Goal: Task Accomplishment & Management: Complete application form

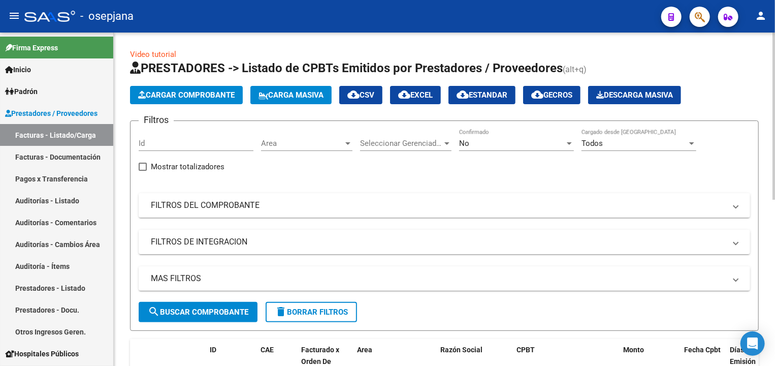
click at [284, 144] on span "Area" at bounding box center [302, 143] width 82 height 9
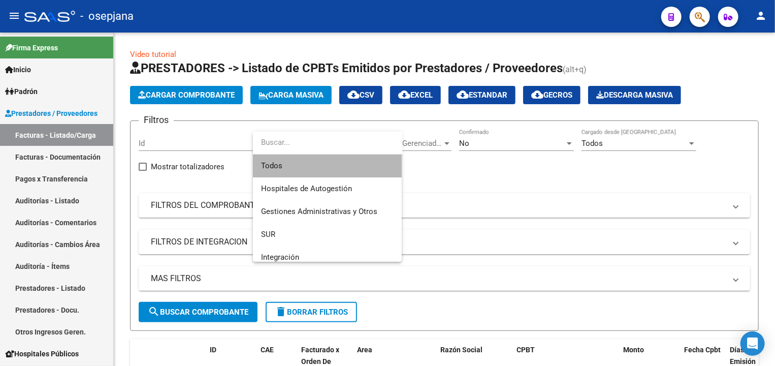
click at [305, 164] on span "Todos" at bounding box center [327, 165] width 133 height 23
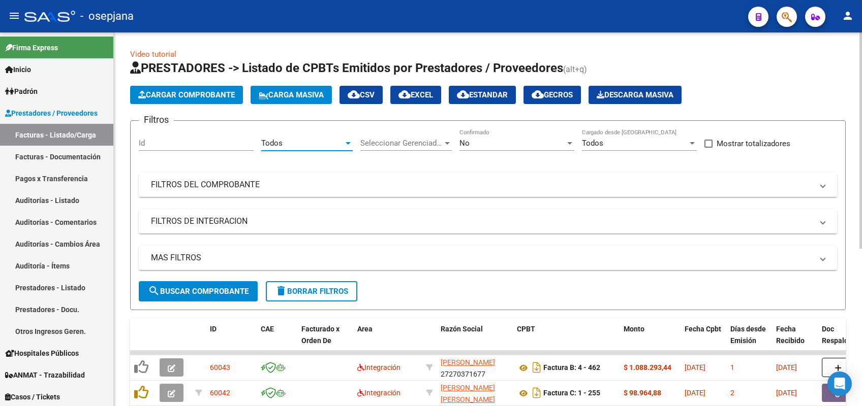
drag, startPoint x: 768, startPoint y: 3, endPoint x: 406, endPoint y: 154, distance: 391.7
click at [406, 154] on div "Seleccionar Gerenciador Seleccionar Gerenciador" at bounding box center [405, 144] width 91 height 31
click at [406, 145] on span "Seleccionar Gerenciador" at bounding box center [401, 143] width 82 height 9
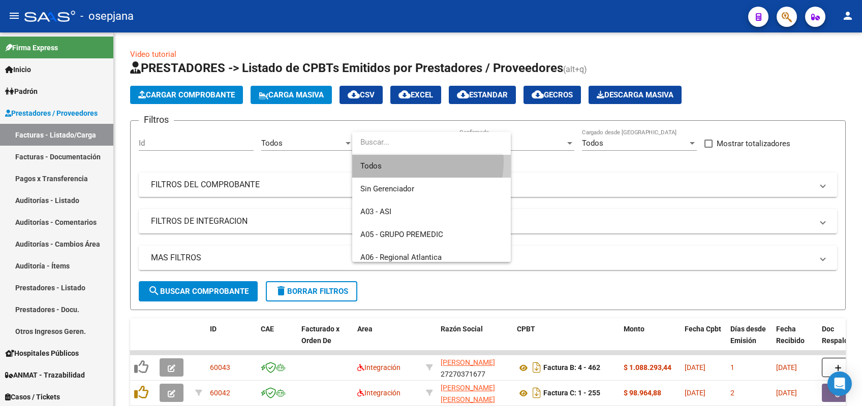
click at [405, 161] on span "Todos" at bounding box center [431, 166] width 142 height 23
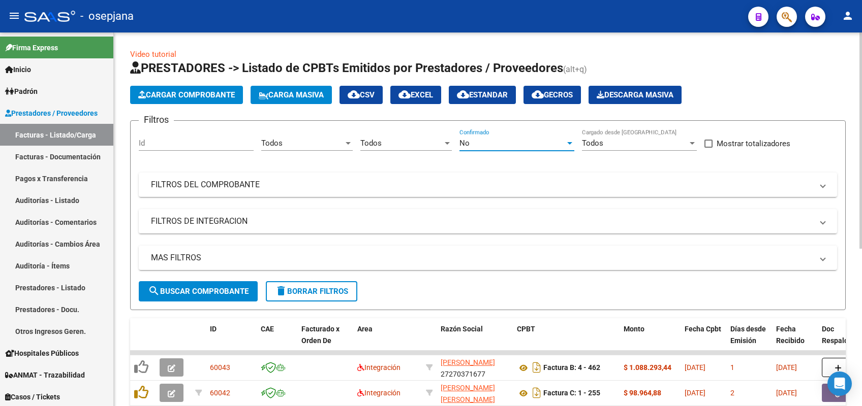
click at [471, 139] on div "No" at bounding box center [512, 143] width 106 height 9
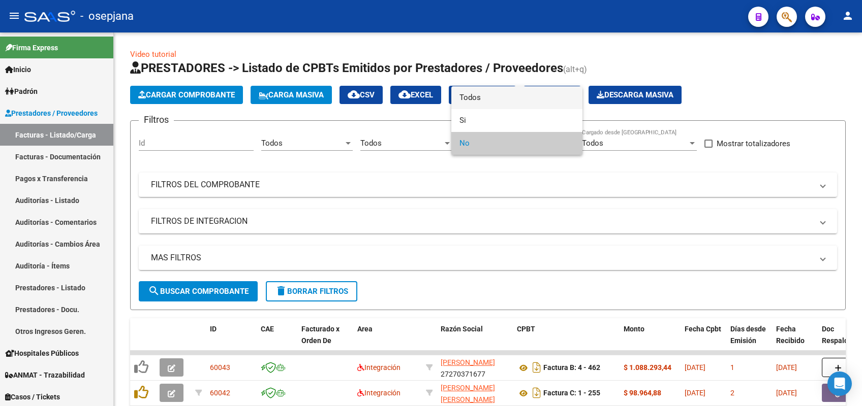
click at [505, 101] on span "Todos" at bounding box center [516, 97] width 115 height 23
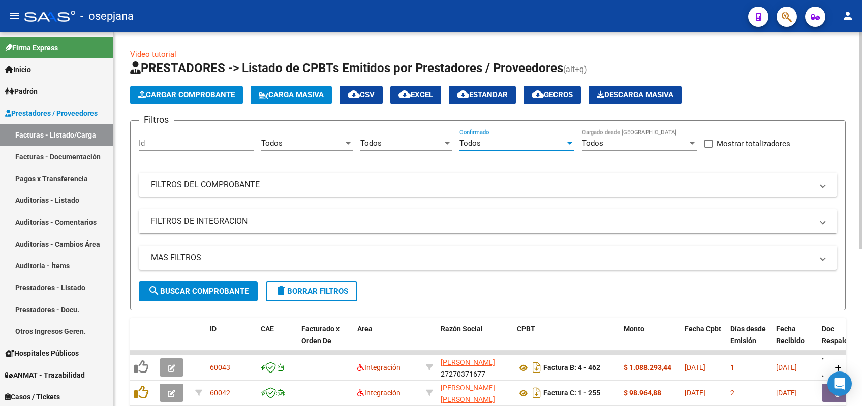
click at [450, 186] on mat-panel-title "FILTROS DEL COMPROBANTE" at bounding box center [481, 184] width 661 height 11
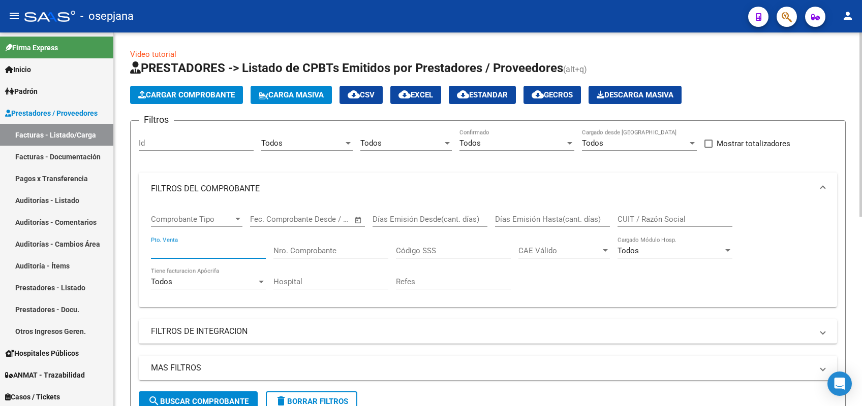
click at [229, 250] on input "Pto. Venta" at bounding box center [208, 250] width 115 height 9
type input "5"
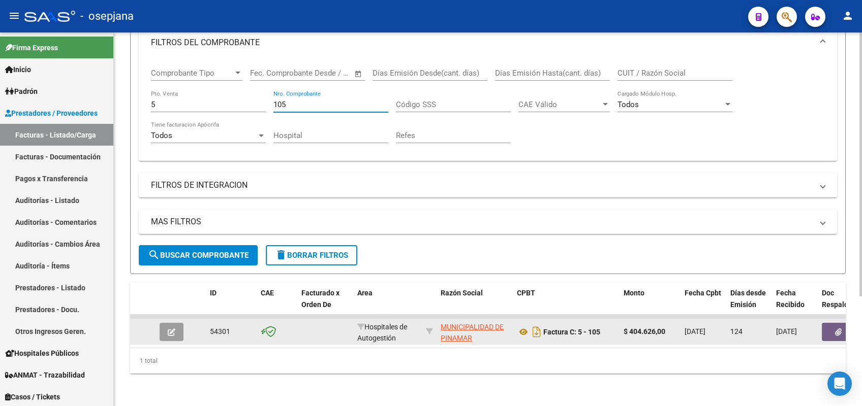
type input "105"
click at [169, 329] on icon "button" at bounding box center [172, 333] width 8 height 8
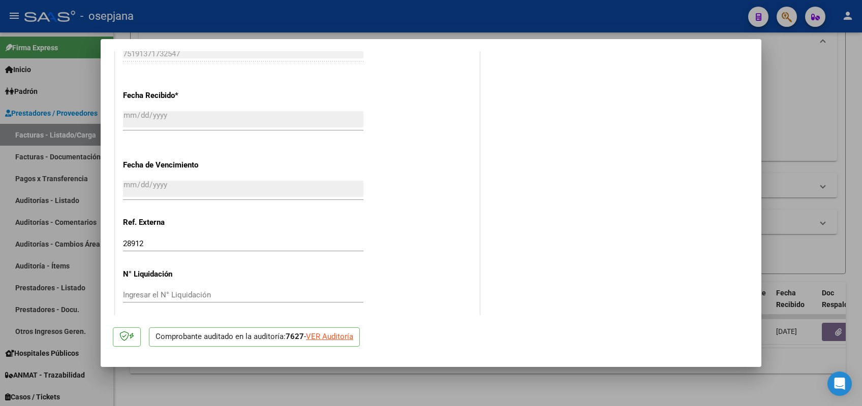
scroll to position [567, 0]
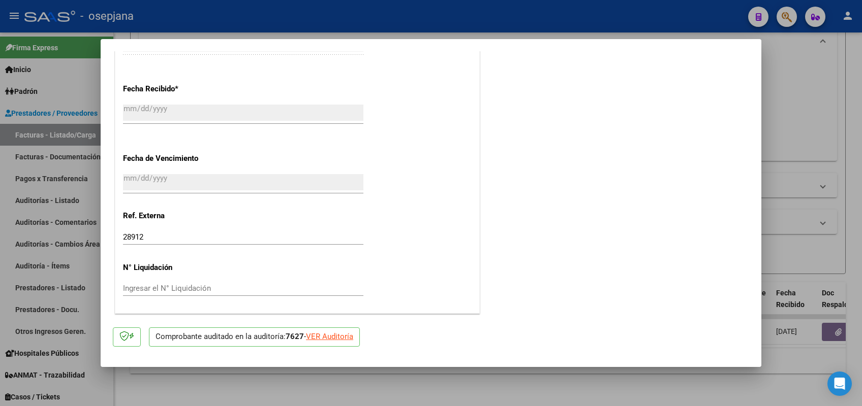
click at [56, 194] on div at bounding box center [431, 203] width 862 height 406
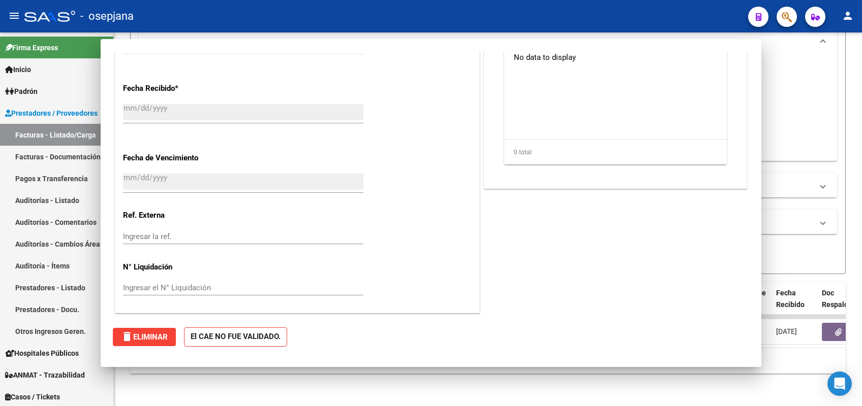
scroll to position [0, 0]
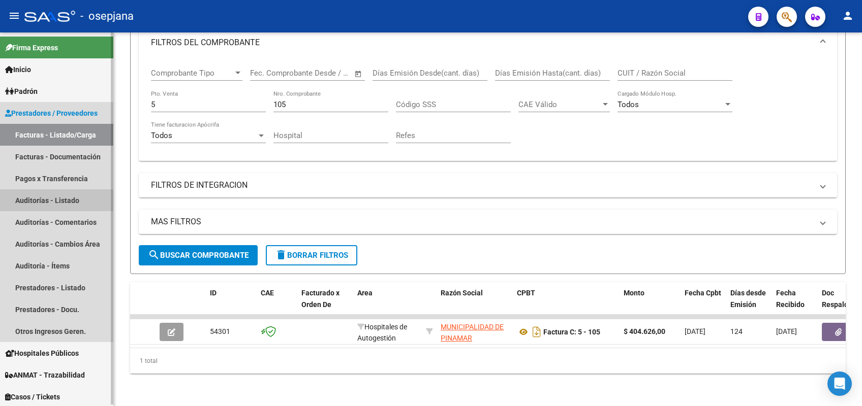
click at [58, 201] on link "Auditorías - Listado" at bounding box center [56, 200] width 113 height 22
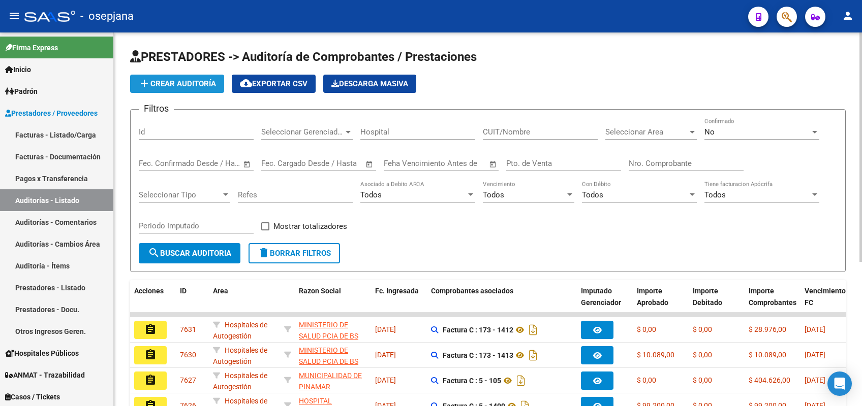
click at [185, 84] on span "add Crear Auditoría" at bounding box center [177, 83] width 78 height 9
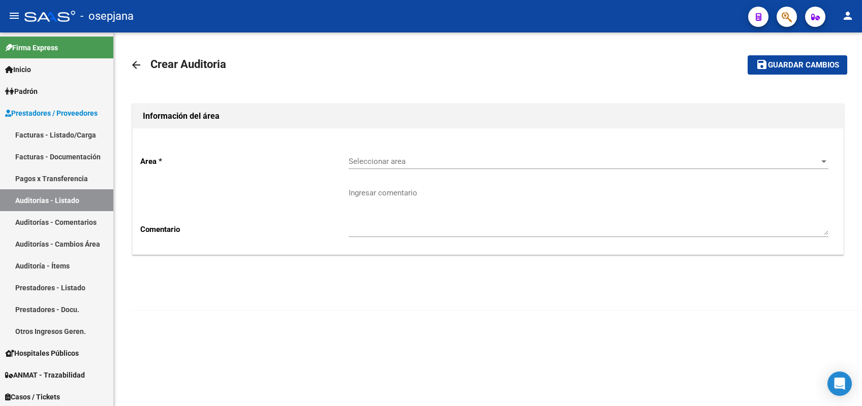
click at [394, 162] on span "Seleccionar area" at bounding box center [584, 161] width 470 height 9
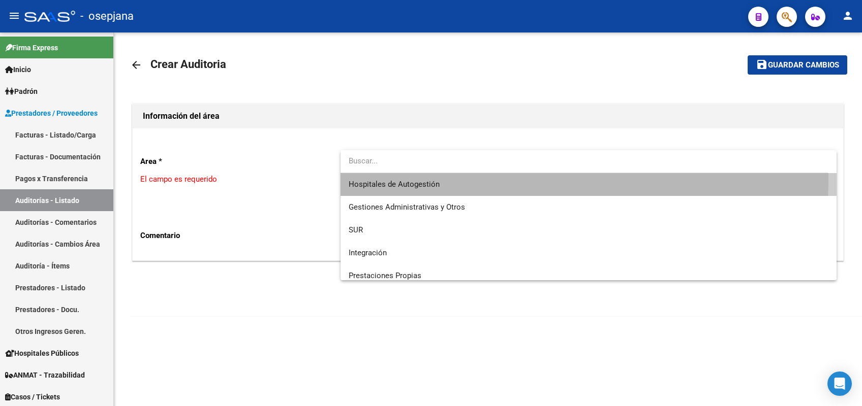
click at [388, 179] on span "Hospitales de Autogestión" at bounding box center [589, 184] width 480 height 23
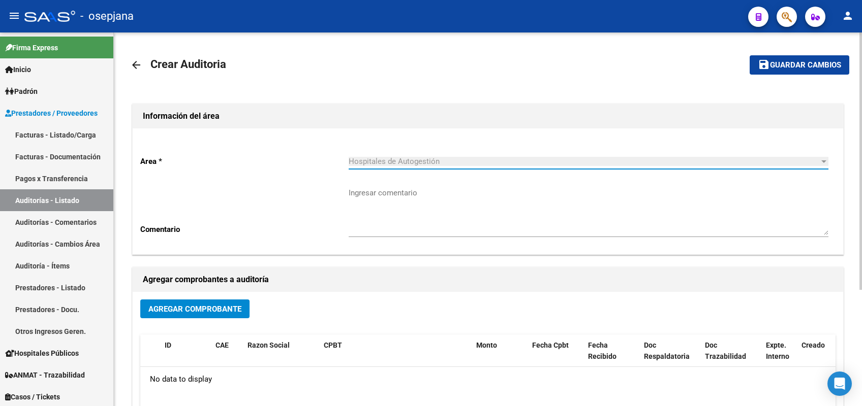
click at [191, 306] on span "Agregar Comprobante" at bounding box center [194, 309] width 93 height 9
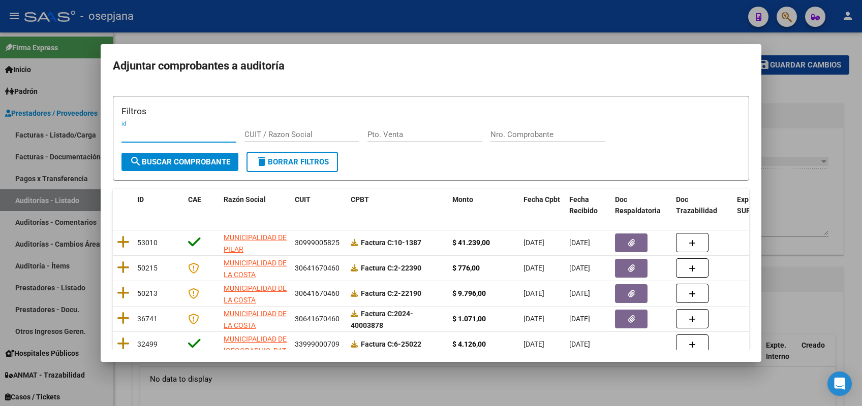
click at [411, 128] on div "Pto. Venta" at bounding box center [424, 134] width 115 height 15
click at [411, 132] on input "Pto. Venta" at bounding box center [424, 134] width 115 height 9
type input "5"
type input "105"
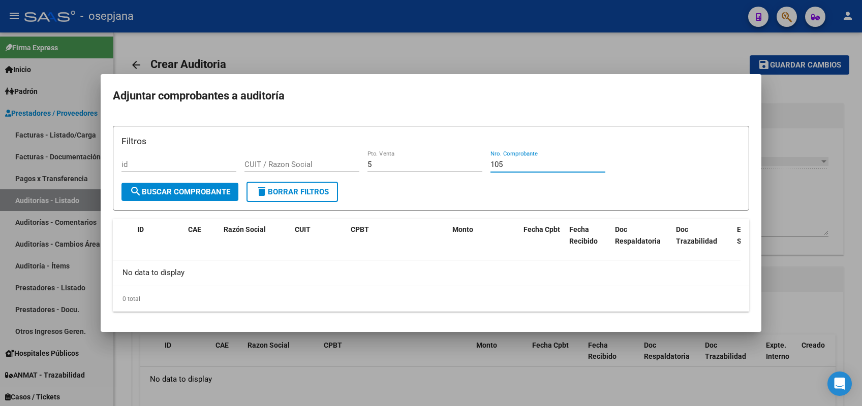
click at [54, 197] on div at bounding box center [431, 203] width 862 height 406
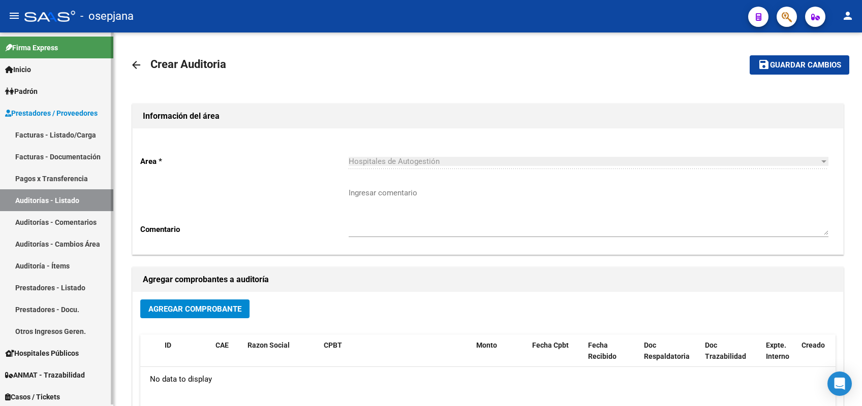
click at [70, 201] on link "Auditorías - Listado" at bounding box center [56, 200] width 113 height 22
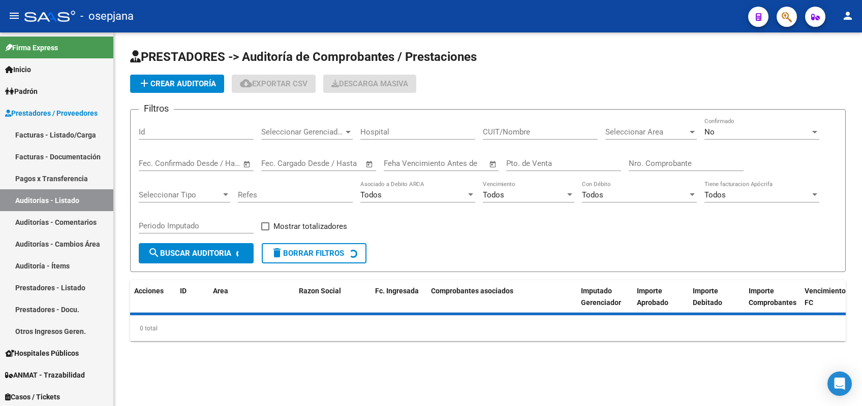
click at [135, 64] on span "PRESTADORES -> Auditoría de Comprobantes / Prestaciones" at bounding box center [303, 57] width 346 height 14
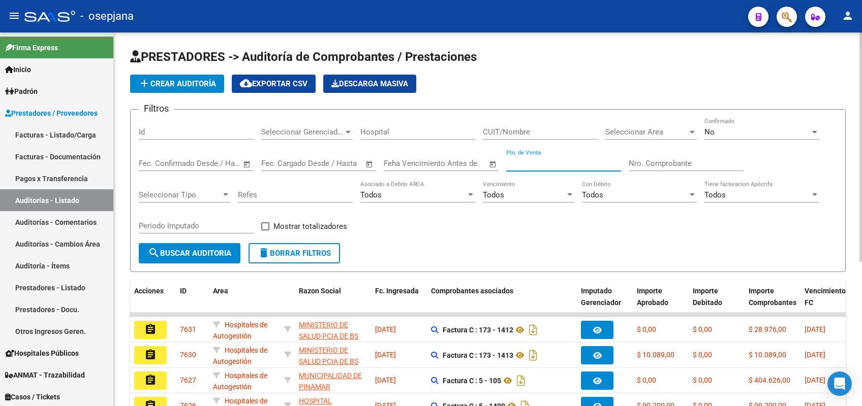
click at [555, 163] on input "Pto. de Venta" at bounding box center [563, 163] width 115 height 9
type input "5"
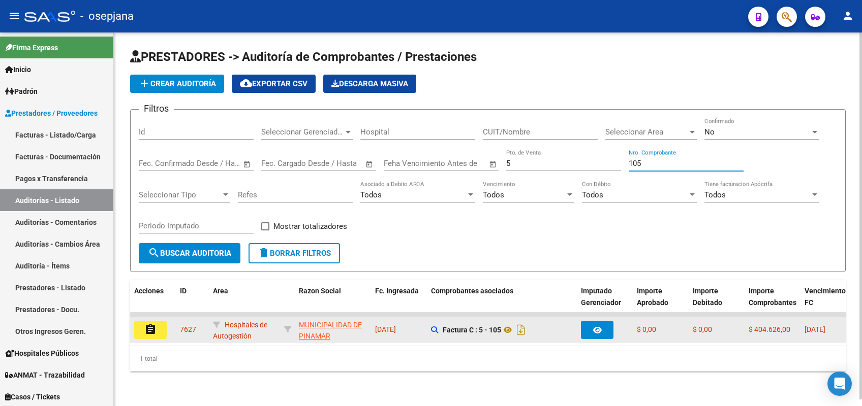
type input "105"
click at [154, 330] on mat-icon "assignment" at bounding box center [150, 330] width 12 height 12
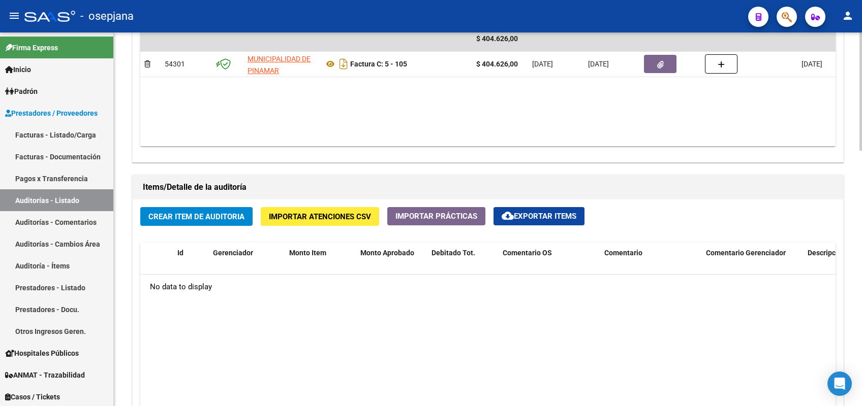
scroll to position [597, 0]
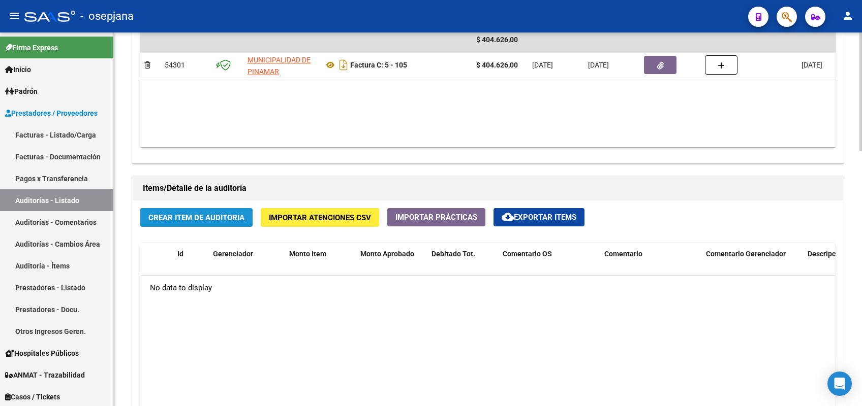
click at [231, 213] on span "Crear Item de Auditoria" at bounding box center [196, 217] width 96 height 9
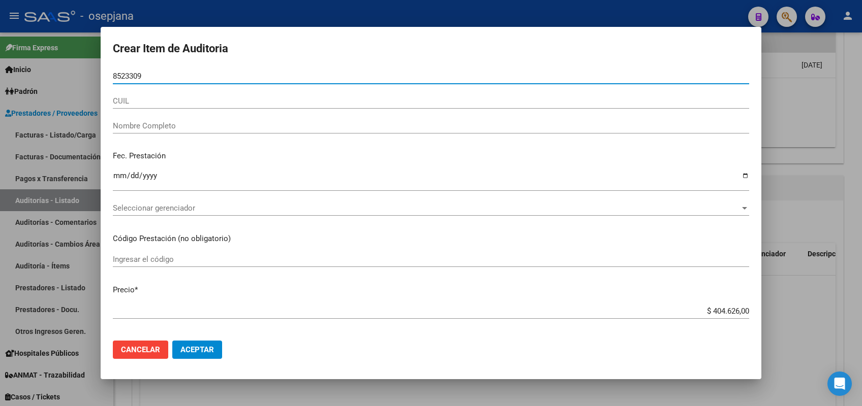
click at [114, 76] on input "8523309" at bounding box center [431, 76] width 636 height 9
type input "38523309"
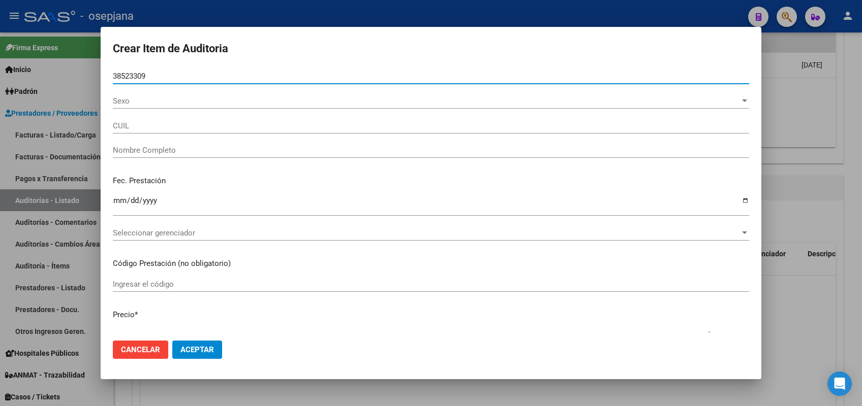
type input "20385233095"
type input "[PERSON_NAME]"
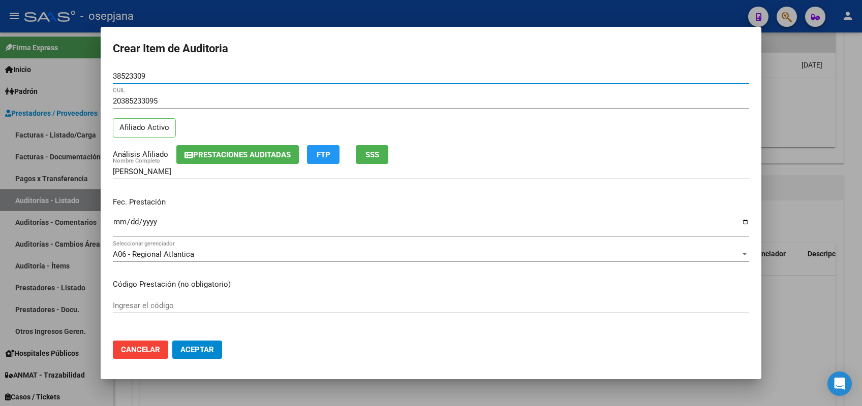
type input "38523309"
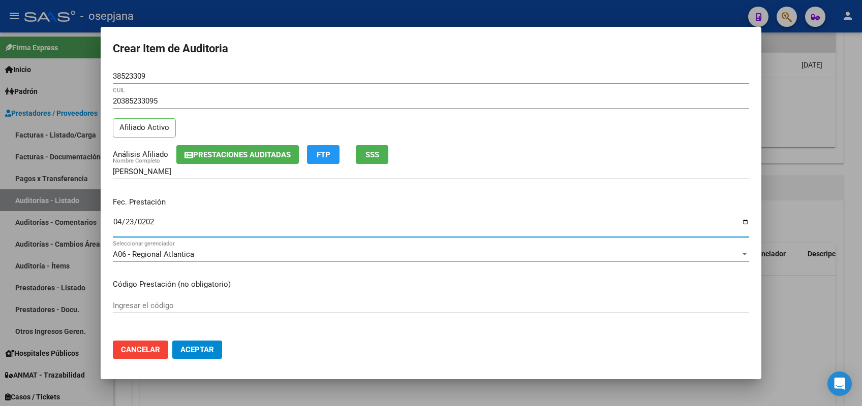
type input "[DATE]"
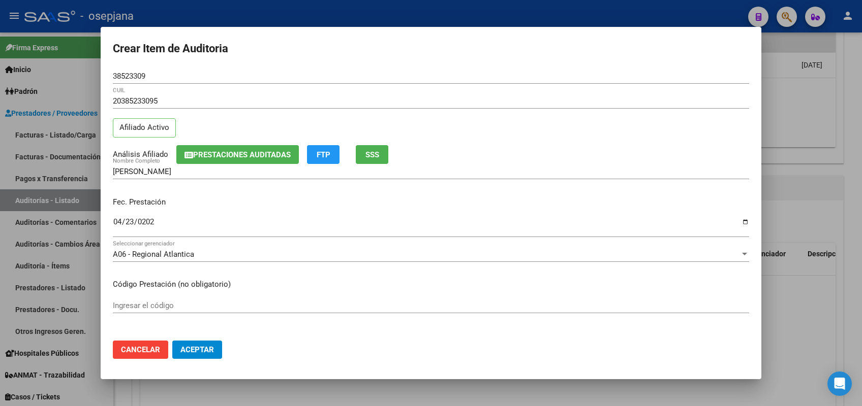
scroll to position [156, 0]
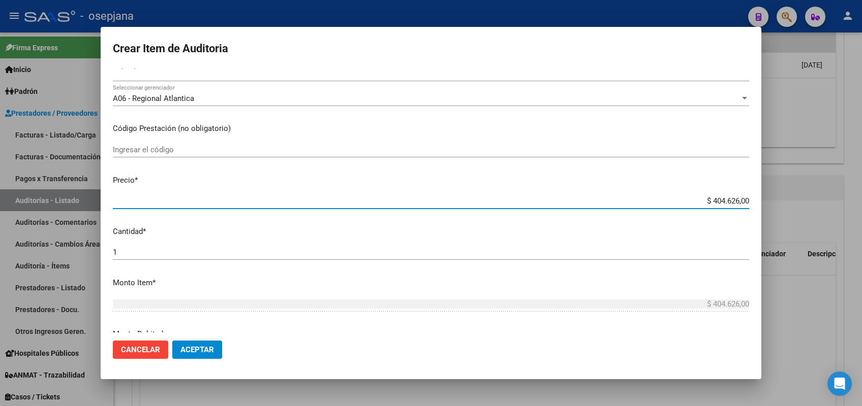
type input "$ 0,01"
type input "$ 0,11"
type input "$ 1,18"
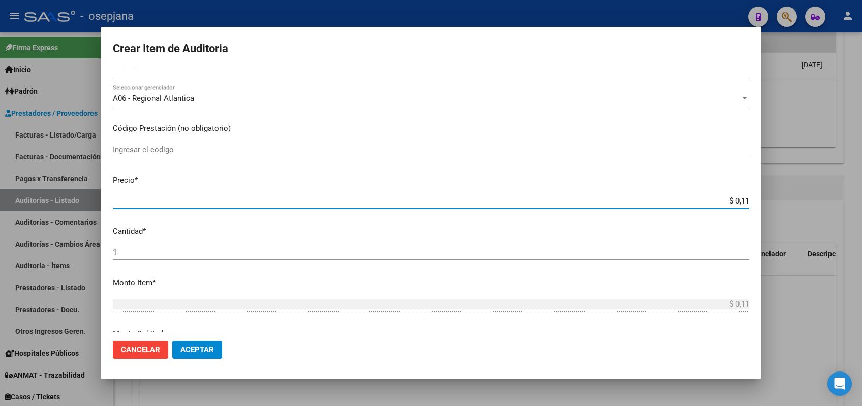
type input "$ 1,18"
type input "$ 11,88"
type input "$ 118,89"
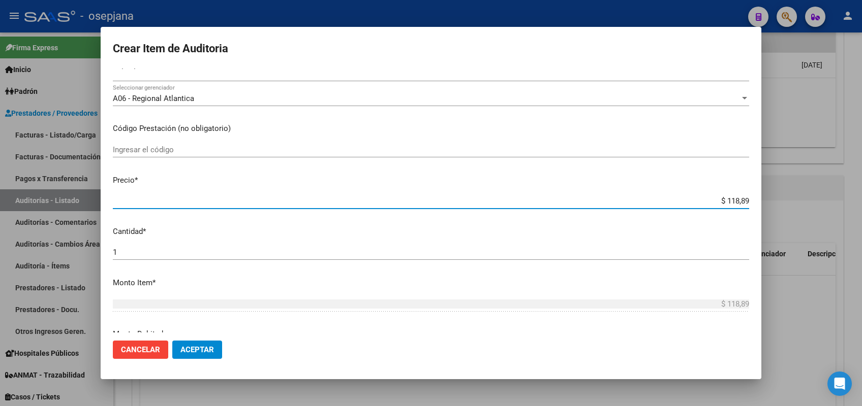
type input "$ 1.188,90"
type input "$ 11.889,00"
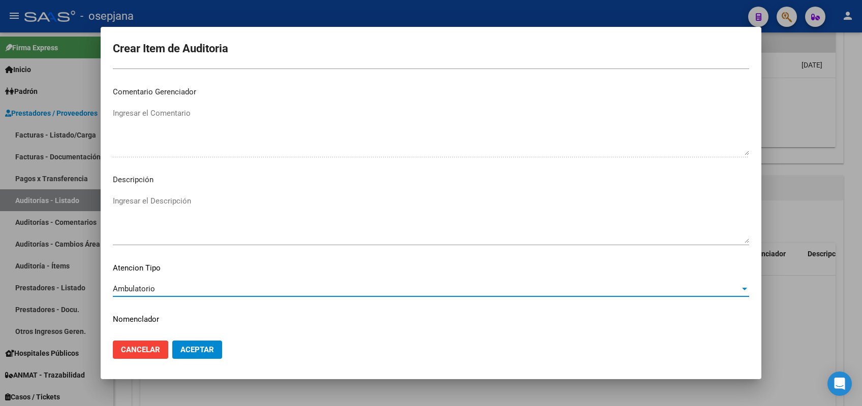
scroll to position [650, 0]
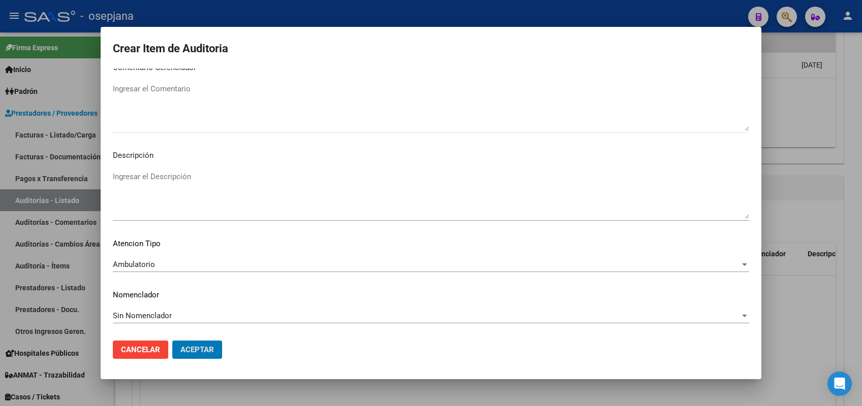
click at [172, 341] on button "Aceptar" at bounding box center [197, 350] width 50 height 18
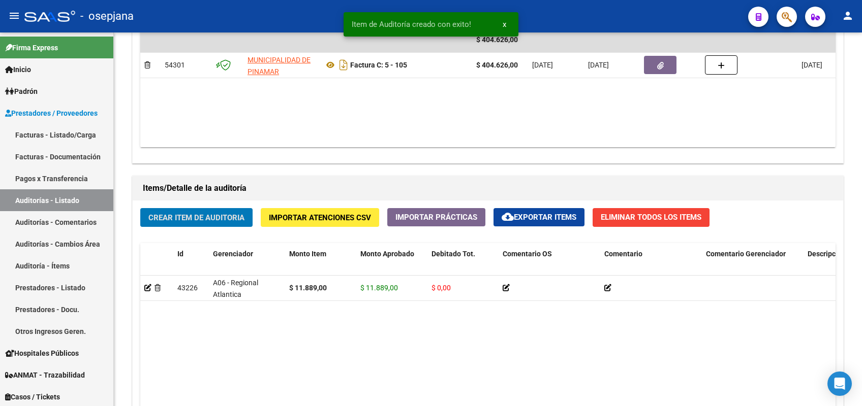
scroll to position [598, 0]
click at [140, 208] on button "Crear Item de Auditoria" at bounding box center [196, 217] width 112 height 19
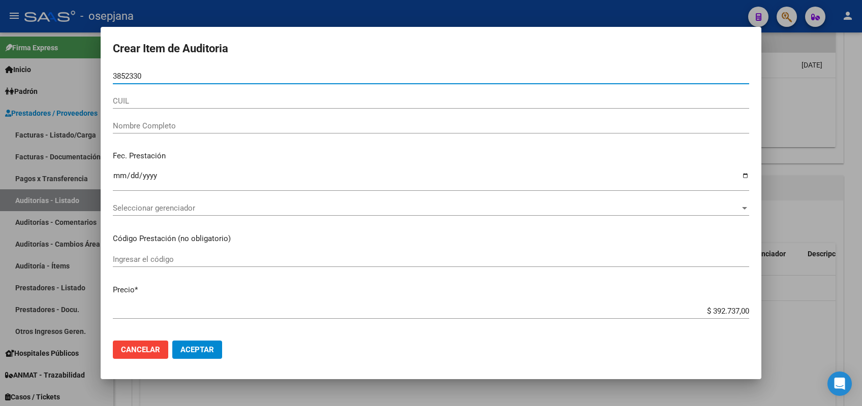
type input "38523309"
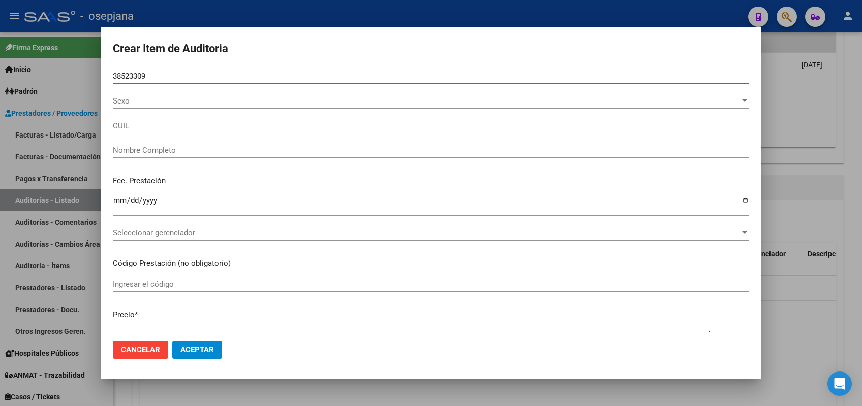
type input "20385233095"
type input "[PERSON_NAME]"
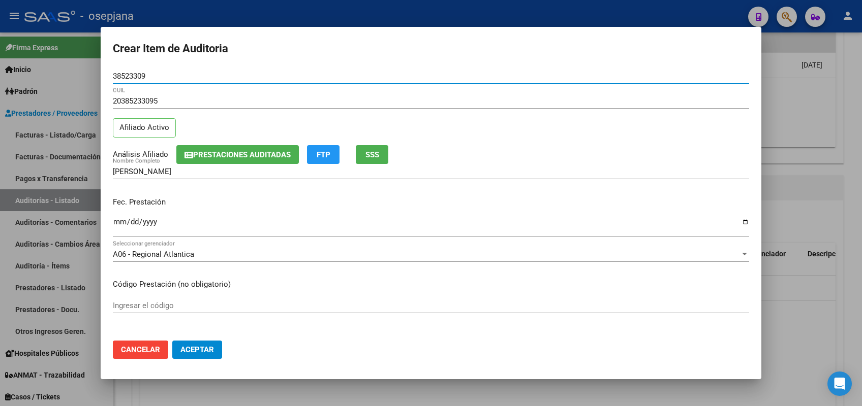
type input "38523309"
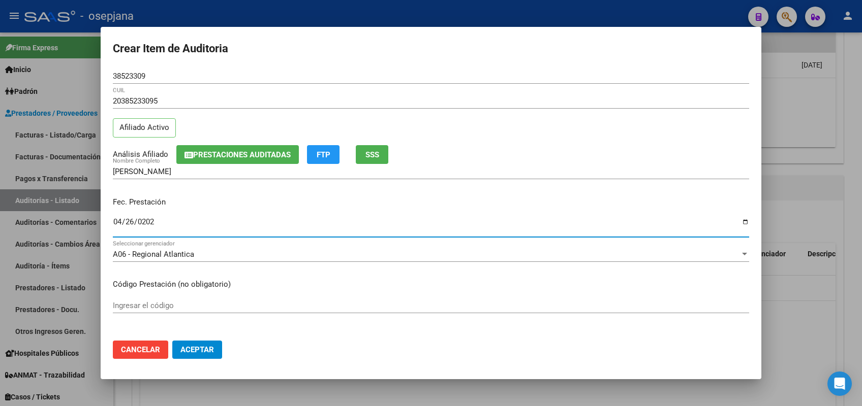
type input "[DATE]"
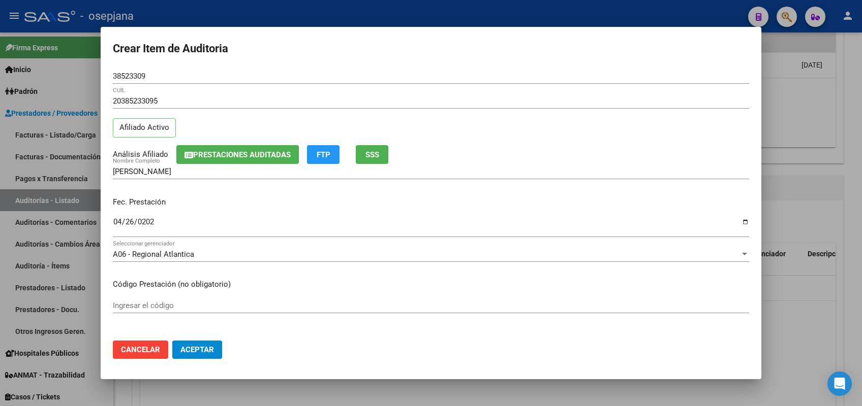
scroll to position [156, 0]
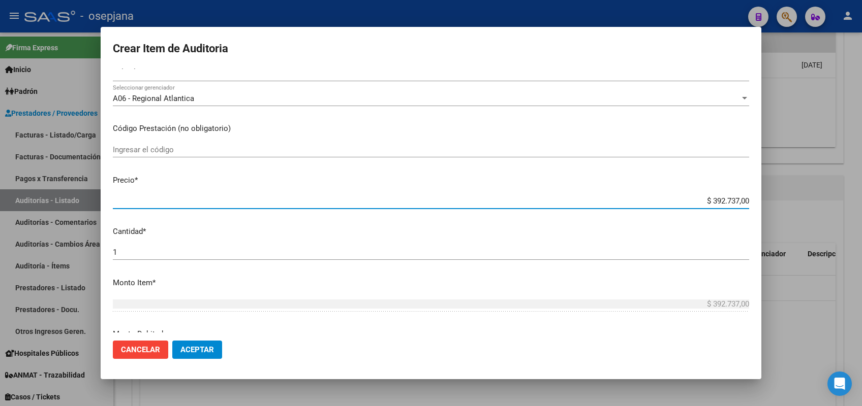
type input "$ 0,01"
type input "$ 0,11"
type input "$ 1,18"
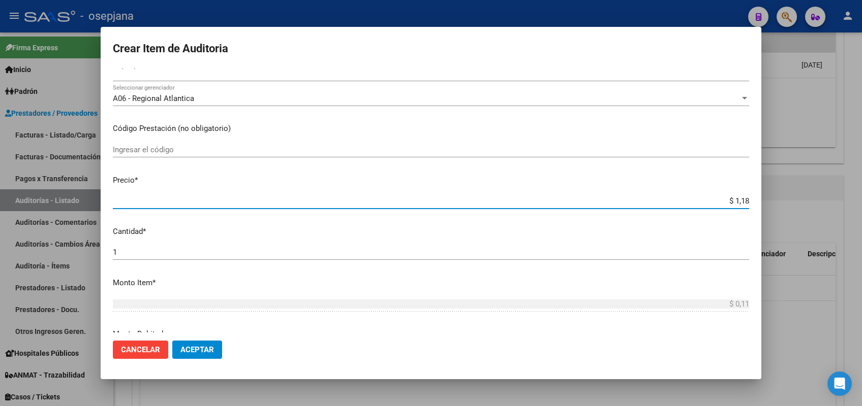
type input "$ 1,18"
type input "$ 11,88"
type input "$ 118,89"
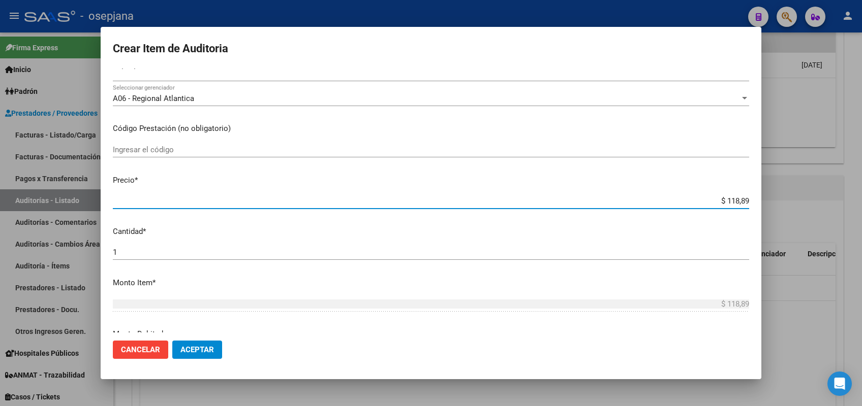
type input "$ 1.188,90"
type input "$ 11.889,00"
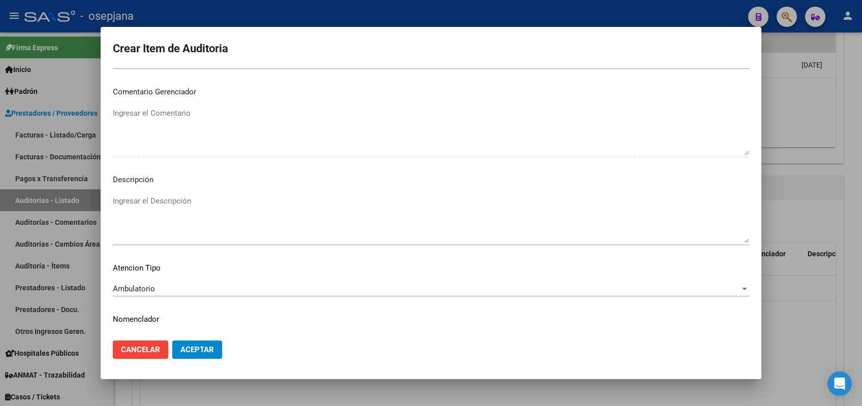
scroll to position [650, 0]
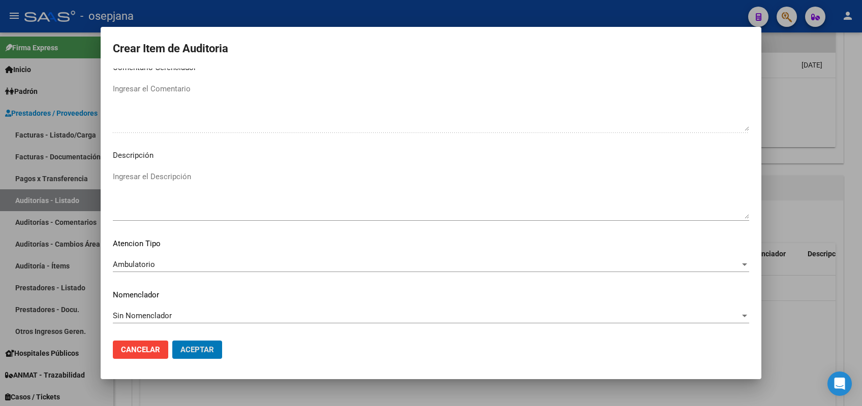
click at [172, 341] on button "Aceptar" at bounding box center [197, 350] width 50 height 18
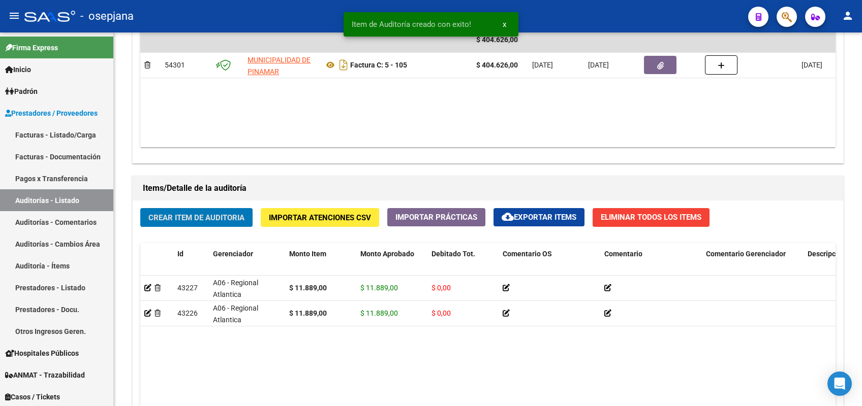
click at [140, 208] on button "Crear Item de Auditoria" at bounding box center [196, 217] width 112 height 19
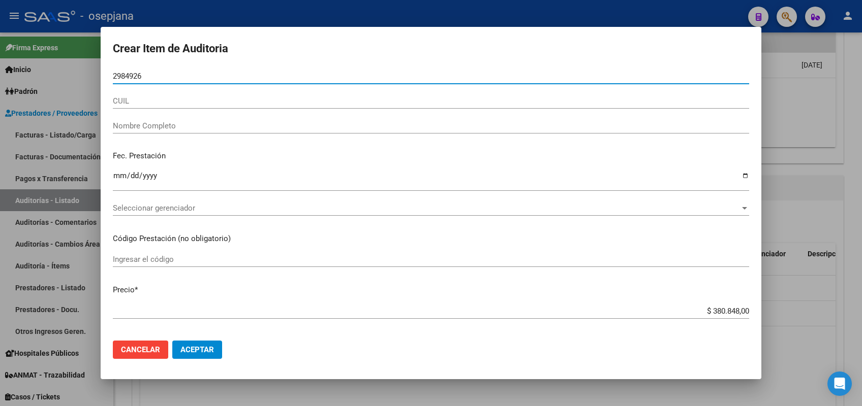
type input "29849266"
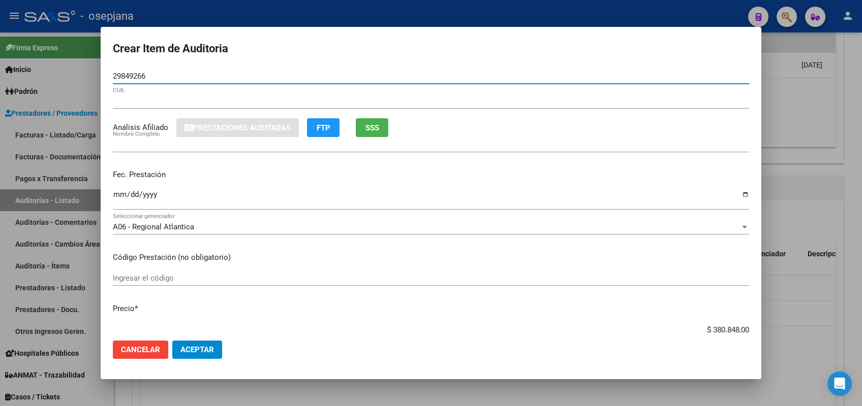
type input "20298492661"
type input "[PERSON_NAME]"
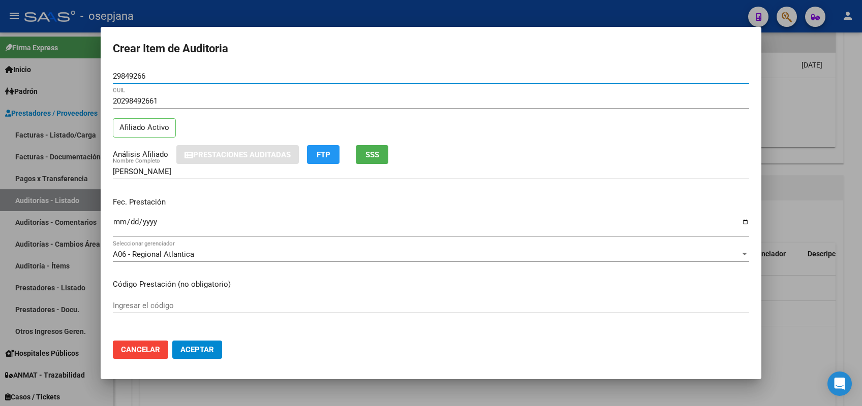
type input "29849266"
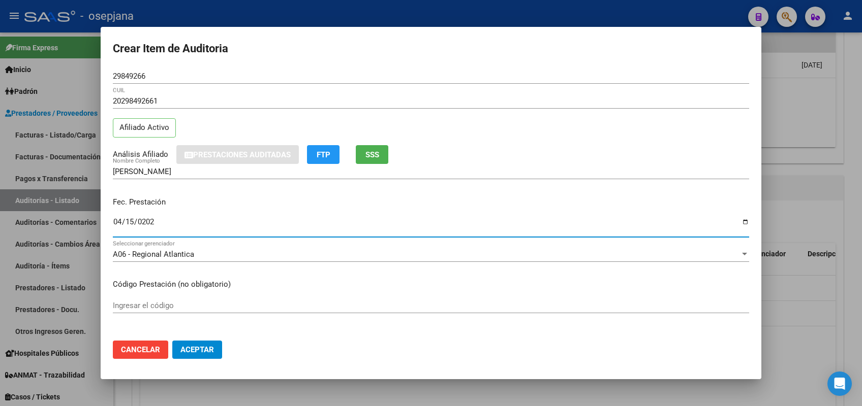
type input "[DATE]"
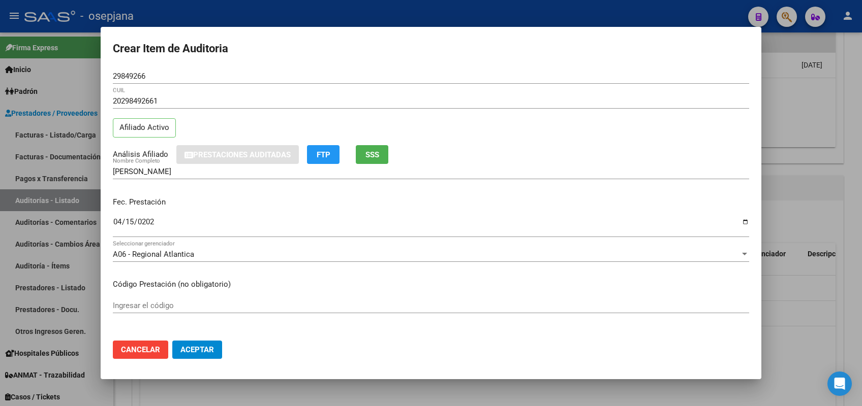
scroll to position [156, 0]
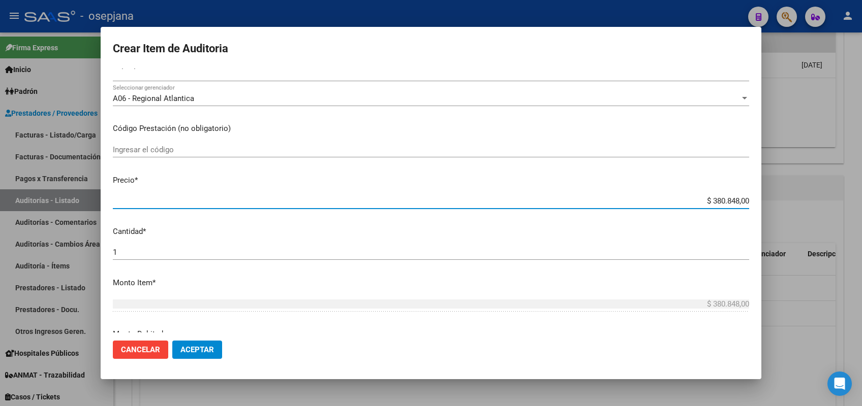
type input "$ 0,01"
type input "$ 0,11"
type input "$ 1,18"
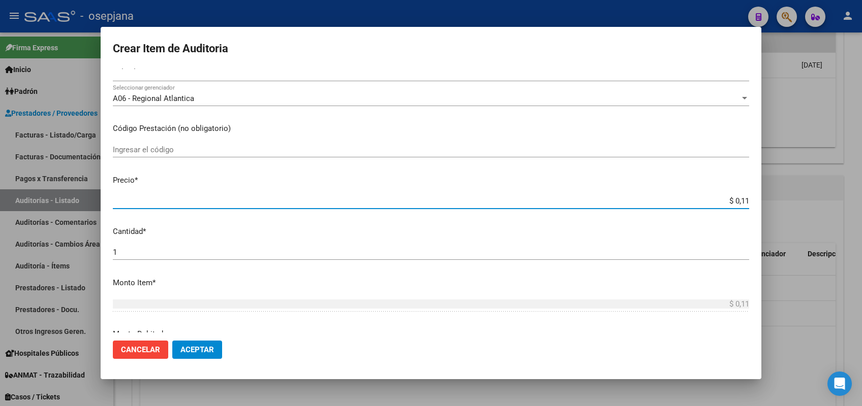
type input "$ 1,18"
type input "$ 11,88"
type input "$ 118,89"
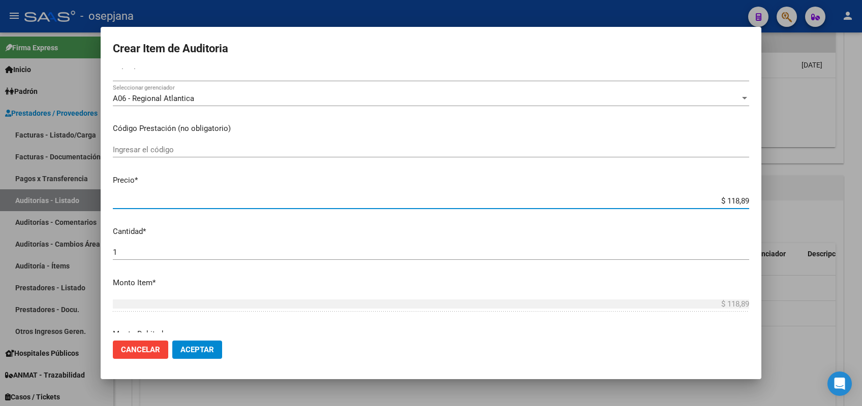
type input "$ 1.188,90"
type input "$ 11.889,00"
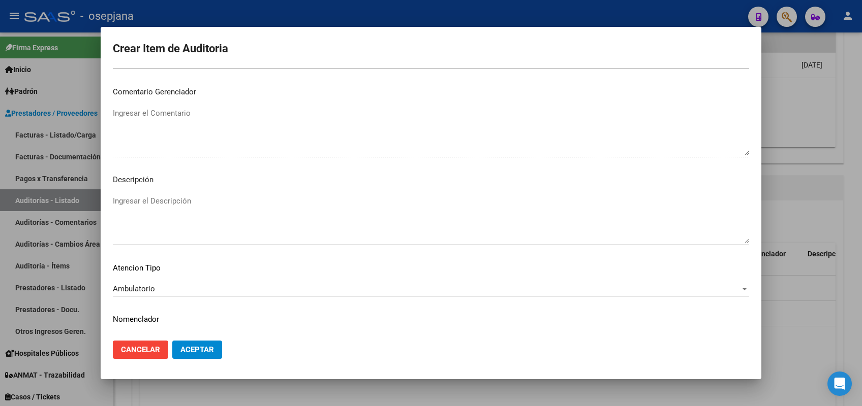
scroll to position [650, 0]
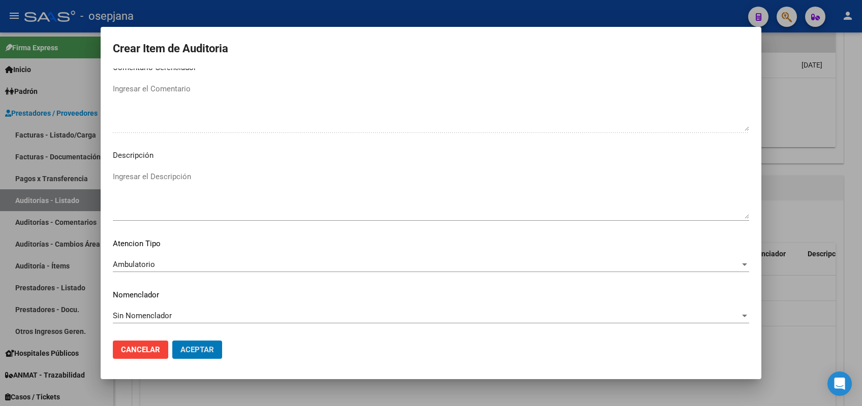
click at [172, 341] on button "Aceptar" at bounding box center [197, 350] width 50 height 18
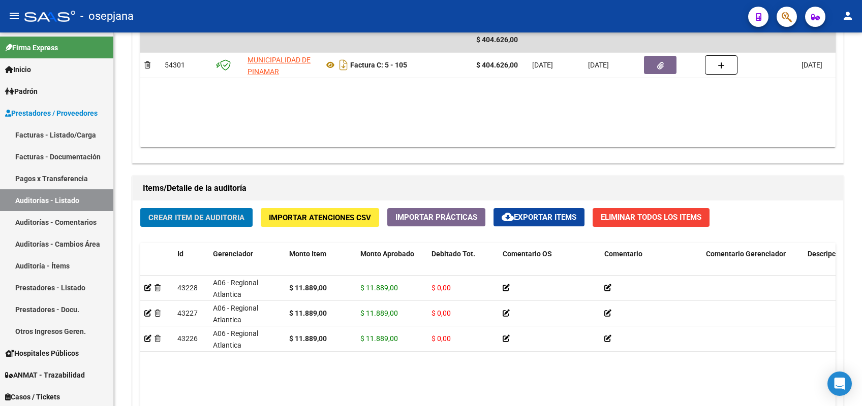
click at [140, 208] on button "Crear Item de Auditoria" at bounding box center [196, 217] width 112 height 19
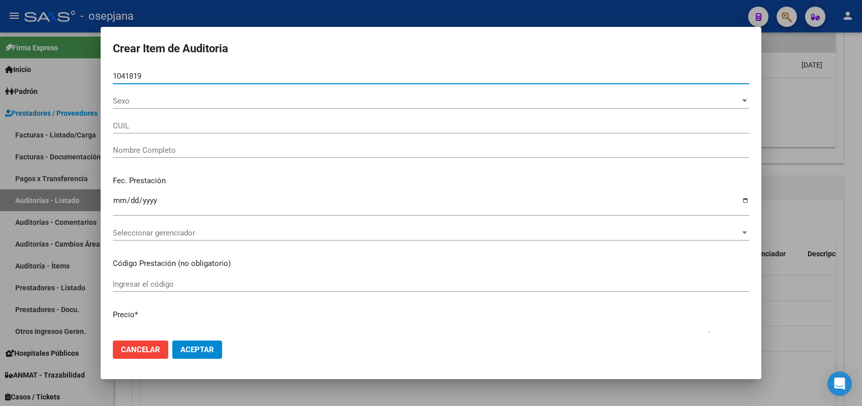
type input "10418196"
type input "20104181962"
type input "[PERSON_NAME]"
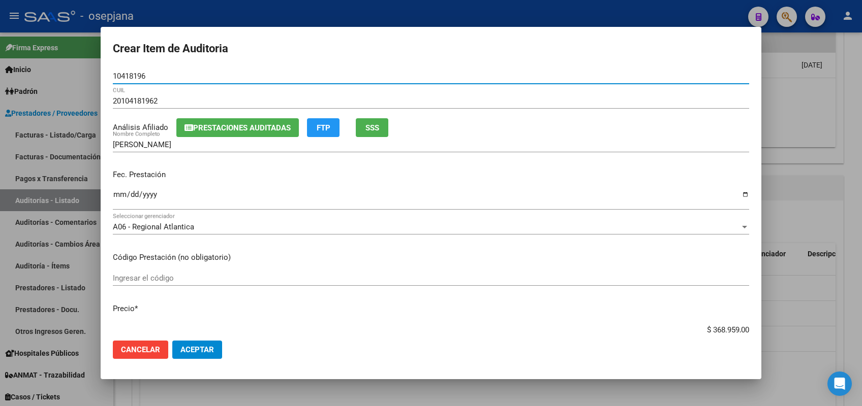
type input "10418196"
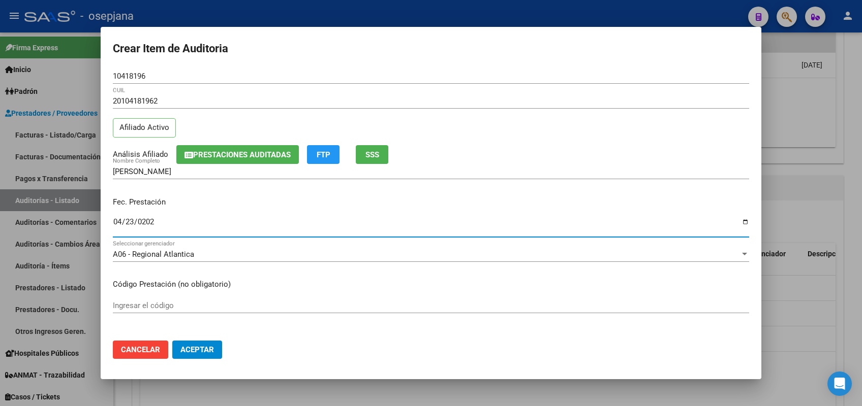
type input "[DATE]"
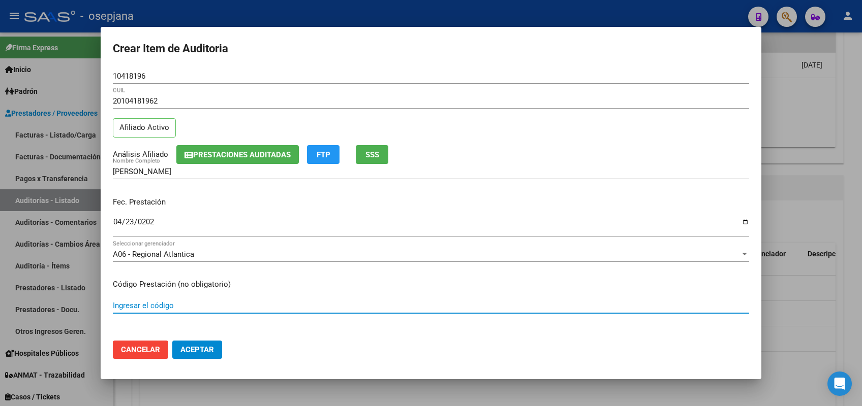
scroll to position [156, 0]
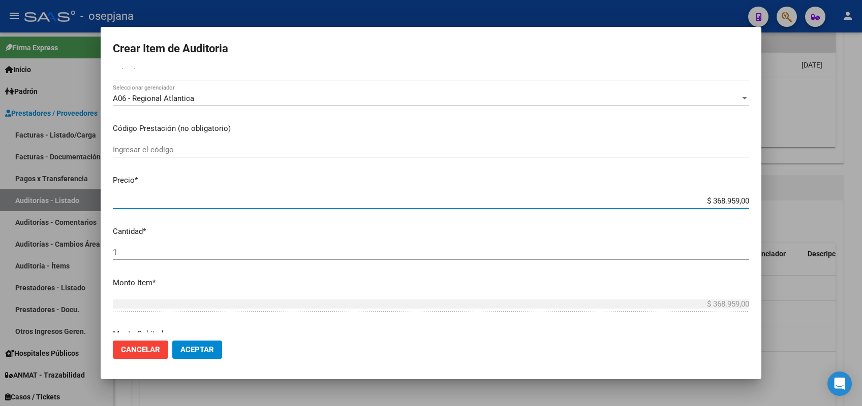
type input "$ 0,09"
type input "$ 0,95"
type input "$ 9,50"
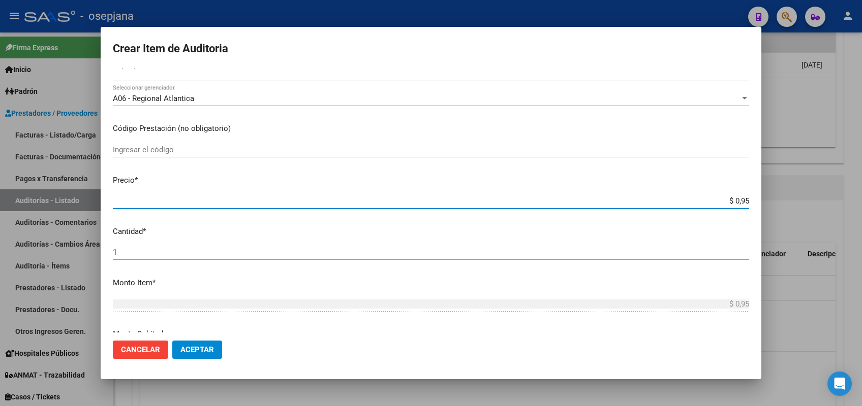
type input "$ 9,50"
type input "$ 95,01"
type input "$ 950,17"
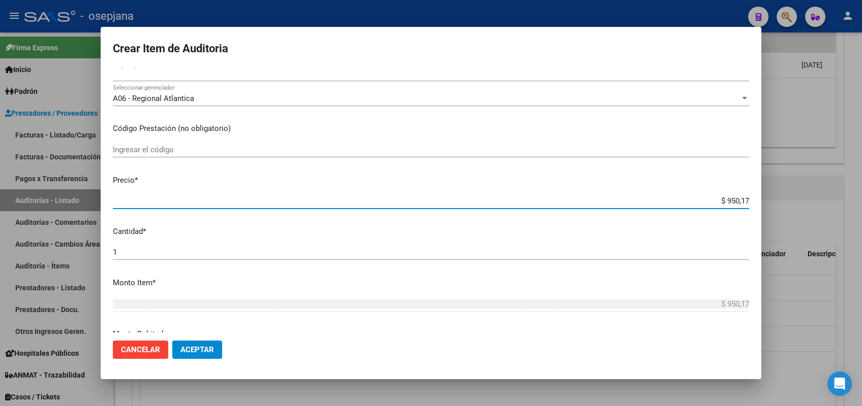
type input "$ 9.501,70"
type input "$ 95.017,00"
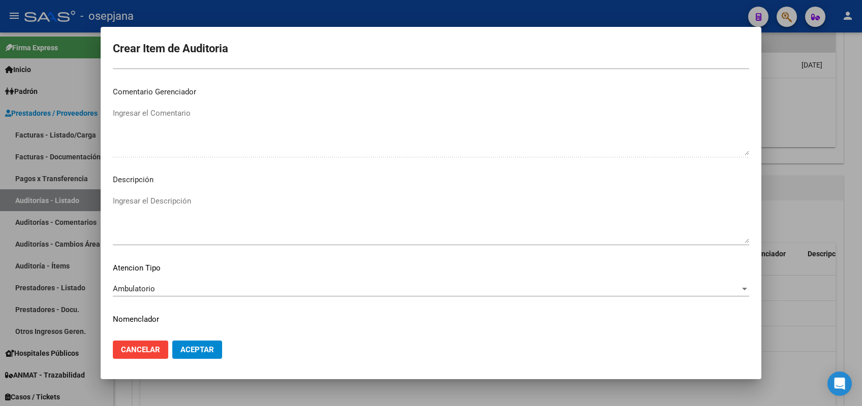
scroll to position [650, 0]
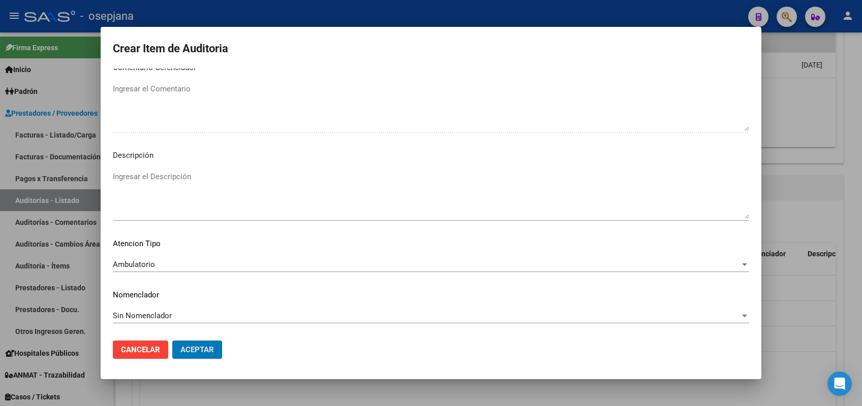
click at [172, 341] on button "Aceptar" at bounding box center [197, 350] width 50 height 18
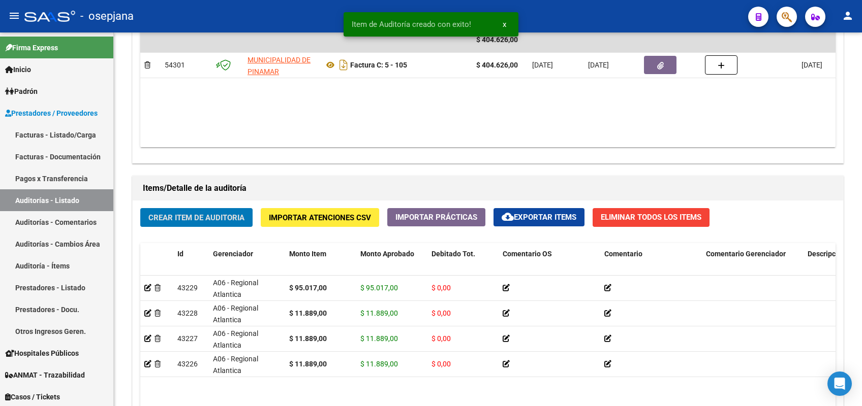
click at [140, 208] on button "Crear Item de Auditoria" at bounding box center [196, 217] width 112 height 19
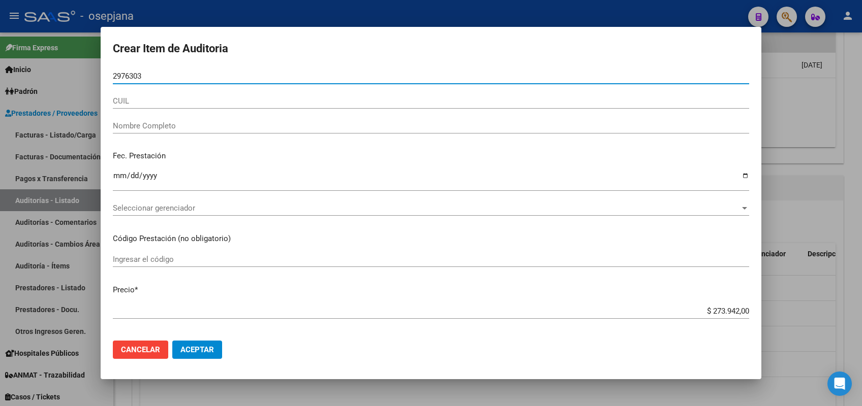
type input "29763036"
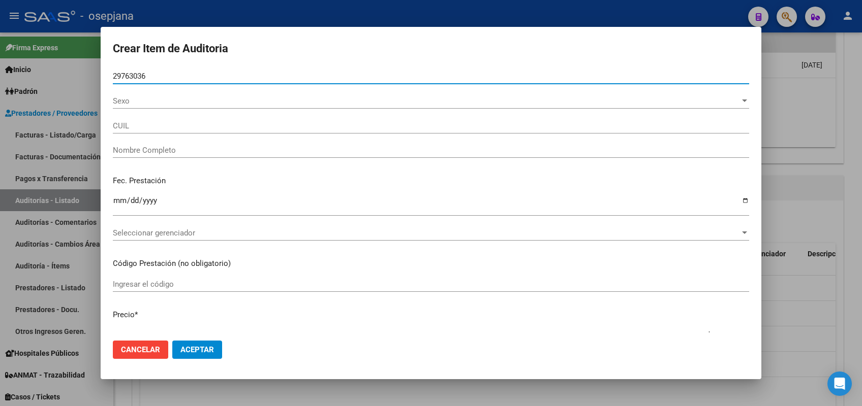
type input "27297630364"
type input "[PERSON_NAME] -"
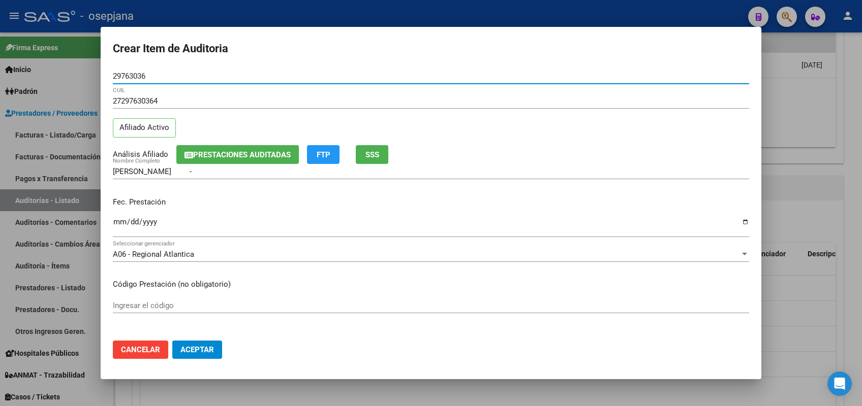
type input "29763036"
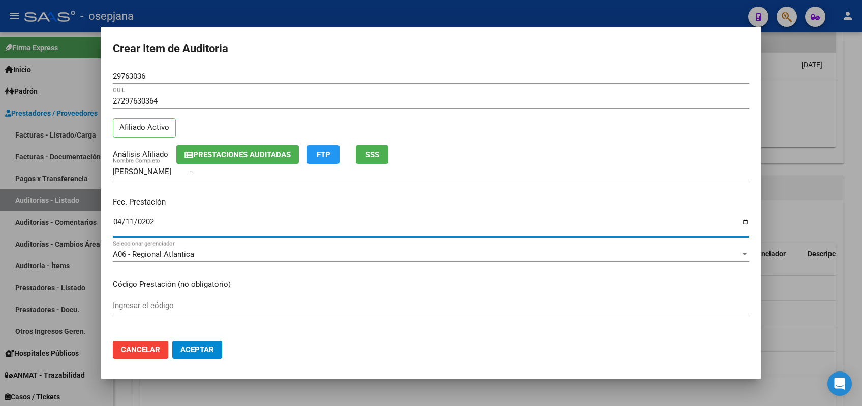
type input "[DATE]"
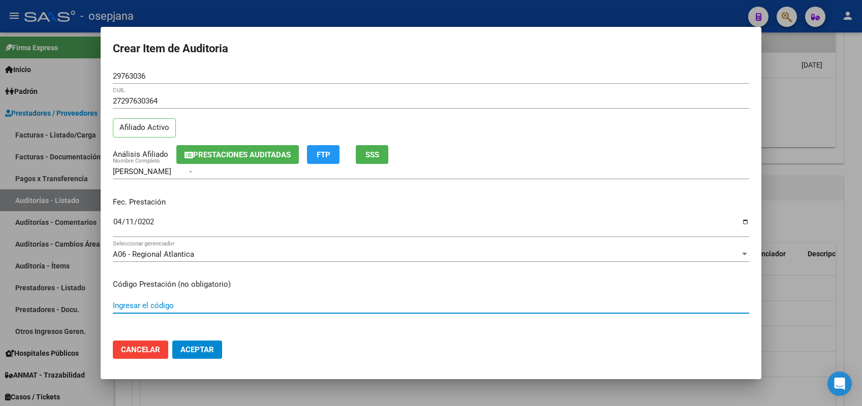
scroll to position [156, 0]
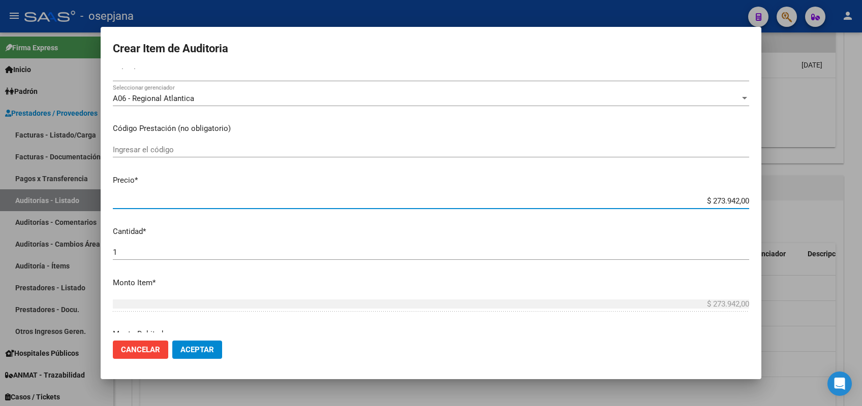
type input "$ 0,01"
type input "$ 0,11"
type input "$ 1,18"
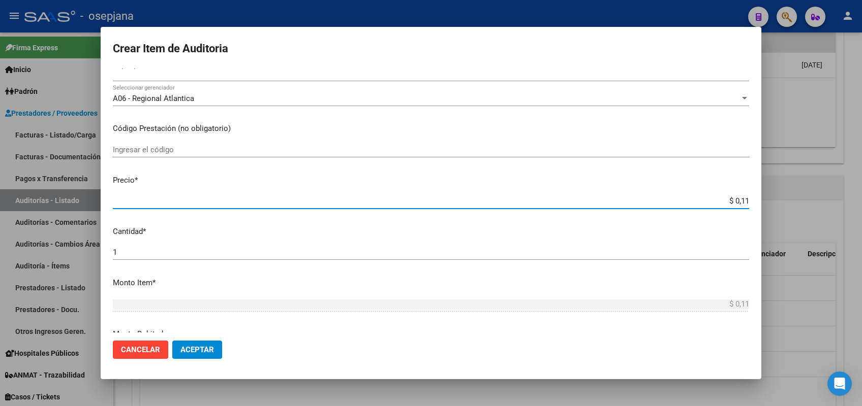
type input "$ 1,18"
type input "$ 11,88"
type input "$ 118,89"
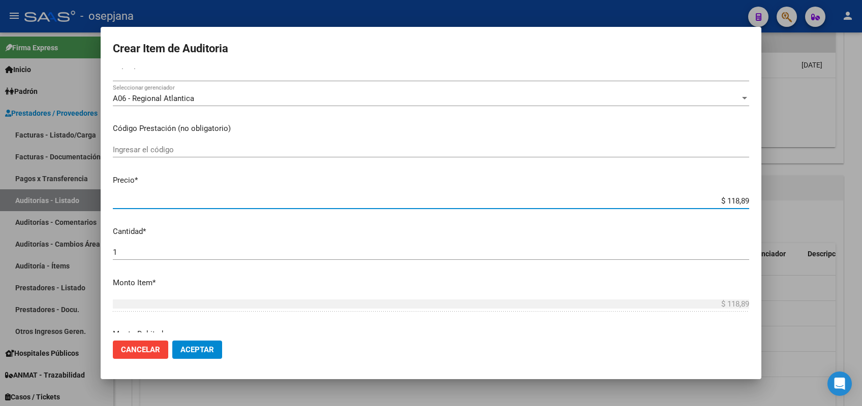
type input "$ 1.188,90"
type input "$ 11.889,00"
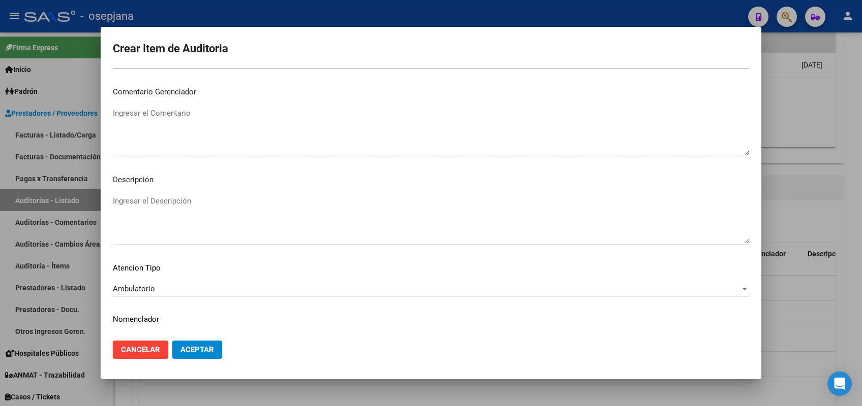
scroll to position [650, 0]
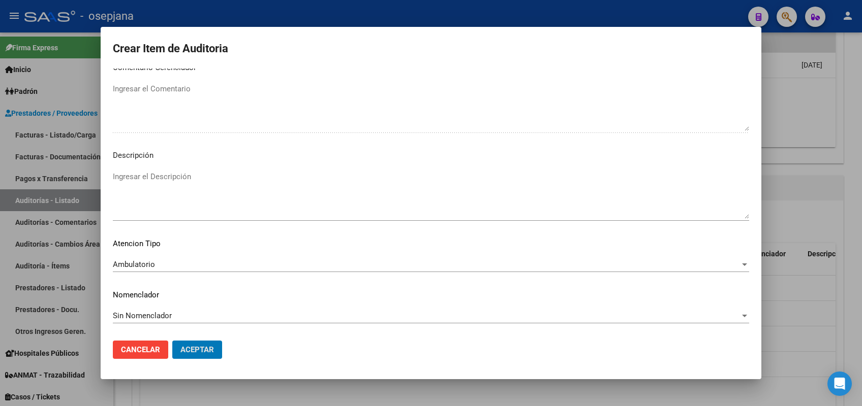
click at [172, 341] on button "Aceptar" at bounding box center [197, 350] width 50 height 18
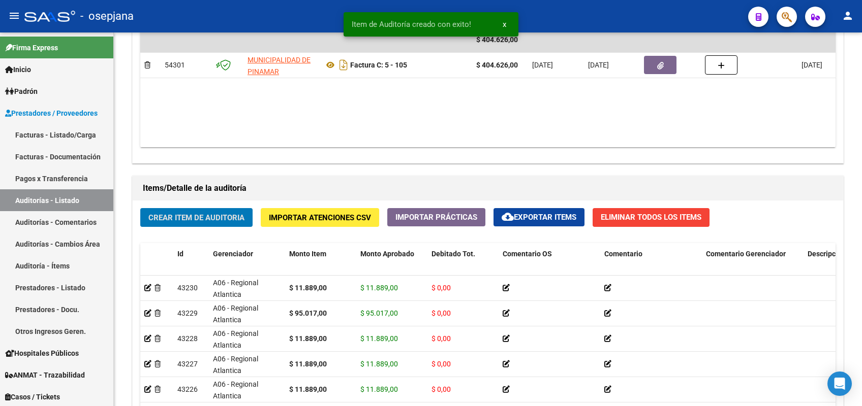
click at [140, 208] on button "Crear Item de Auditoria" at bounding box center [196, 217] width 112 height 19
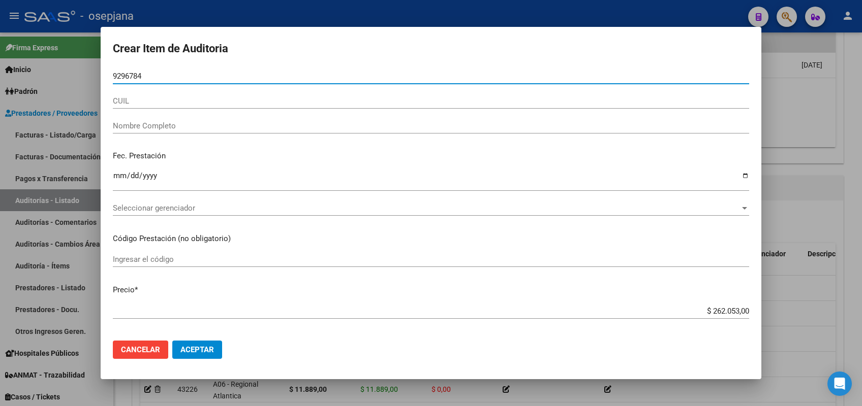
type input "92967840"
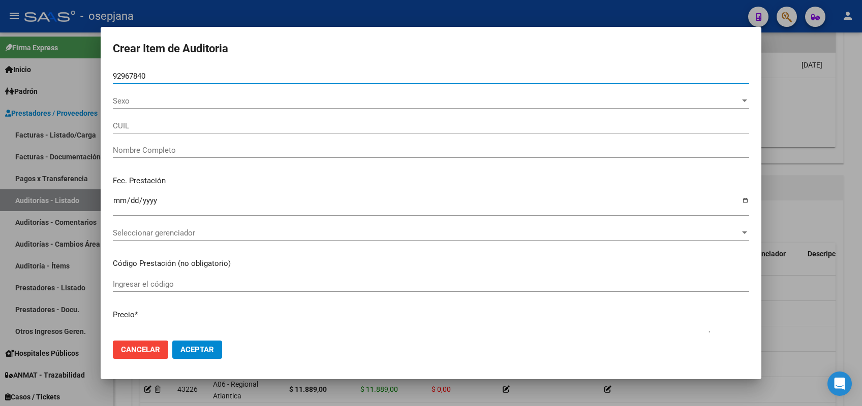
type input "27929678406"
type input "[PERSON_NAME][US_STATE] DE LAS M"
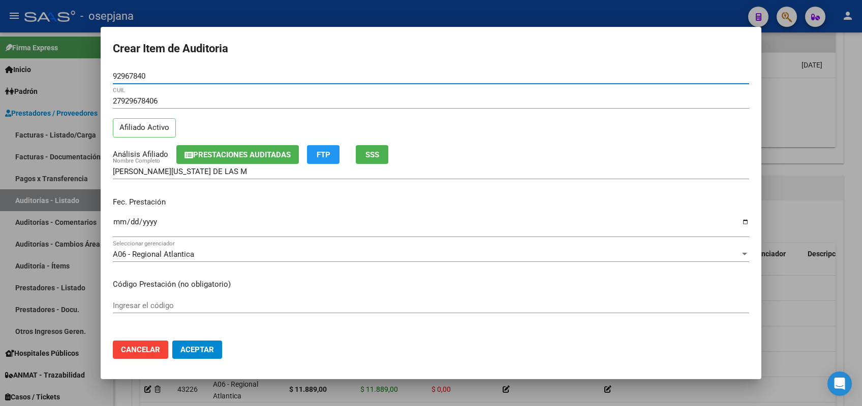
type input "92967840"
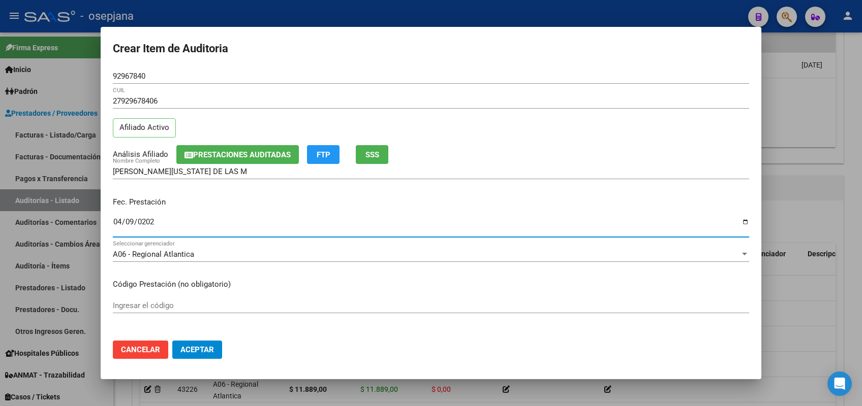
type input "[DATE]"
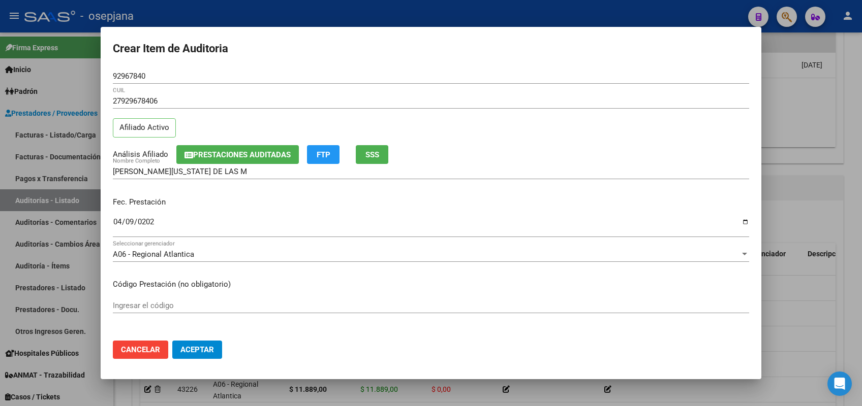
scroll to position [156, 0]
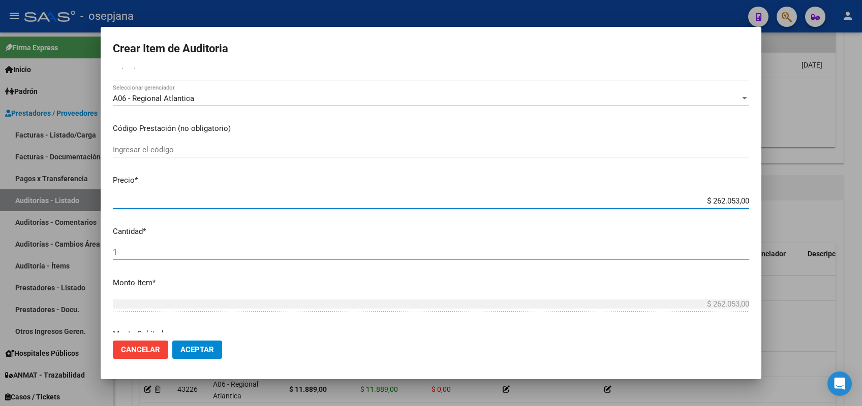
type input "$ 0,01"
type input "$ 0,11"
type input "$ 1,18"
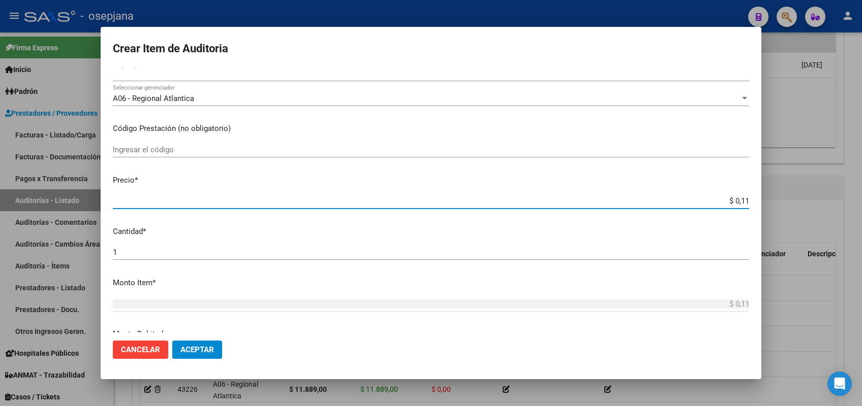
type input "$ 1,18"
type input "$ 11,88"
type input "$ 118,89"
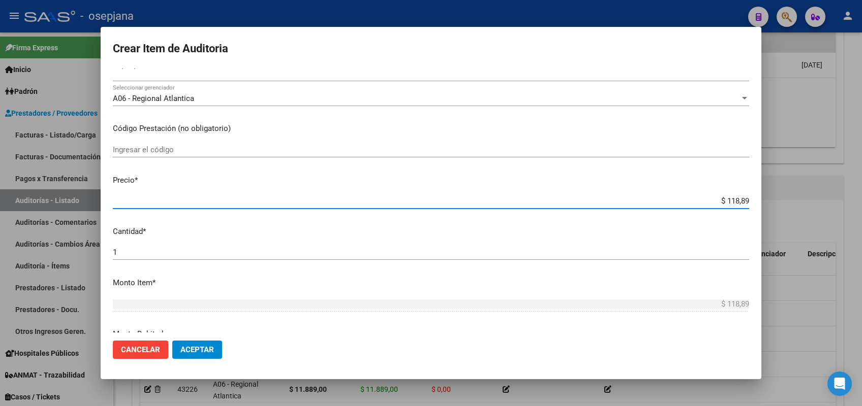
type input "$ 1.188,90"
type input "$ 11.889,00"
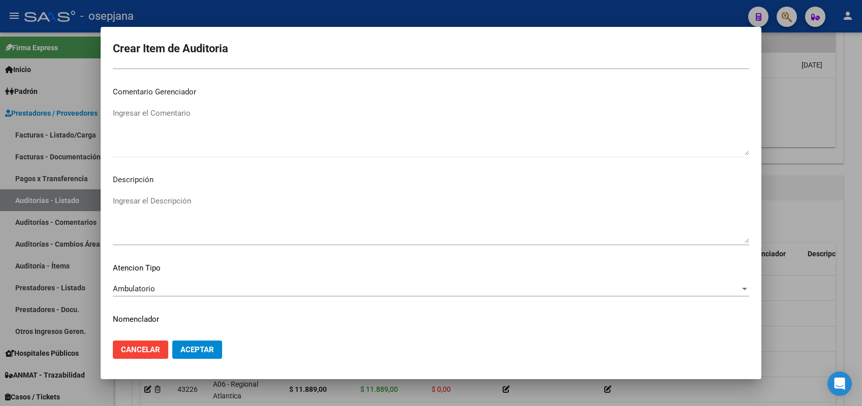
scroll to position [650, 0]
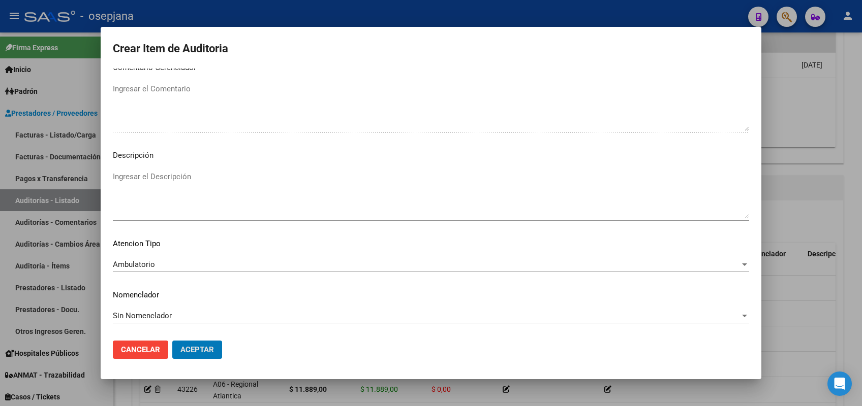
click at [172, 341] on button "Aceptar" at bounding box center [197, 350] width 50 height 18
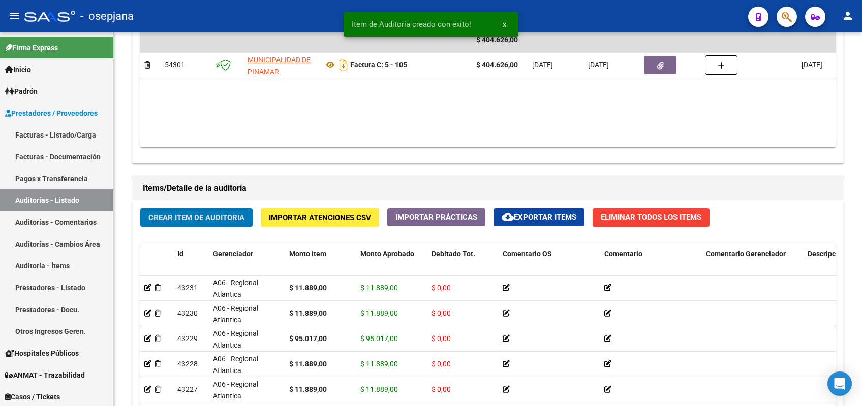
click at [140, 208] on button "Crear Item de Auditoria" at bounding box center [196, 217] width 112 height 19
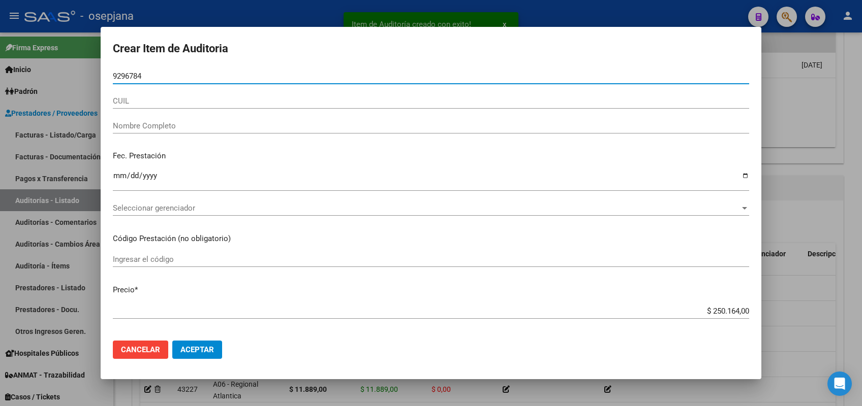
type input "92967840"
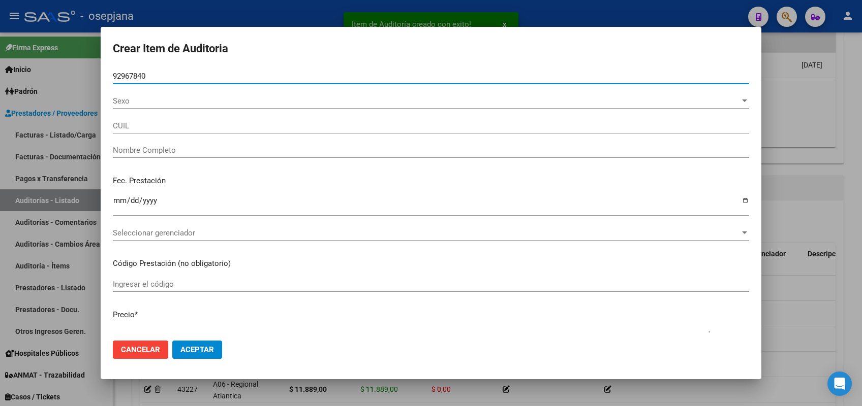
type input "27929678406"
type input "[PERSON_NAME][US_STATE] DE LAS M"
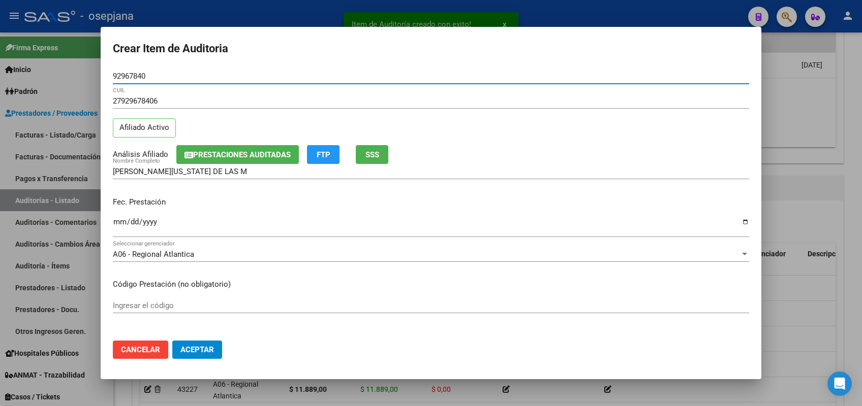
type input "92967840"
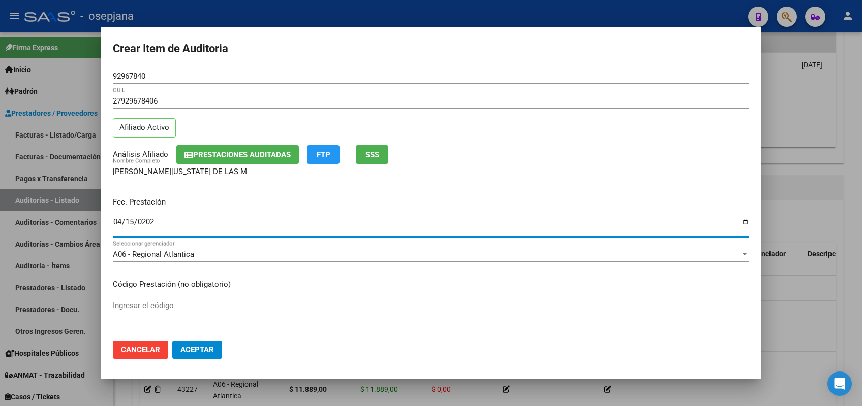
type input "[DATE]"
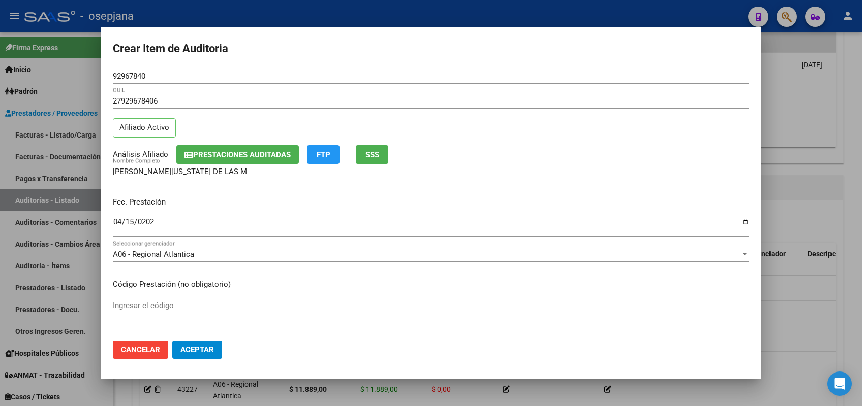
scroll to position [156, 0]
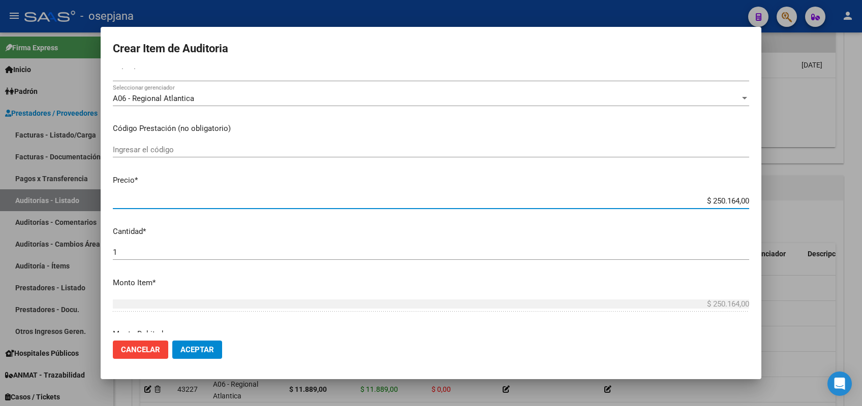
type input "$ 0,01"
type input "$ 0,11"
type input "$ 1,18"
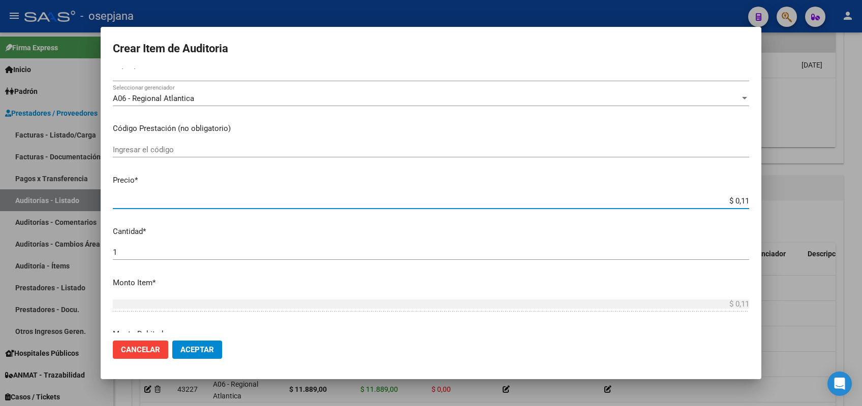
type input "$ 1,18"
type input "$ 11,88"
type input "$ 118,89"
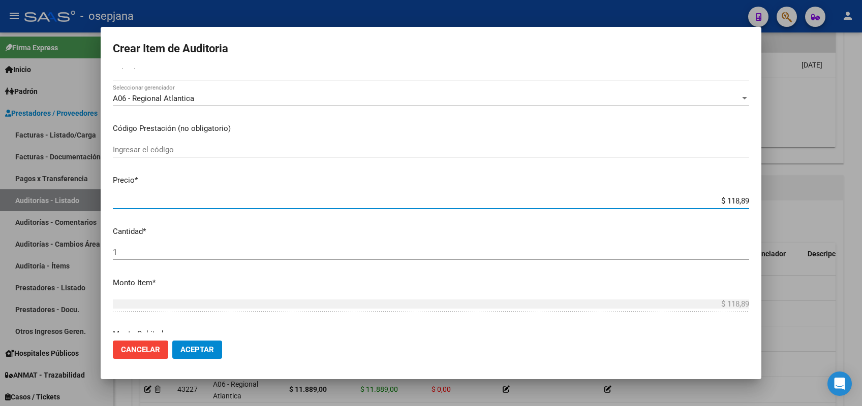
type input "$ 1.188,90"
type input "$ 11.889,00"
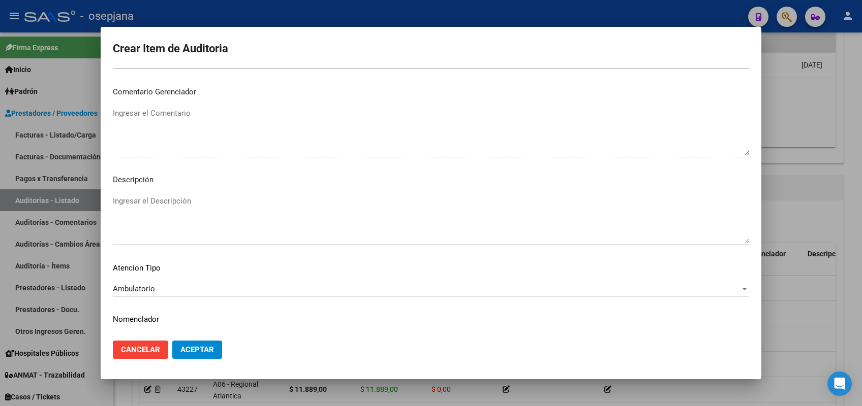
scroll to position [650, 0]
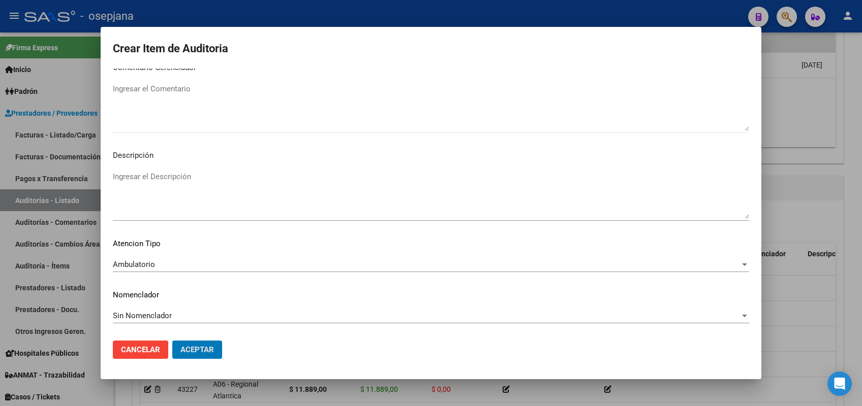
click at [172, 341] on button "Aceptar" at bounding box center [197, 350] width 50 height 18
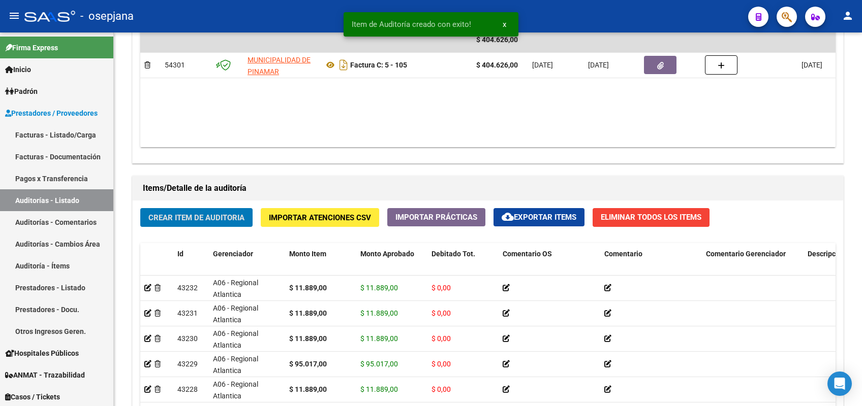
click at [140, 208] on button "Crear Item de Auditoria" at bounding box center [196, 217] width 112 height 19
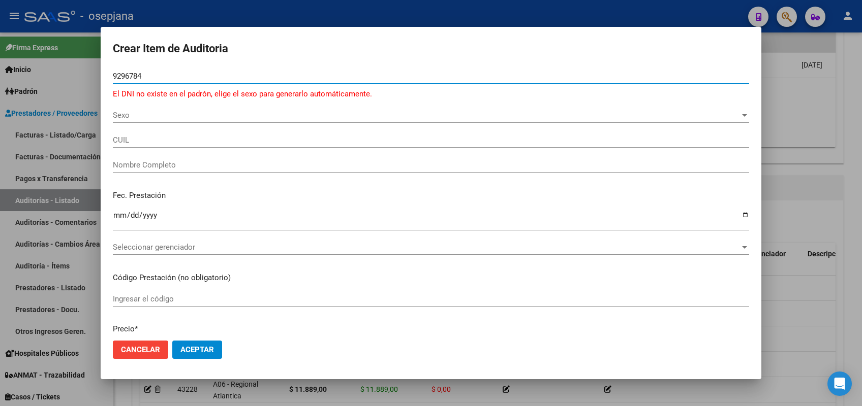
type input "92967840"
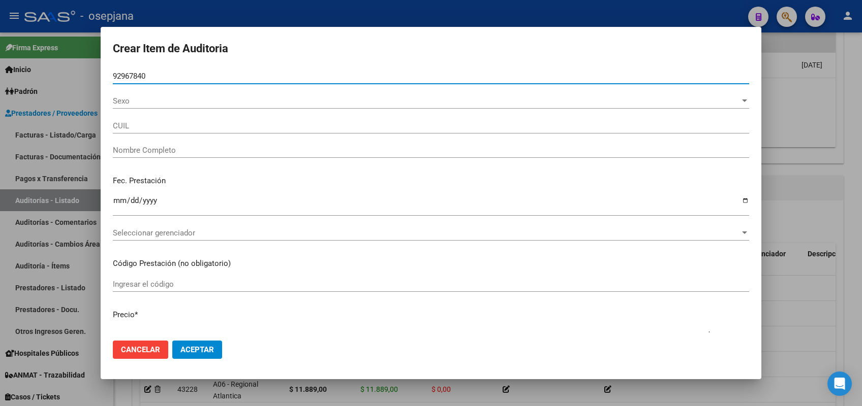
type input "27929678406"
type input "[PERSON_NAME][US_STATE] DE LAS M"
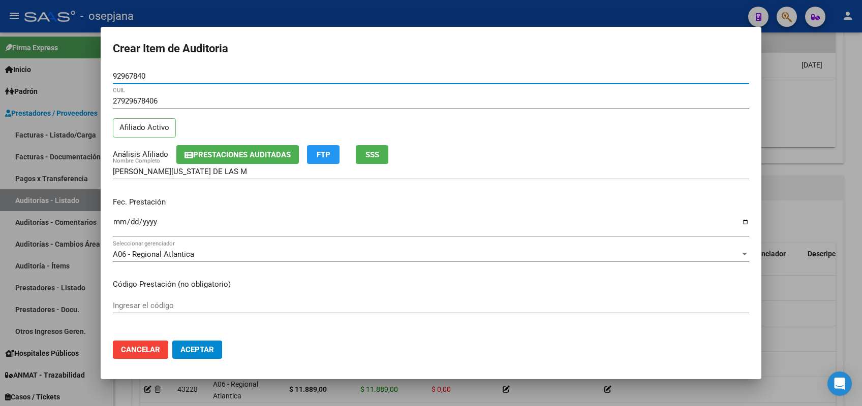
type input "92967840"
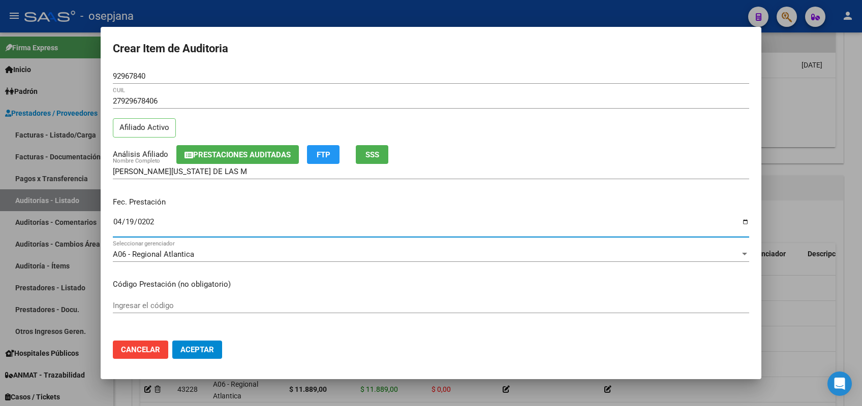
type input "[DATE]"
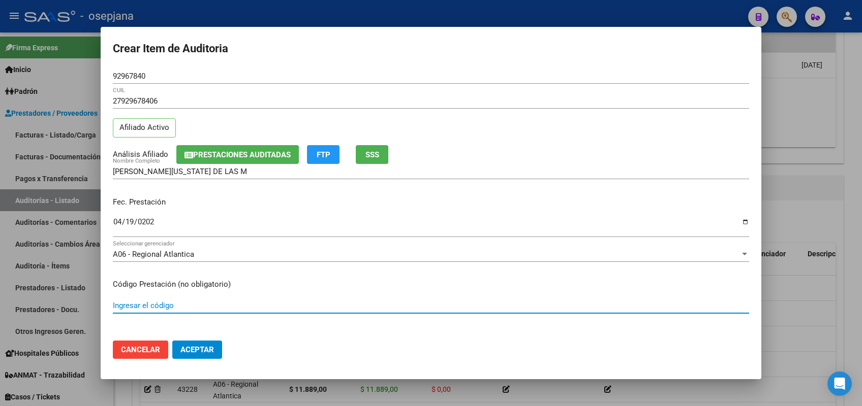
scroll to position [156, 0]
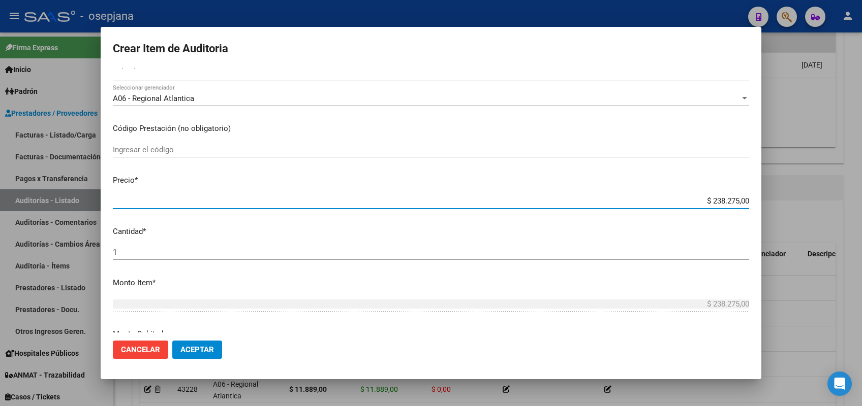
type input "$ 0,01"
type input "$ 0,11"
type input "$ 1,18"
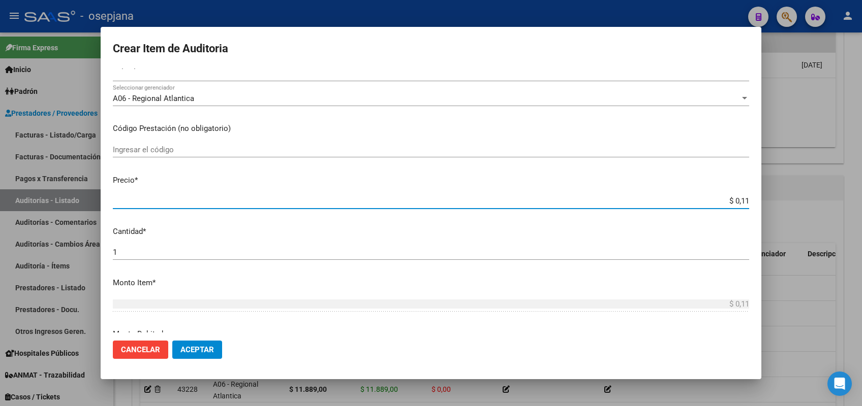
type input "$ 1,18"
type input "$ 11,88"
type input "$ 118,89"
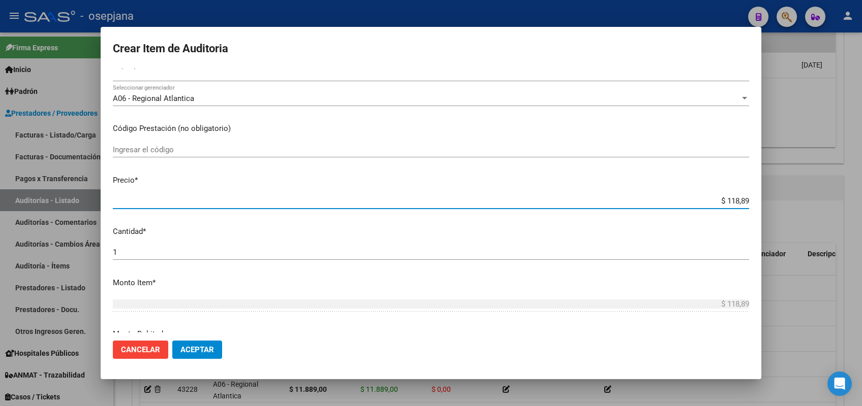
type input "$ 1.188,90"
type input "$ 11.889,00"
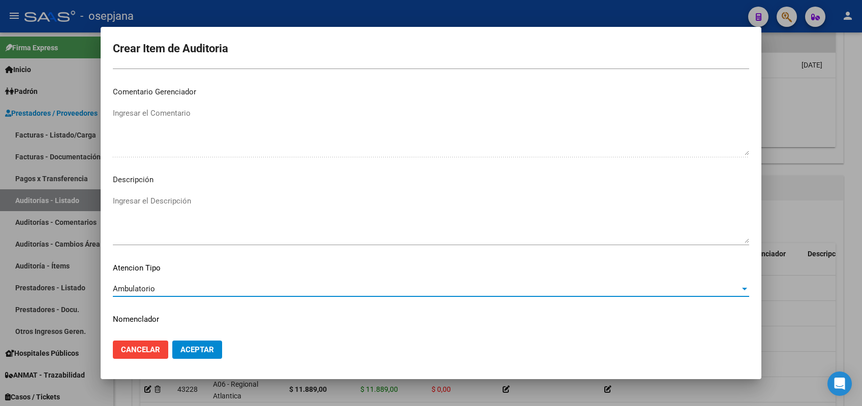
scroll to position [650, 0]
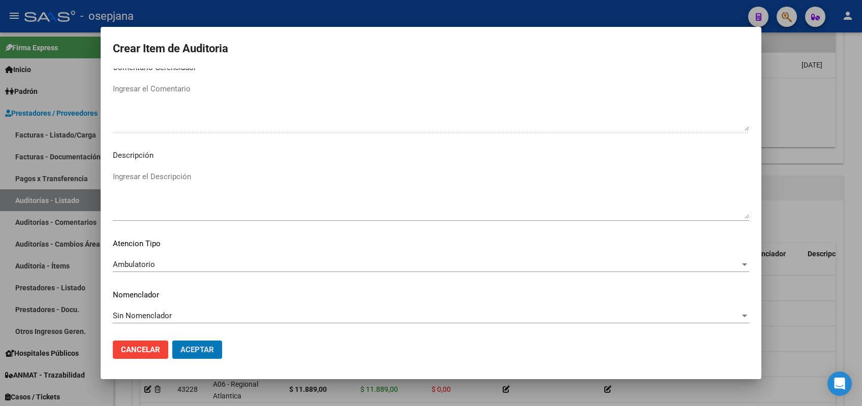
click at [172, 341] on button "Aceptar" at bounding box center [197, 350] width 50 height 18
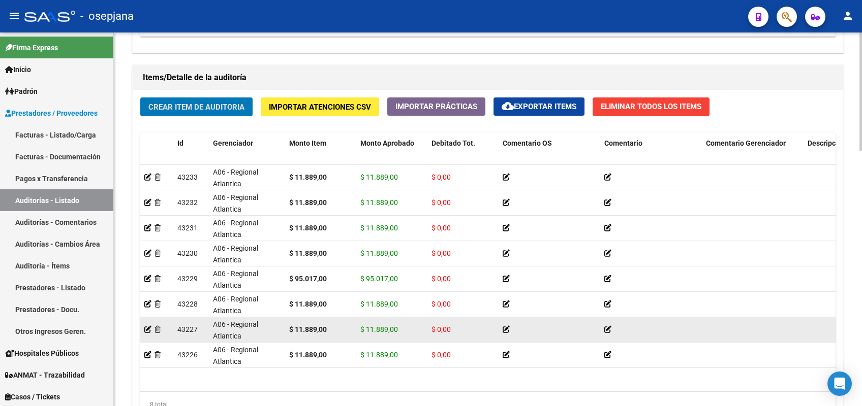
scroll to position [708, 0]
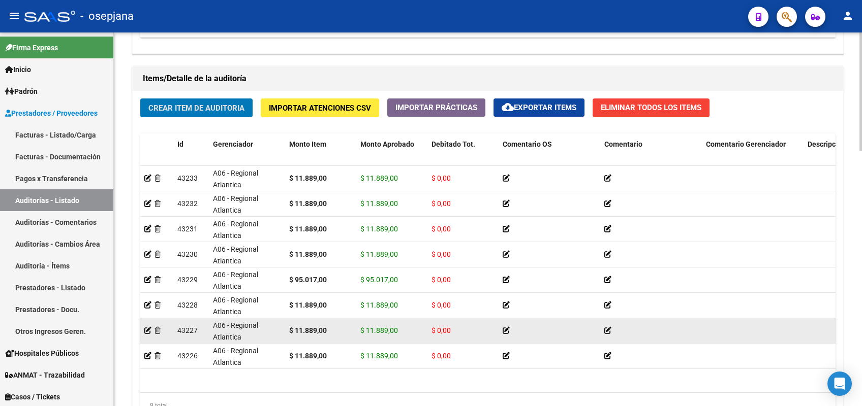
click at [140, 99] on button "Crear Item de Auditoria" at bounding box center [196, 108] width 112 height 19
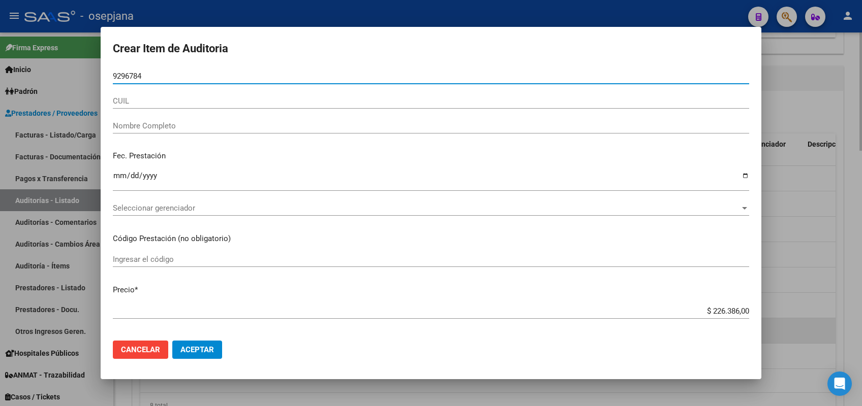
type input "92967840"
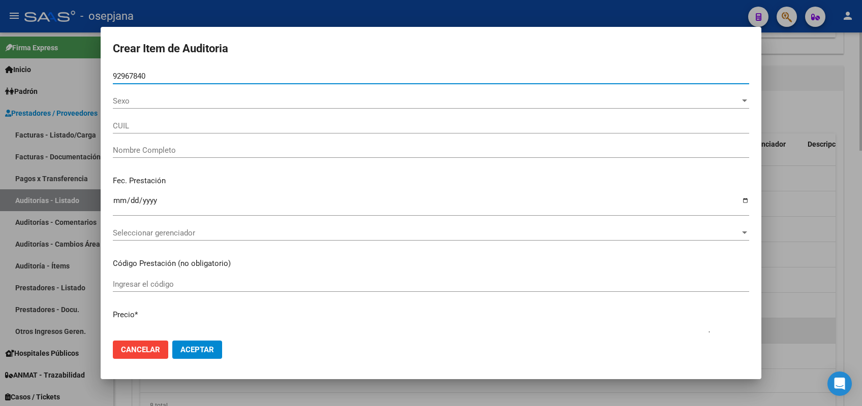
type input "27929678406"
type input "[PERSON_NAME][US_STATE] DE LAS M"
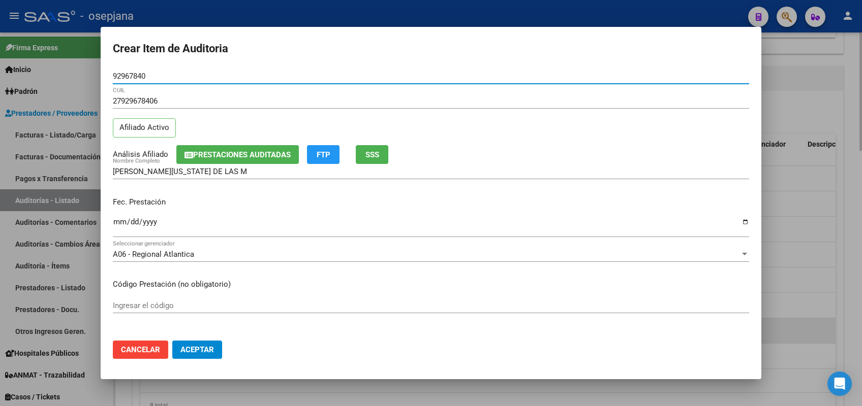
type input "92967840"
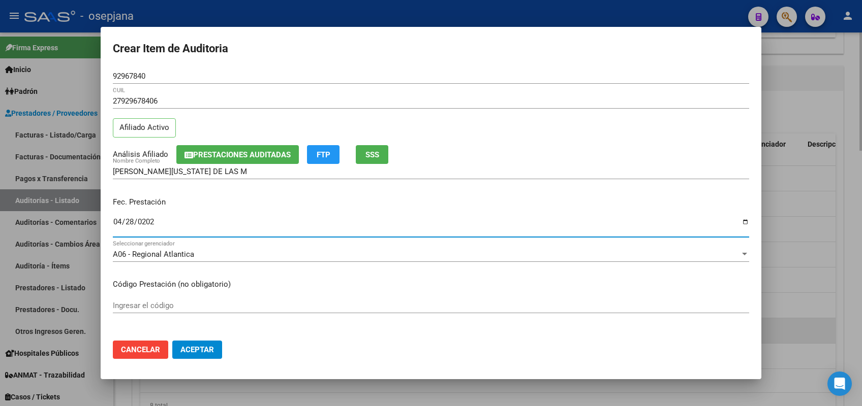
type input "[DATE]"
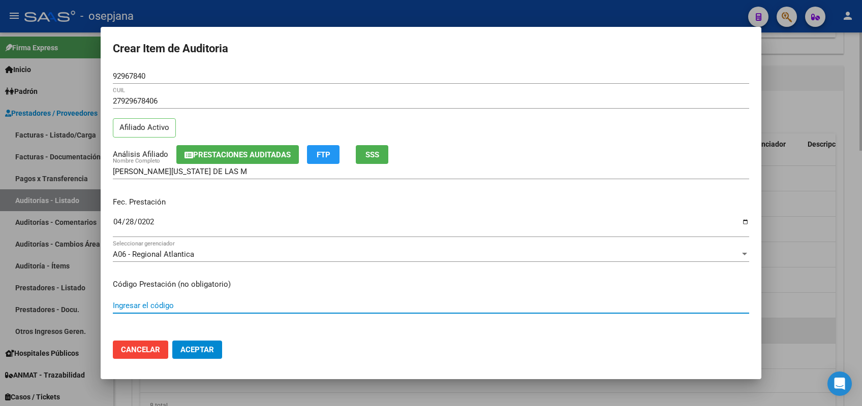
scroll to position [156, 0]
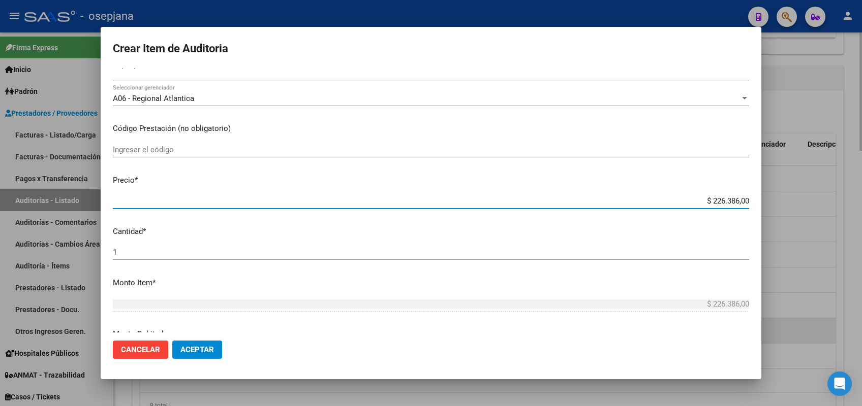
type input "$ 0,01"
type input "$ 0,11"
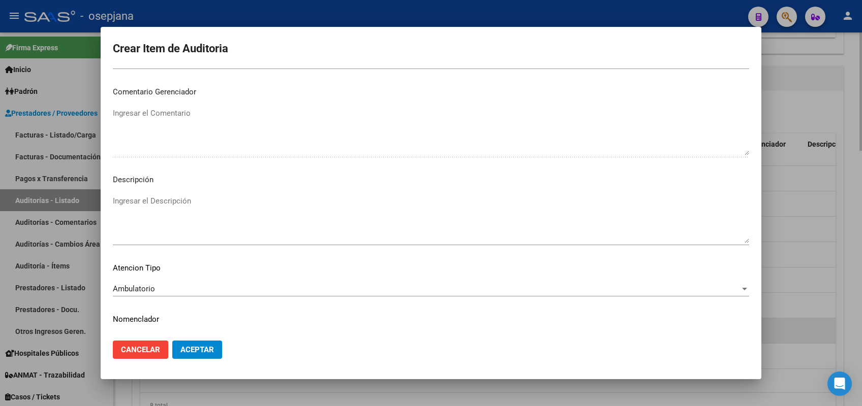
scroll to position [650, 0]
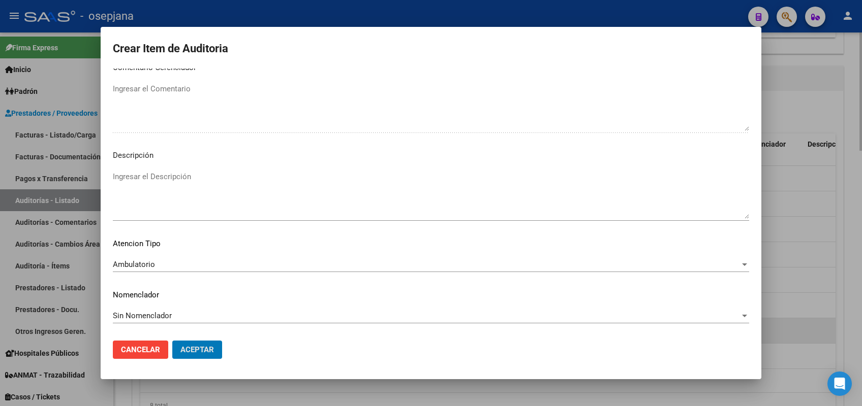
click at [172, 341] on button "Aceptar" at bounding box center [197, 350] width 50 height 18
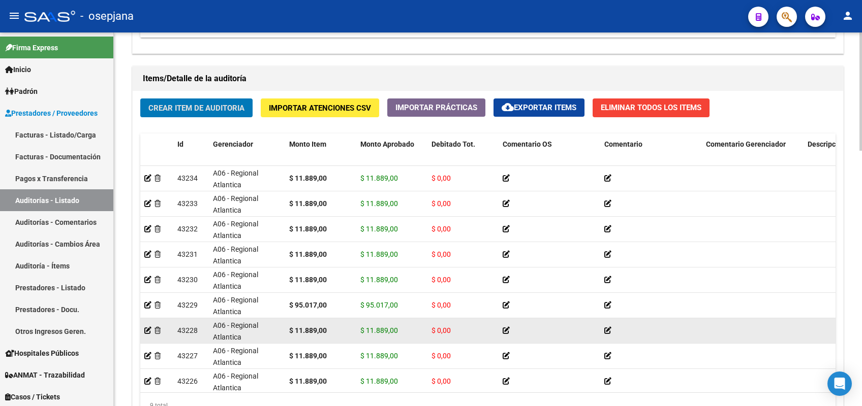
click at [140, 99] on button "Crear Item de Auditoria" at bounding box center [196, 108] width 112 height 19
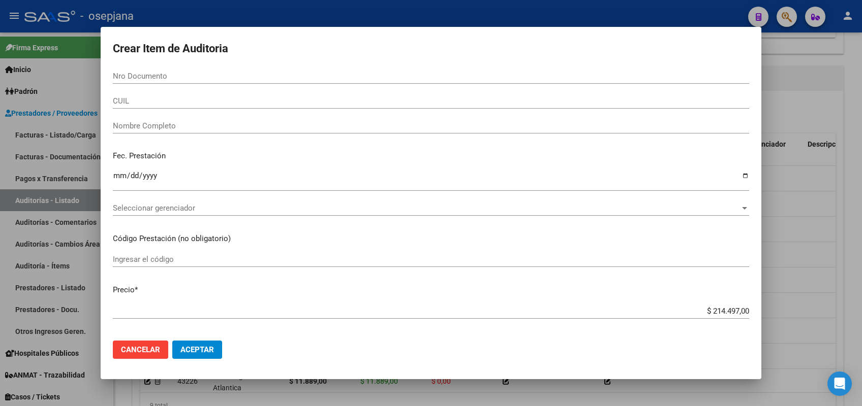
click at [203, 109] on mat-dialog-content "Nro Documento CUIL Nombre Completo Fec. Prestación Ingresar la fecha Selecciona…" at bounding box center [431, 201] width 660 height 264
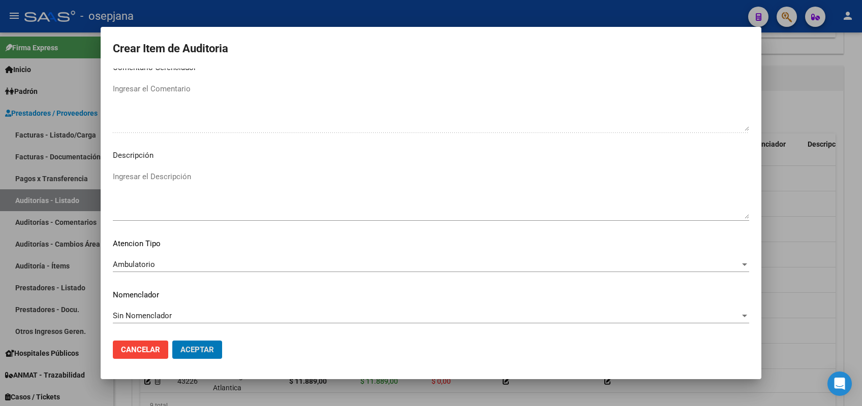
click at [172, 341] on button "Aceptar" at bounding box center [197, 350] width 50 height 18
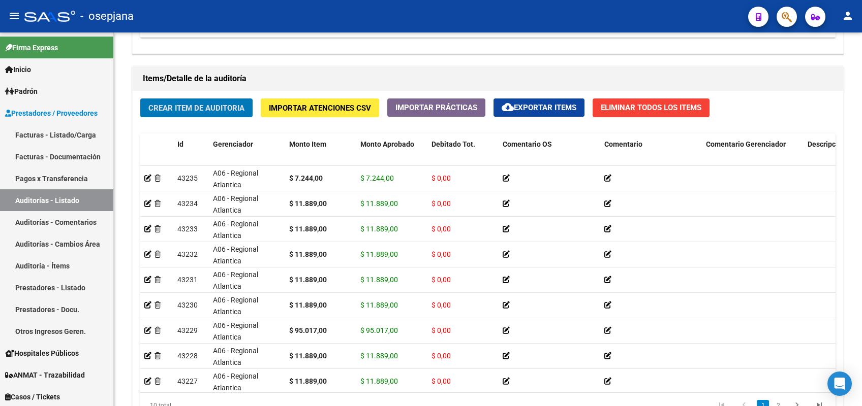
click at [140, 99] on button "Crear Item de Auditoria" at bounding box center [196, 108] width 112 height 19
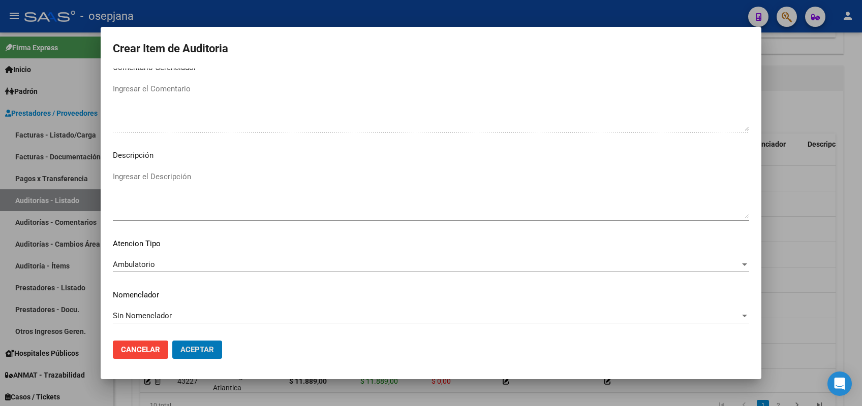
click at [172, 341] on button "Aceptar" at bounding box center [197, 350] width 50 height 18
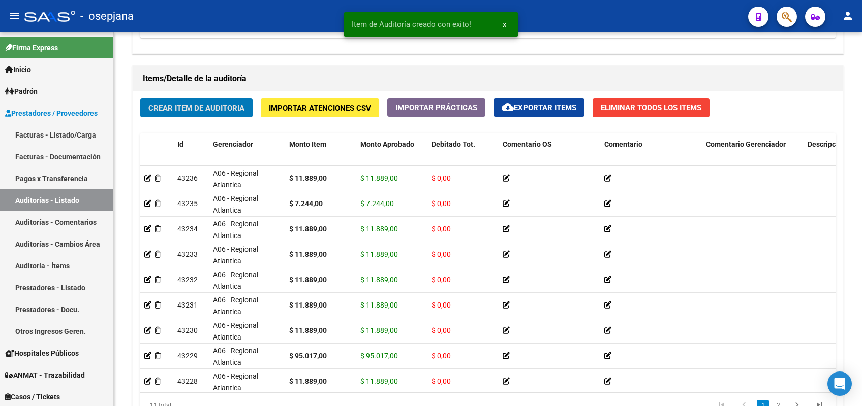
click at [140, 99] on button "Crear Item de Auditoria" at bounding box center [196, 108] width 112 height 19
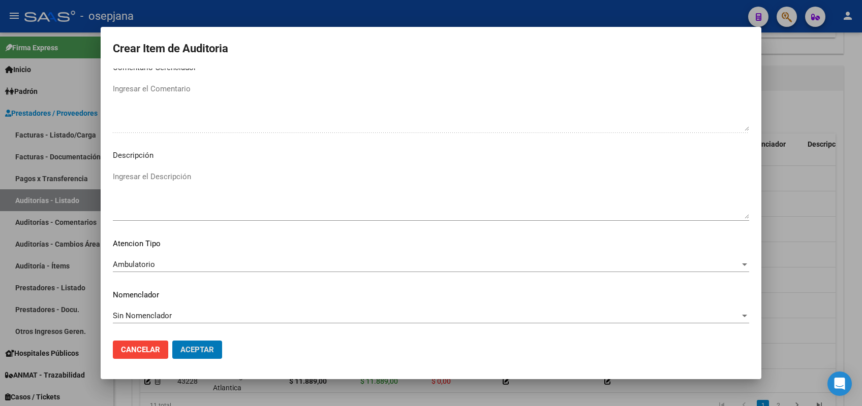
click at [172, 341] on button "Aceptar" at bounding box center [197, 350] width 50 height 18
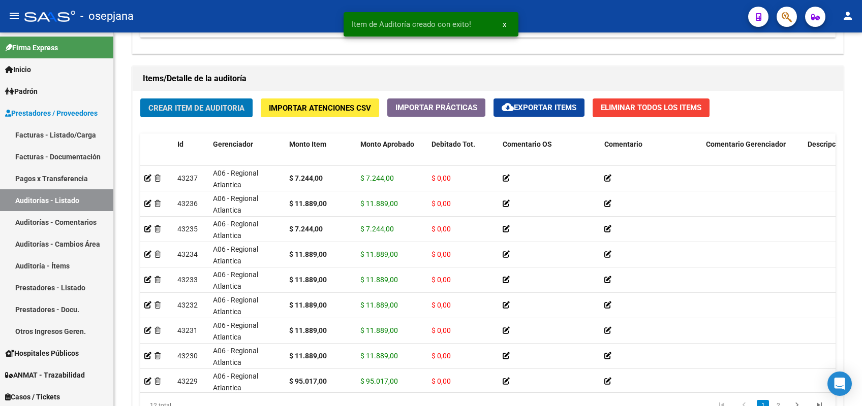
click at [140, 99] on button "Crear Item de Auditoria" at bounding box center [196, 108] width 112 height 19
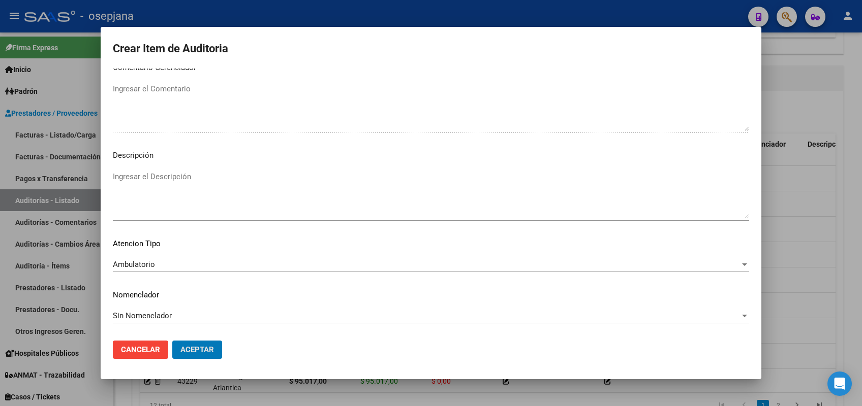
click at [172, 341] on button "Aceptar" at bounding box center [197, 350] width 50 height 18
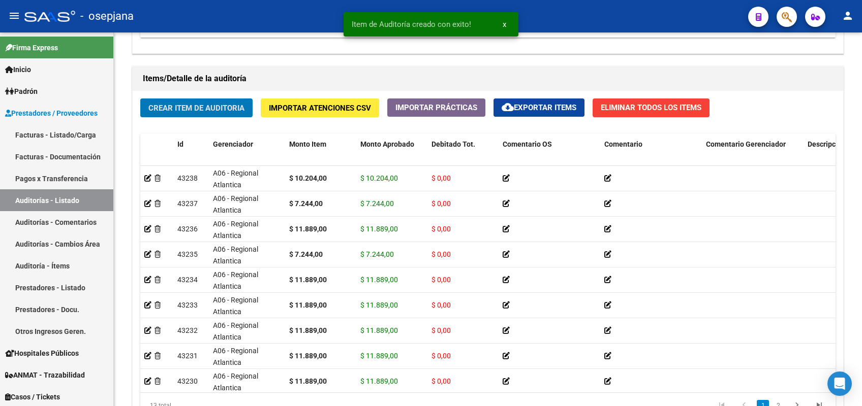
click at [140, 99] on button "Crear Item de Auditoria" at bounding box center [196, 108] width 112 height 19
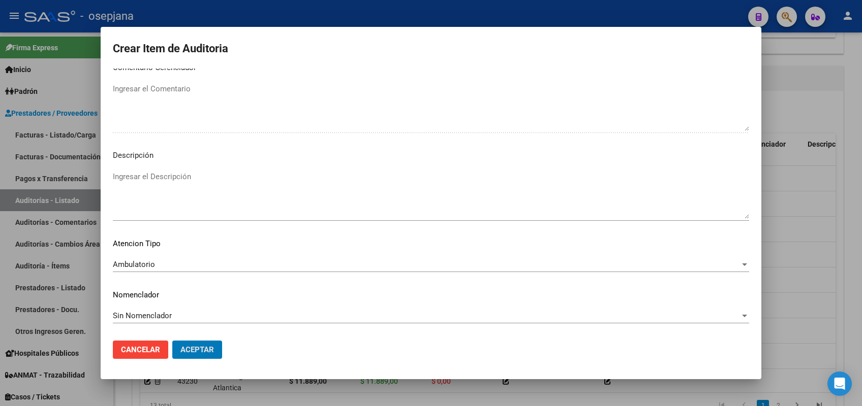
click at [172, 341] on button "Aceptar" at bounding box center [197, 350] width 50 height 18
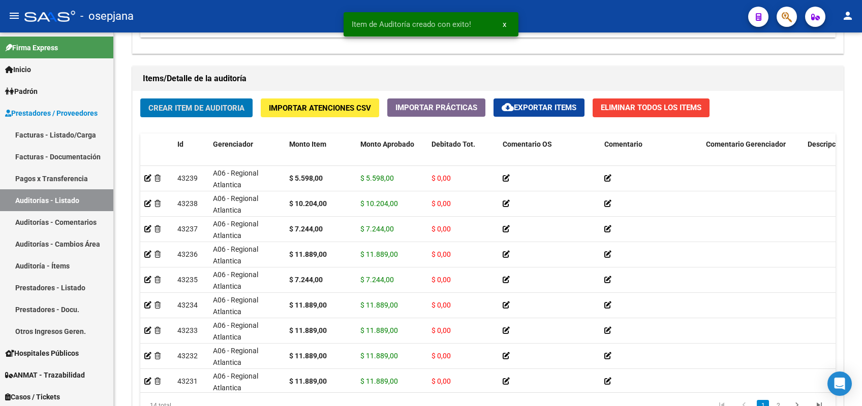
click at [140, 99] on button "Crear Item de Auditoria" at bounding box center [196, 108] width 112 height 19
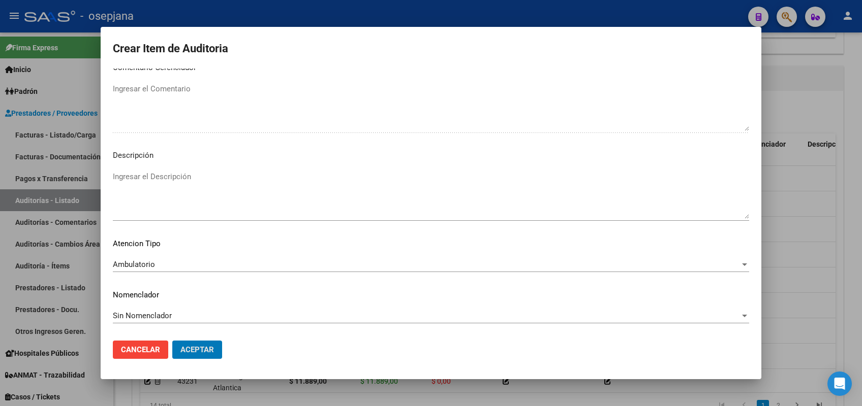
click at [172, 341] on button "Aceptar" at bounding box center [197, 350] width 50 height 18
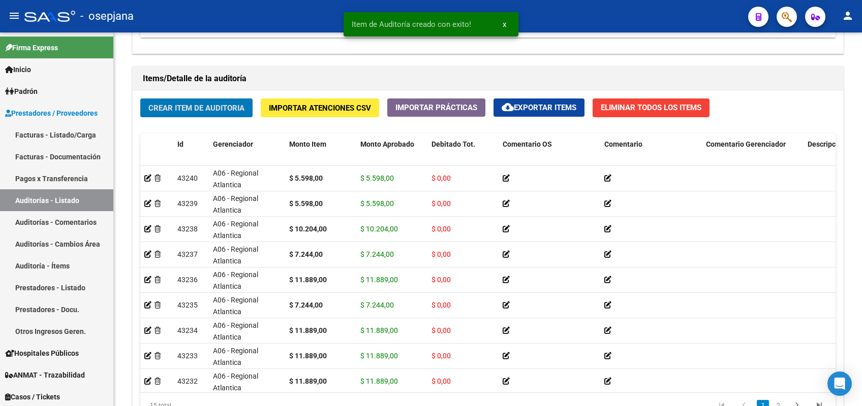
click at [140, 99] on button "Crear Item de Auditoria" at bounding box center [196, 108] width 112 height 19
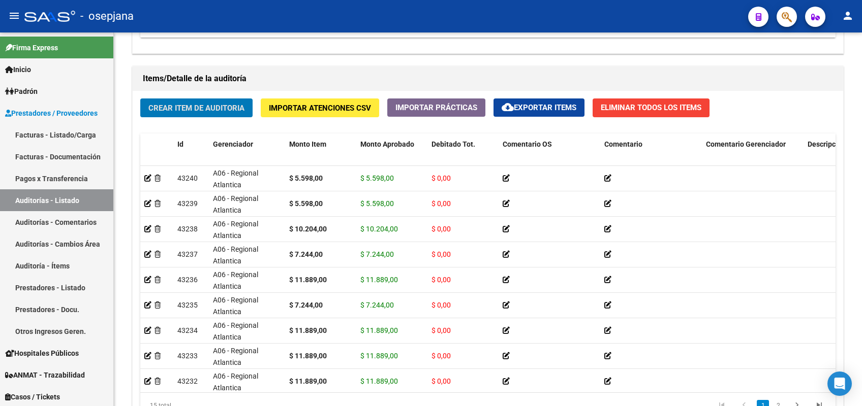
click at [203, 109] on span "Crear Item de Auditoria" at bounding box center [196, 108] width 96 height 9
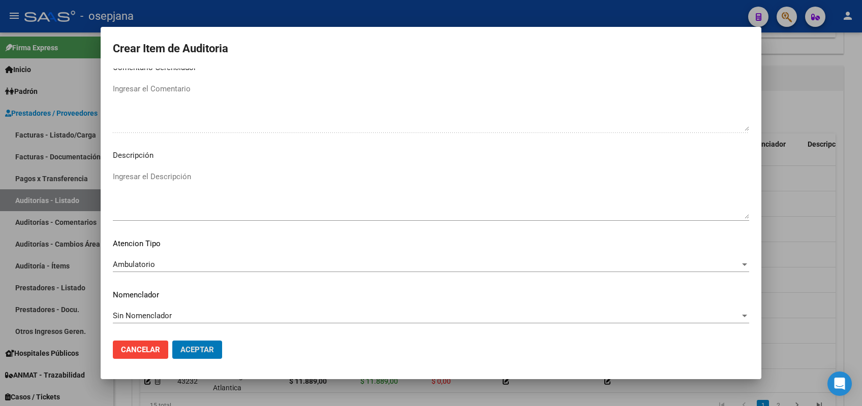
click at [172, 341] on button "Aceptar" at bounding box center [197, 350] width 50 height 18
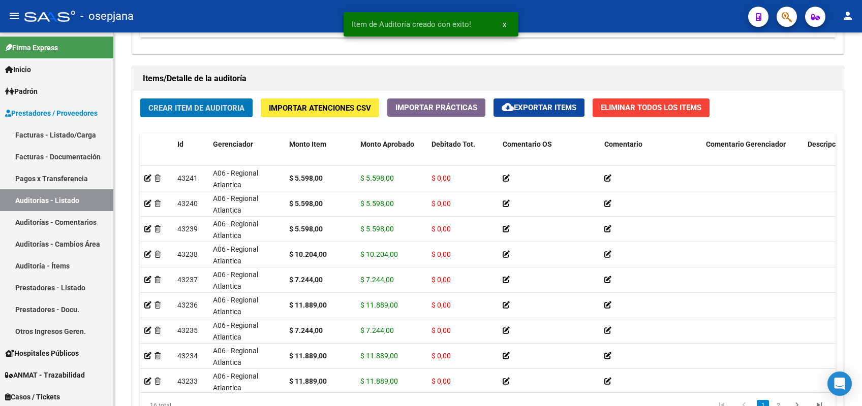
click at [140, 99] on button "Crear Item de Auditoria" at bounding box center [196, 108] width 112 height 19
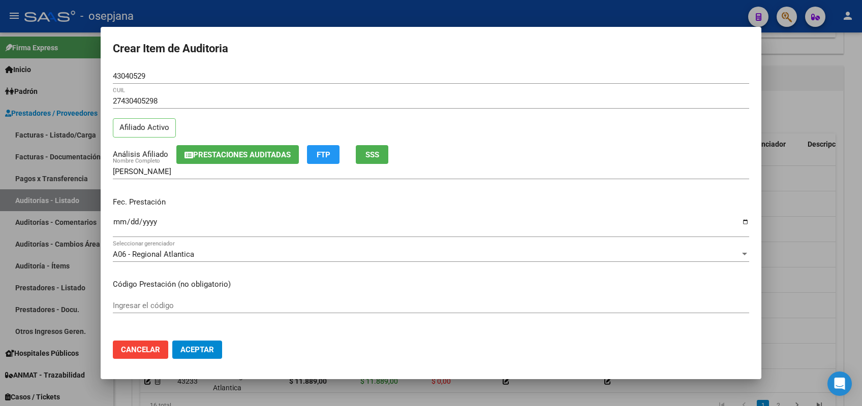
scroll to position [156, 0]
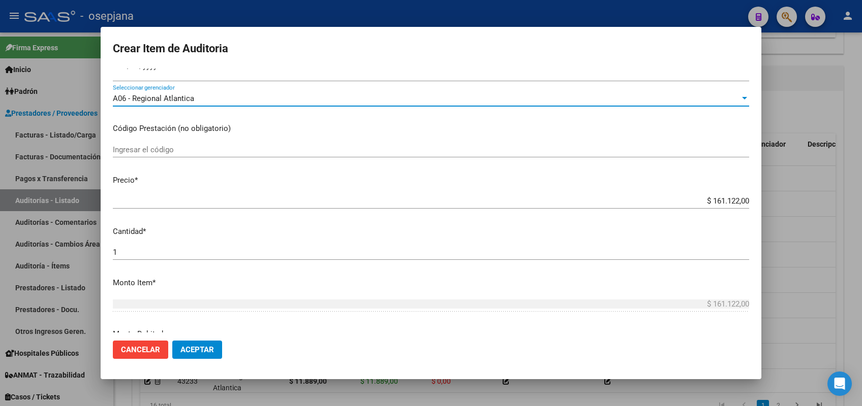
click at [715, 210] on div "$ 161.122,00 Ingresar el precio" at bounding box center [431, 206] width 636 height 25
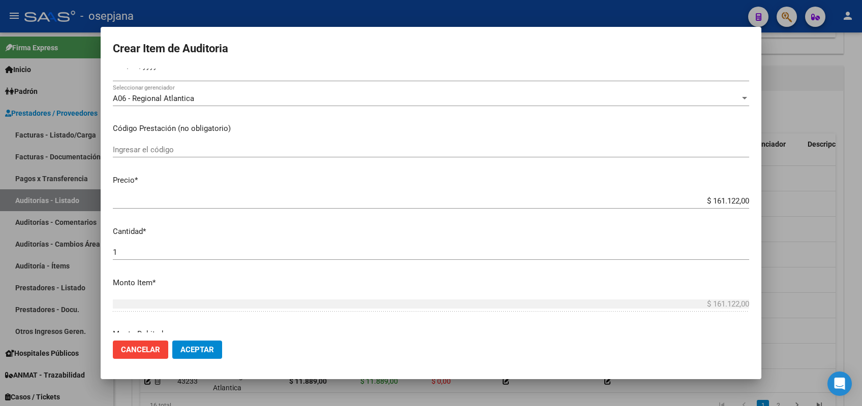
click at [671, 199] on input "$ 161.122,00" at bounding box center [431, 201] width 636 height 9
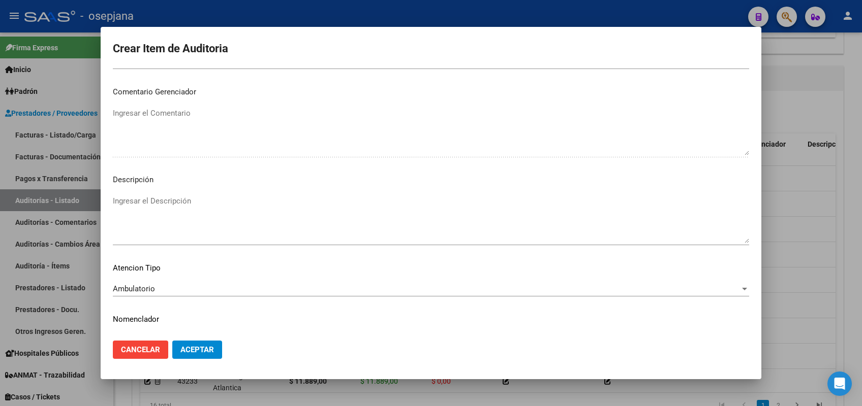
scroll to position [650, 0]
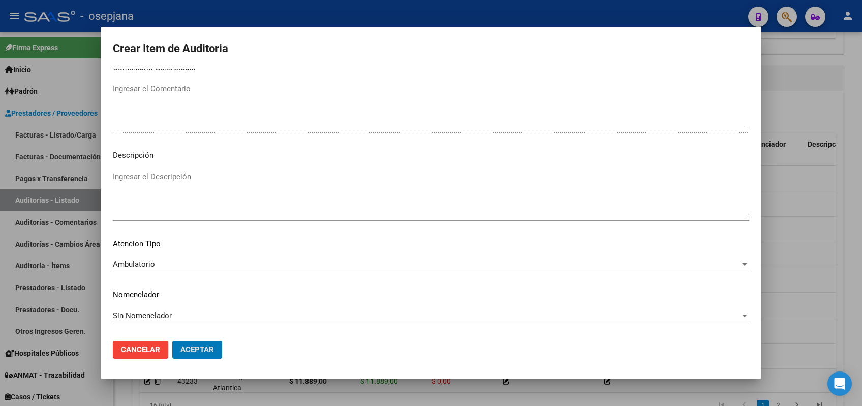
click at [172, 341] on button "Aceptar" at bounding box center [197, 350] width 50 height 18
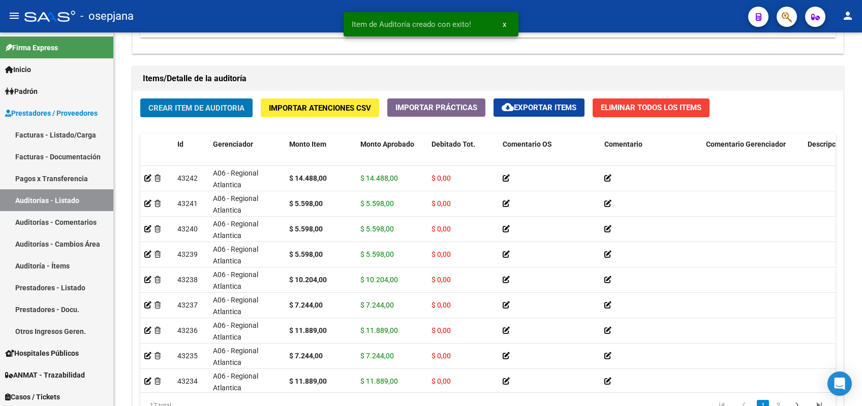
click at [140, 99] on button "Crear Item de Auditoria" at bounding box center [196, 108] width 112 height 19
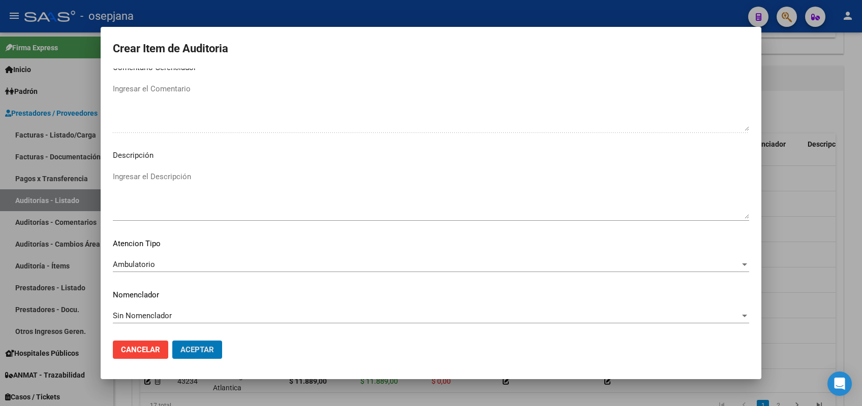
click at [172, 341] on button "Aceptar" at bounding box center [197, 350] width 50 height 18
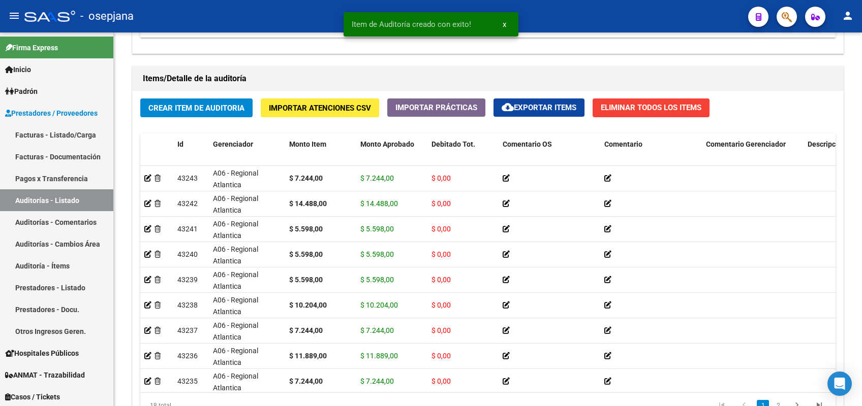
click at [338, 270] on datatable-body-cell "$ 5.598,00" at bounding box center [320, 280] width 71 height 25
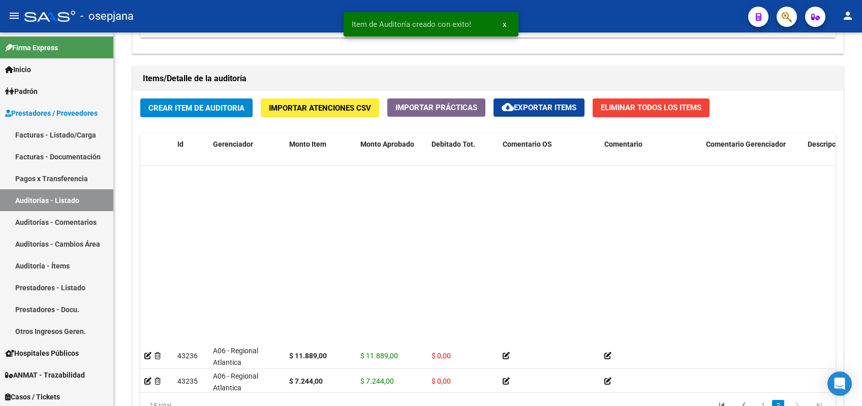
scroll to position [191, 0]
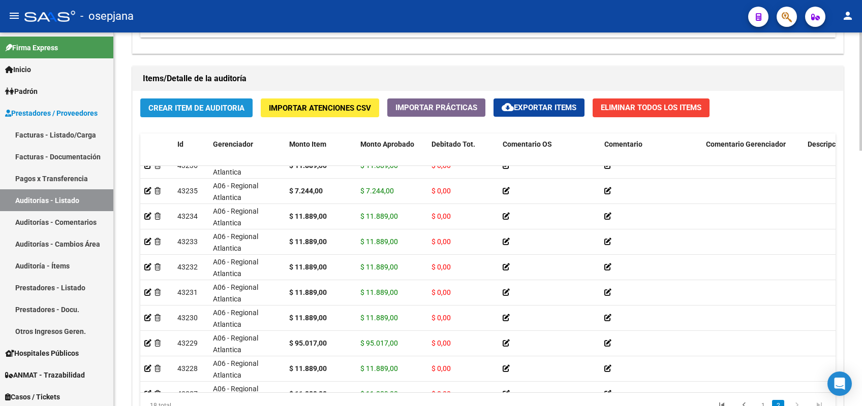
click at [186, 106] on span "Crear Item de Auditoria" at bounding box center [196, 108] width 96 height 9
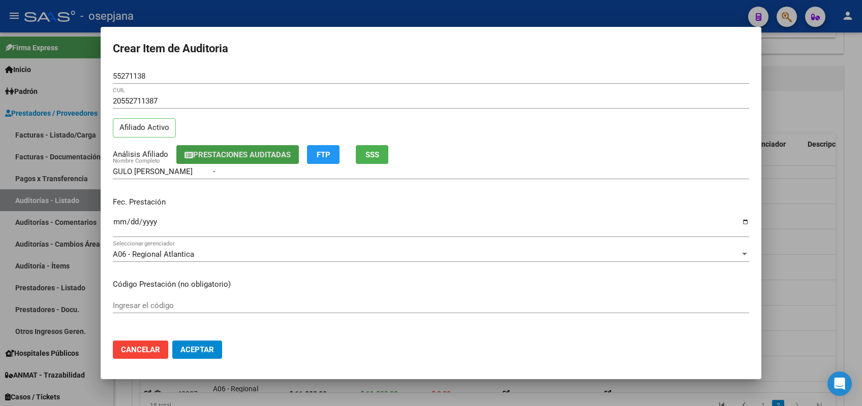
click at [249, 214] on div "Fec. Prestación Ingresar la fecha" at bounding box center [431, 218] width 636 height 58
click at [133, 210] on div "Fec. Prestación Ingresar la fecha" at bounding box center [431, 218] width 636 height 58
click at [115, 218] on input "Ingresar la fecha" at bounding box center [431, 226] width 636 height 16
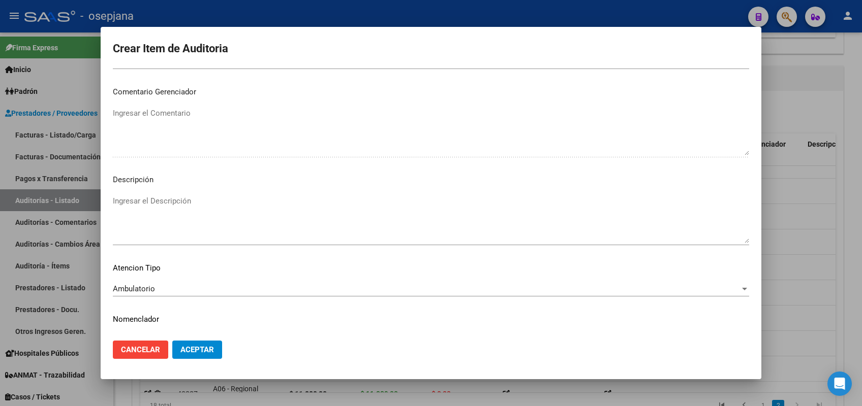
scroll to position [650, 0]
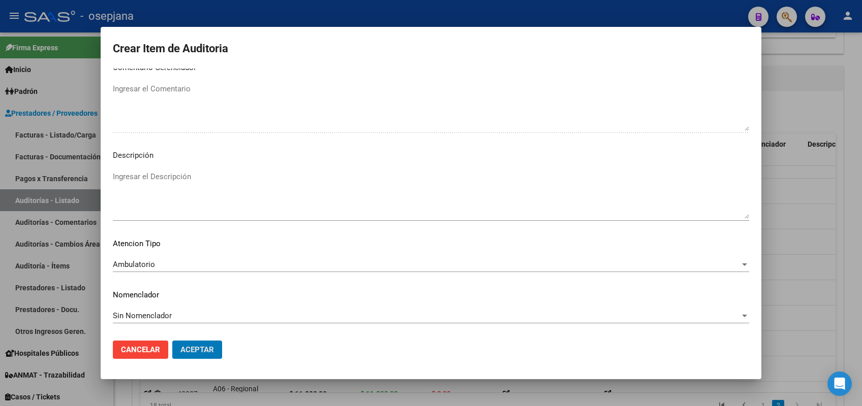
click at [172, 341] on button "Aceptar" at bounding box center [197, 350] width 50 height 18
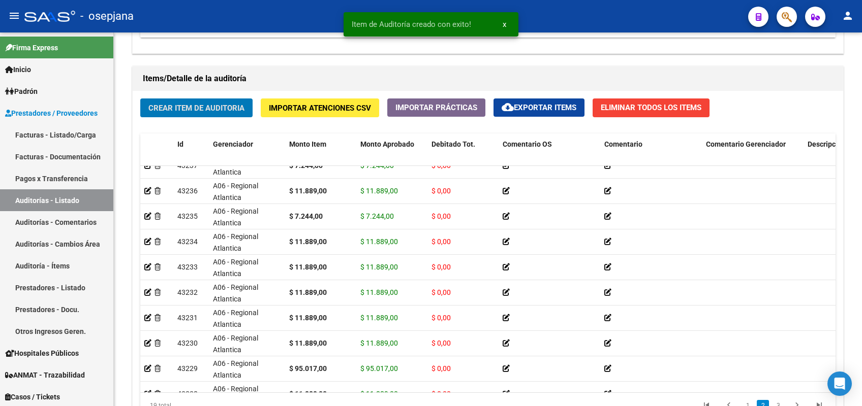
click at [140, 99] on button "Crear Item de Auditoria" at bounding box center [196, 108] width 112 height 19
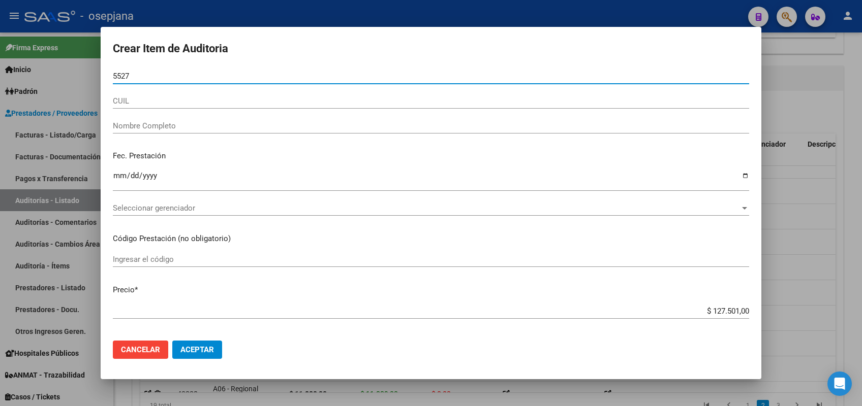
click at [227, 106] on div "CUIL" at bounding box center [431, 100] width 636 height 15
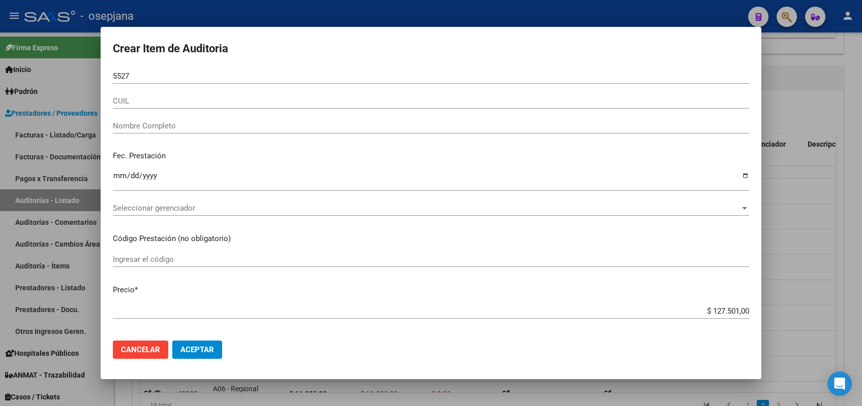
click at [226, 86] on div "5527 Nro Documento" at bounding box center [431, 81] width 636 height 25
click at [226, 74] on input "5527" at bounding box center [431, 76] width 636 height 9
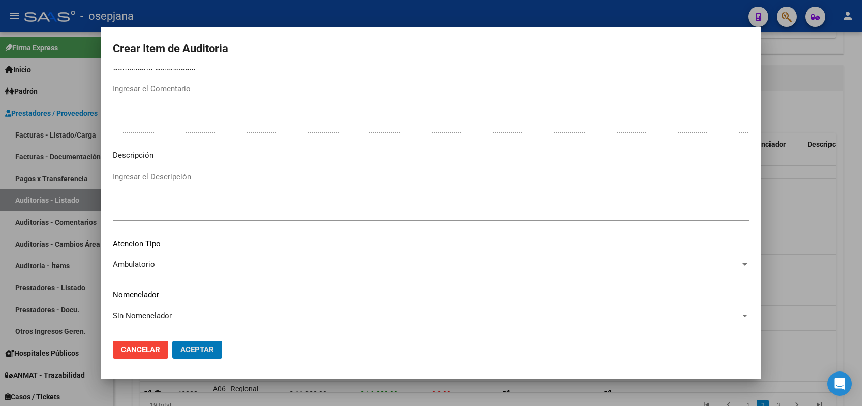
click at [172, 341] on button "Aceptar" at bounding box center [197, 350] width 50 height 18
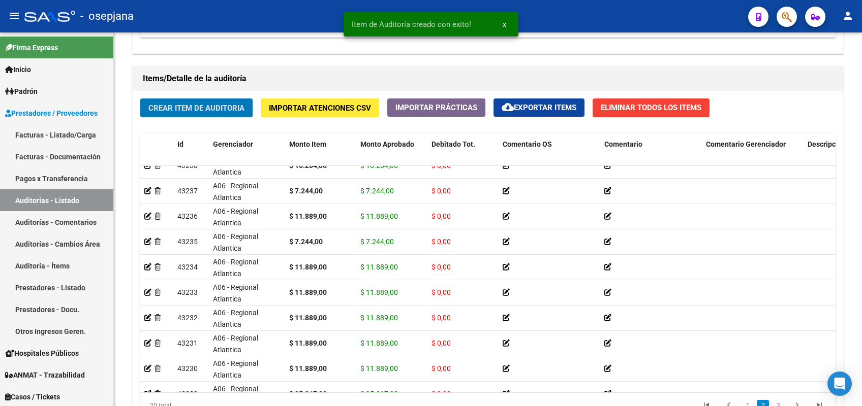
click at [140, 99] on button "Crear Item de Auditoria" at bounding box center [196, 108] width 112 height 19
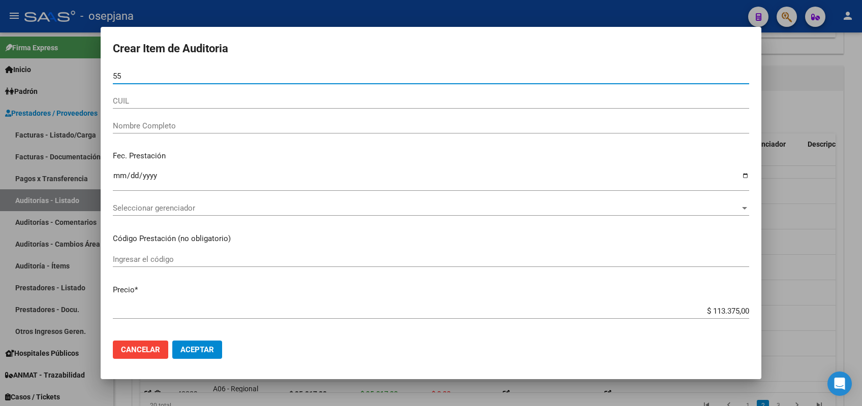
click at [272, 78] on input "55" at bounding box center [431, 76] width 636 height 9
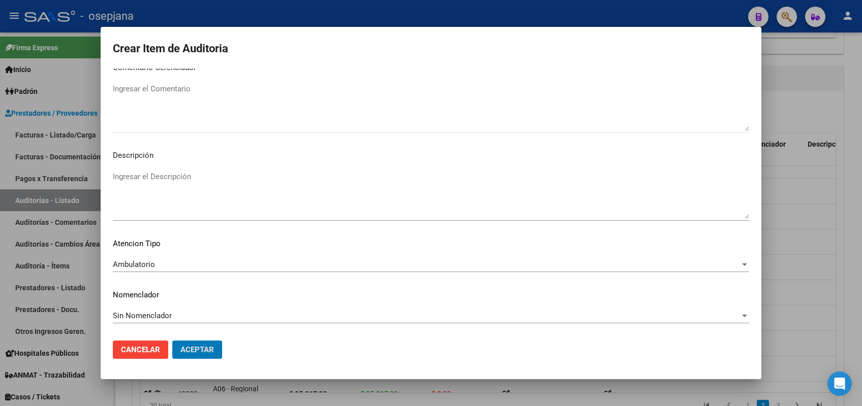
click at [172, 341] on button "Aceptar" at bounding box center [197, 350] width 50 height 18
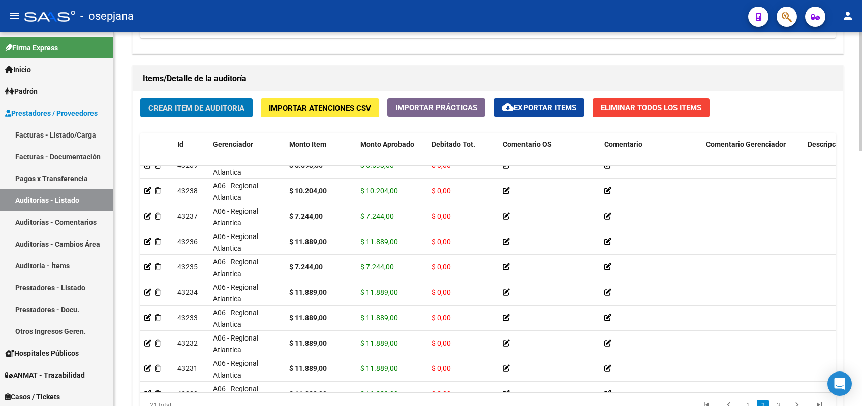
click at [177, 97] on div "Crear Item de Auditoria Importar Atenciones CSV Importar Prácticas cloud_downlo…" at bounding box center [488, 262] width 710 height 343
click at [177, 108] on span "Crear Item de Auditoria" at bounding box center [196, 108] width 96 height 9
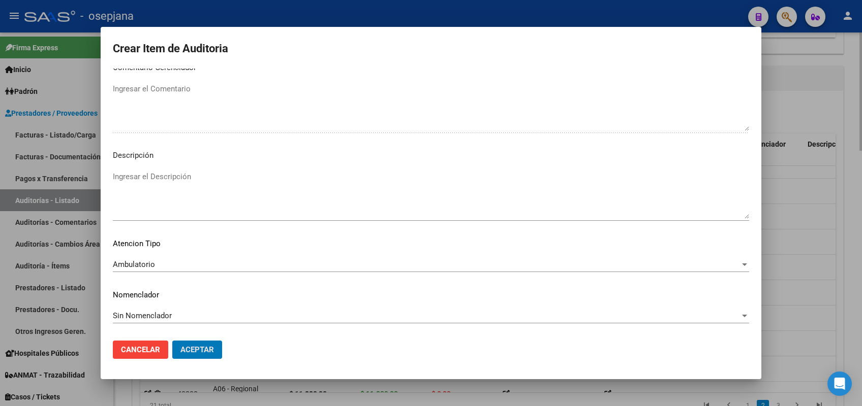
click at [172, 341] on button "Aceptar" at bounding box center [197, 350] width 50 height 18
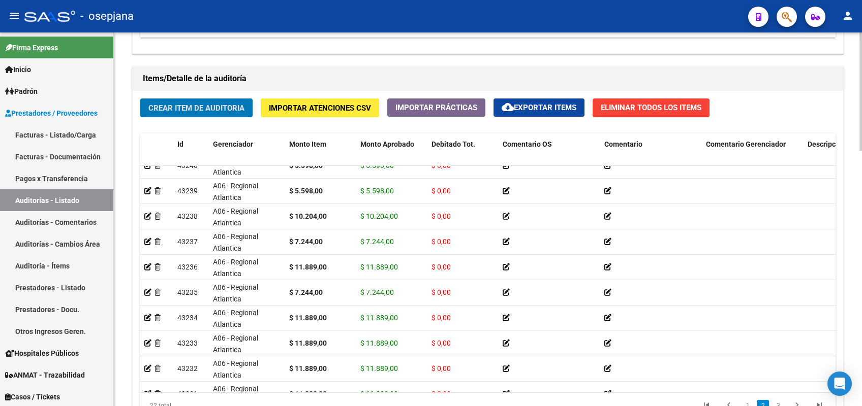
click at [187, 105] on span "Crear Item de Auditoria" at bounding box center [196, 108] width 96 height 9
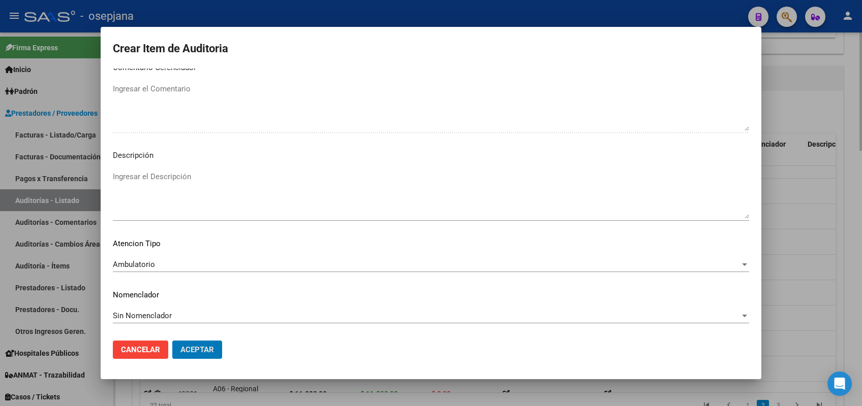
click at [172, 341] on button "Aceptar" at bounding box center [197, 350] width 50 height 18
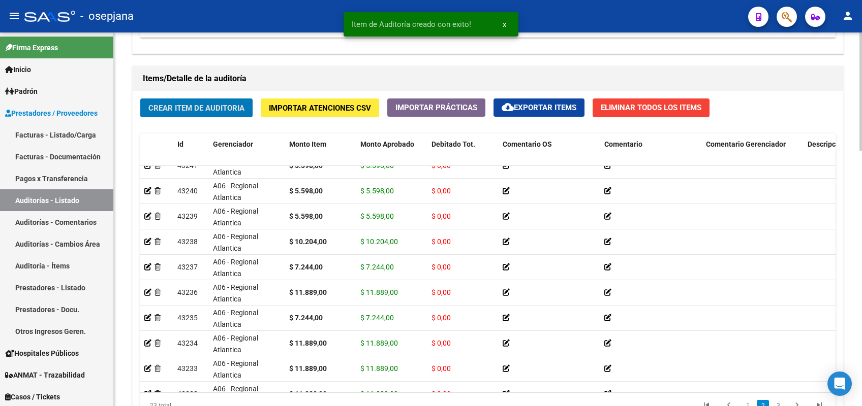
click at [140, 99] on button "Crear Item de Auditoria" at bounding box center [196, 108] width 112 height 19
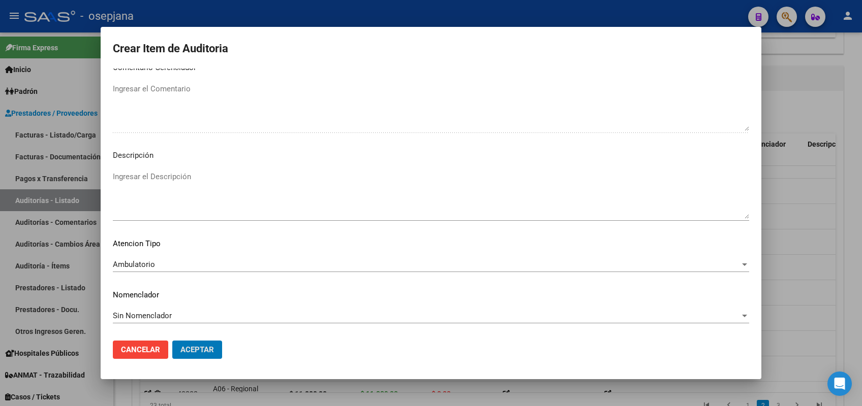
click at [172, 341] on button "Aceptar" at bounding box center [197, 350] width 50 height 18
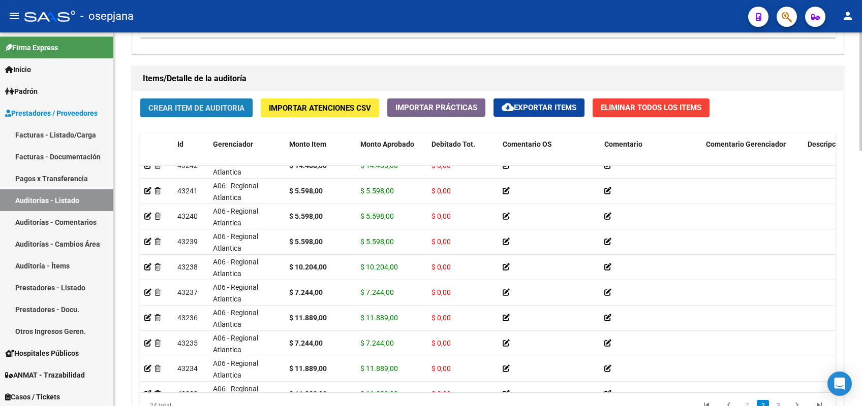
click at [169, 107] on span "Crear Item de Auditoria" at bounding box center [196, 108] width 96 height 9
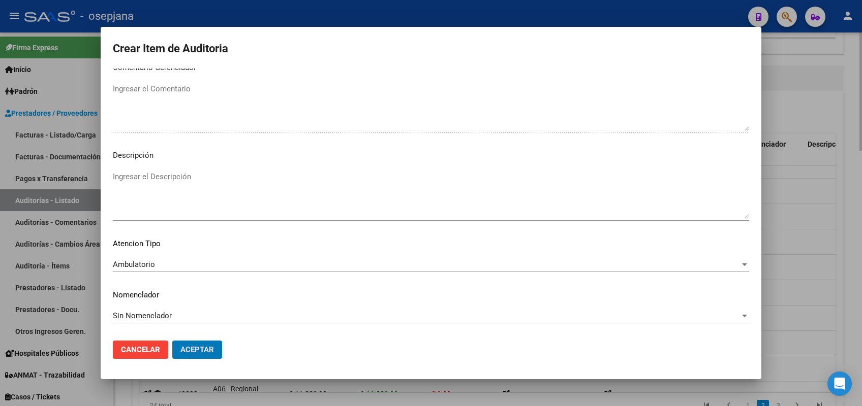
click at [172, 341] on button "Aceptar" at bounding box center [197, 350] width 50 height 18
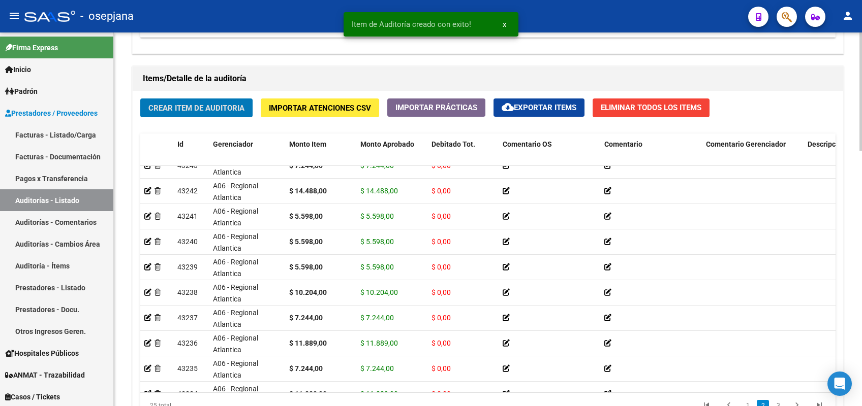
click at [140, 99] on button "Crear Item de Auditoria" at bounding box center [196, 108] width 112 height 19
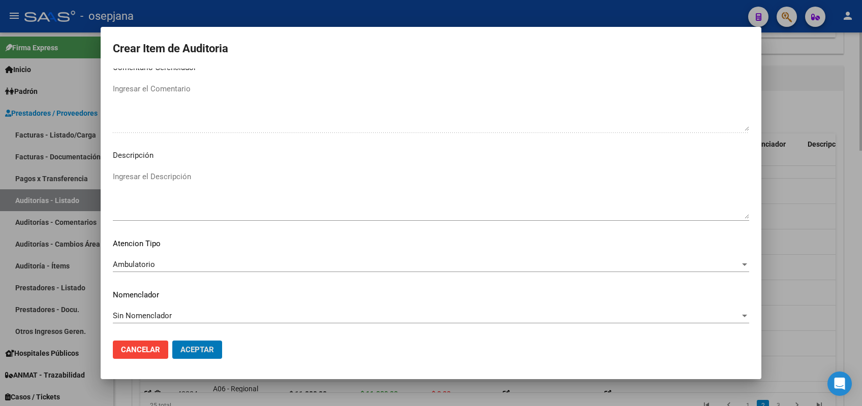
click at [172, 341] on button "Aceptar" at bounding box center [197, 350] width 50 height 18
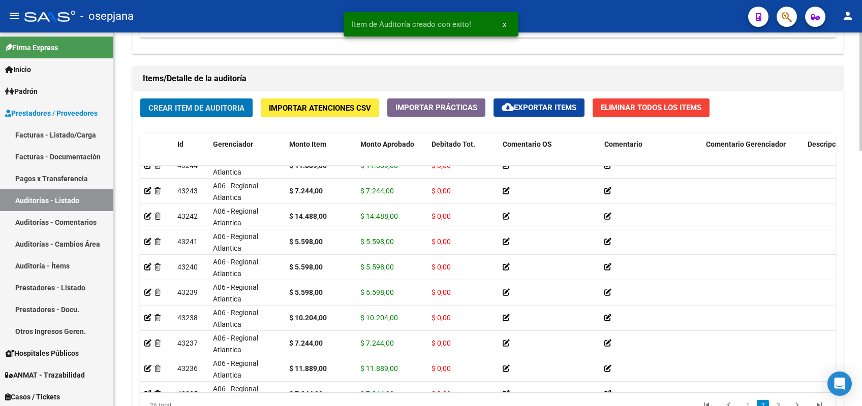
click at [140, 99] on button "Crear Item de Auditoria" at bounding box center [196, 108] width 112 height 19
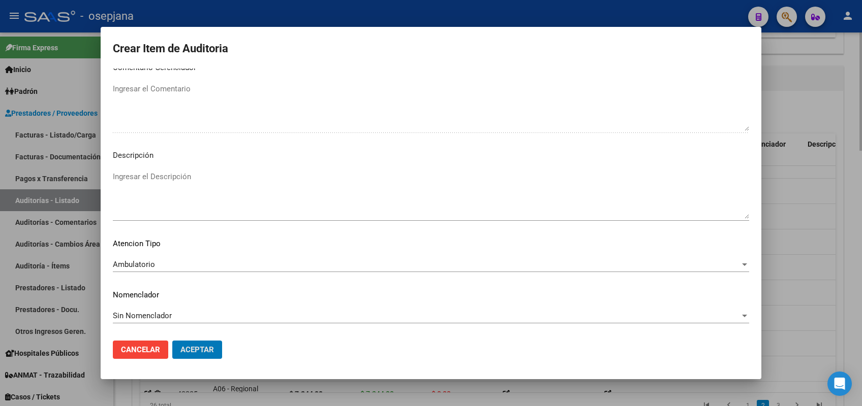
click at [172, 341] on button "Aceptar" at bounding box center [197, 350] width 50 height 18
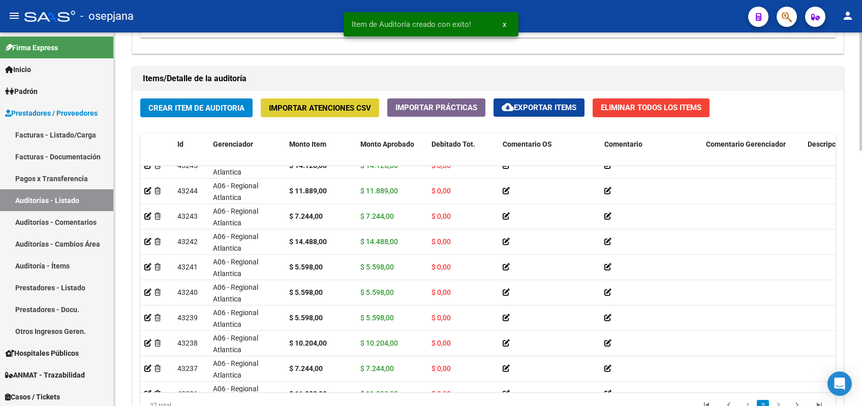
click at [261, 99] on button "Importar Atenciones CSV" at bounding box center [320, 108] width 118 height 19
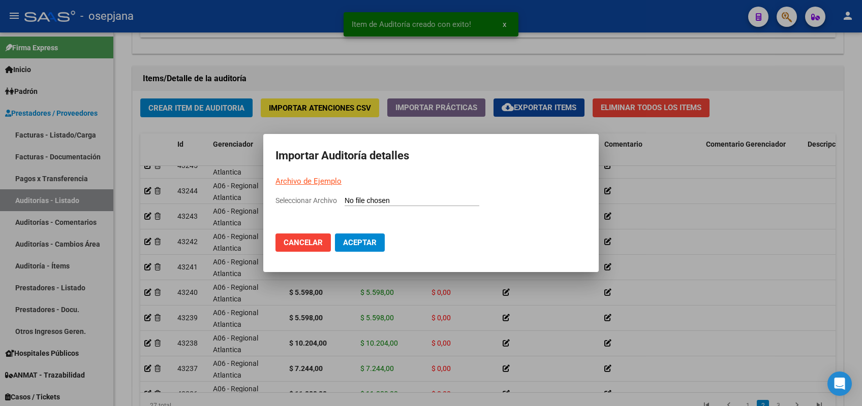
click at [344, 238] on span "Aceptar" at bounding box center [360, 242] width 34 height 9
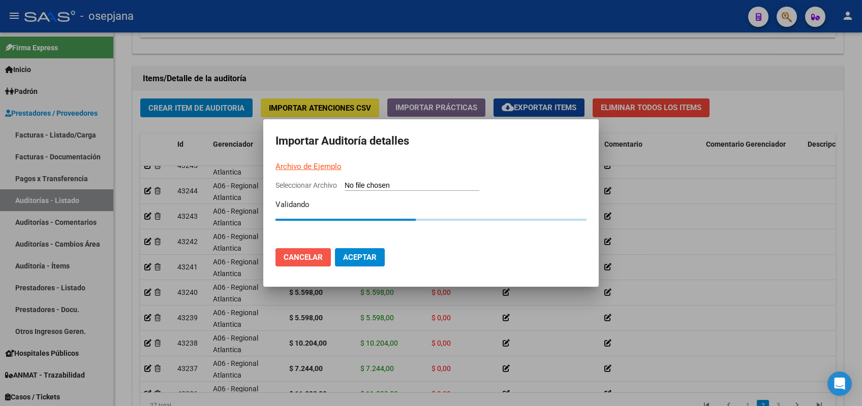
click at [292, 254] on span "Cancelar" at bounding box center [302, 257] width 39 height 9
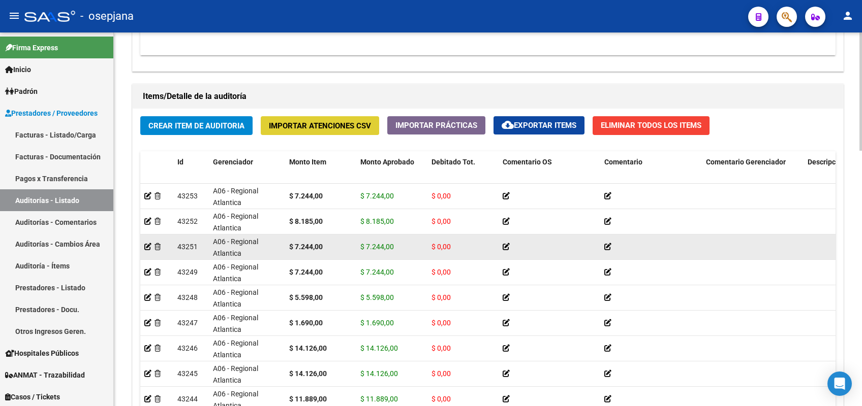
scroll to position [604, 0]
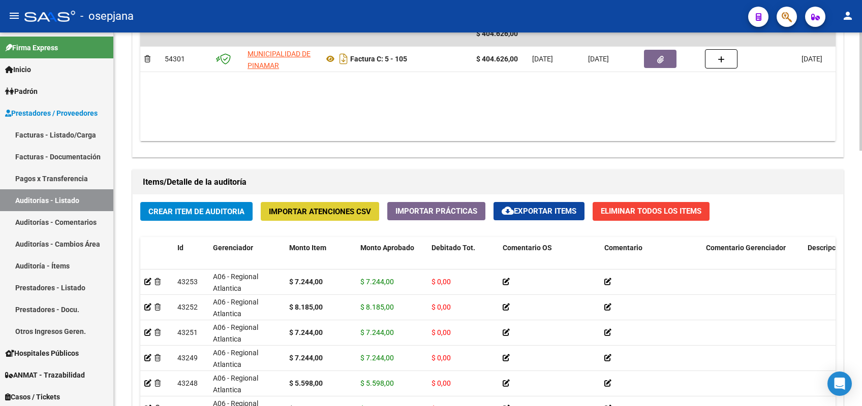
click at [166, 210] on span "Crear Item de Auditoria" at bounding box center [196, 211] width 96 height 9
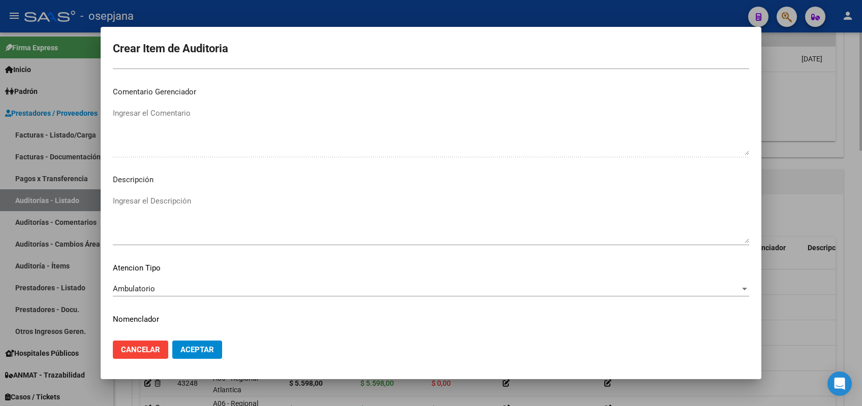
scroll to position [650, 0]
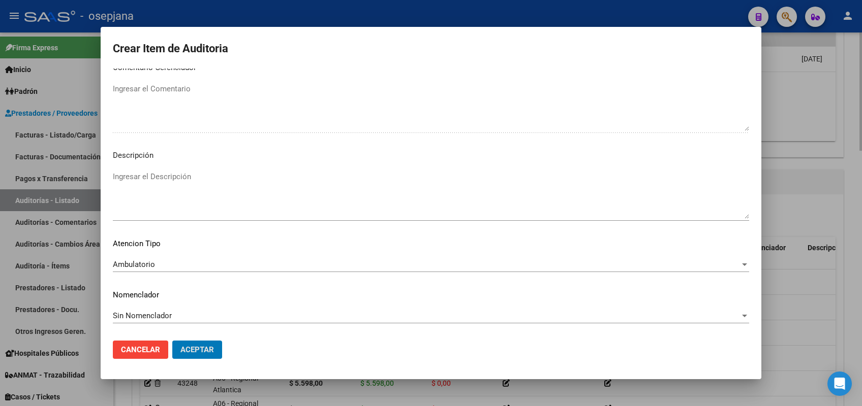
click at [172, 341] on button "Aceptar" at bounding box center [197, 350] width 50 height 18
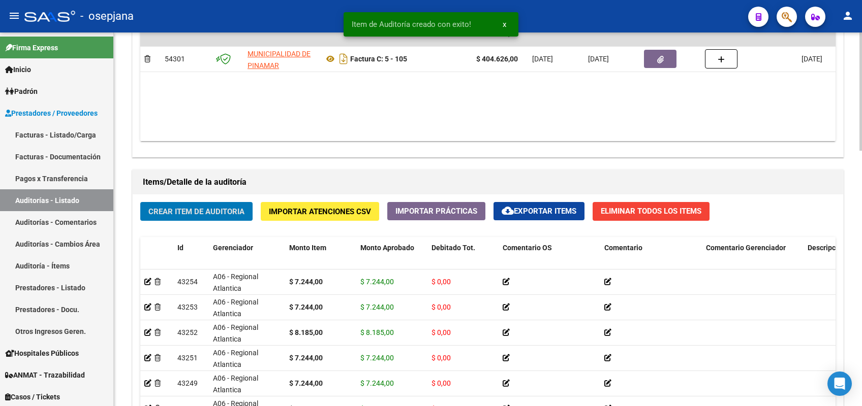
click at [140, 202] on button "Crear Item de Auditoria" at bounding box center [196, 211] width 112 height 19
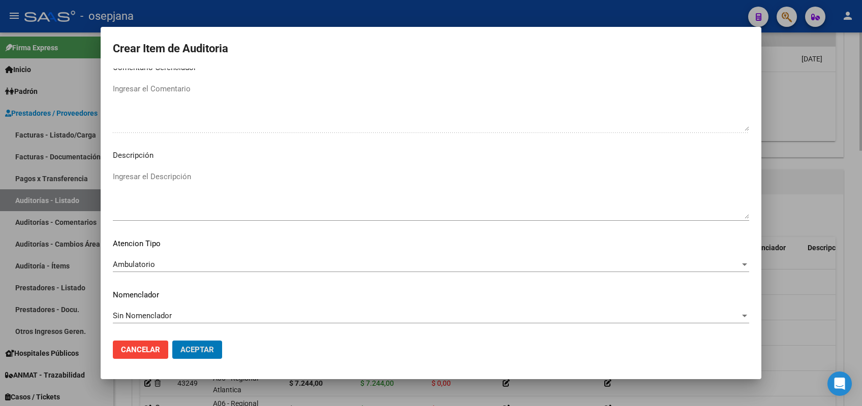
click at [172, 341] on button "Aceptar" at bounding box center [197, 350] width 50 height 18
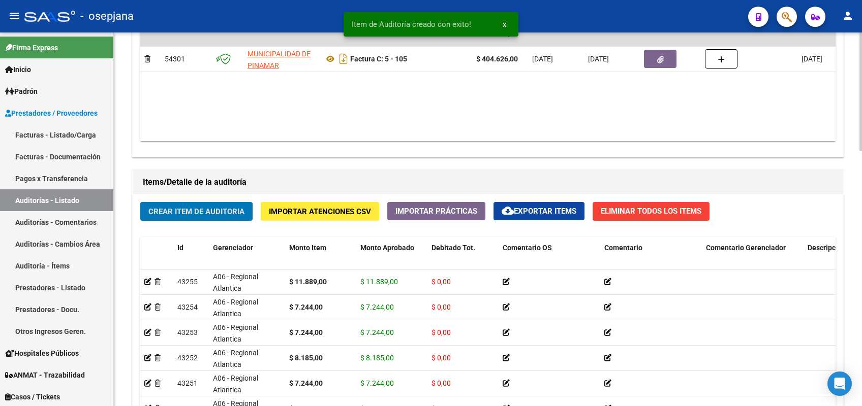
click at [140, 202] on button "Crear Item de Auditoria" at bounding box center [196, 211] width 112 height 19
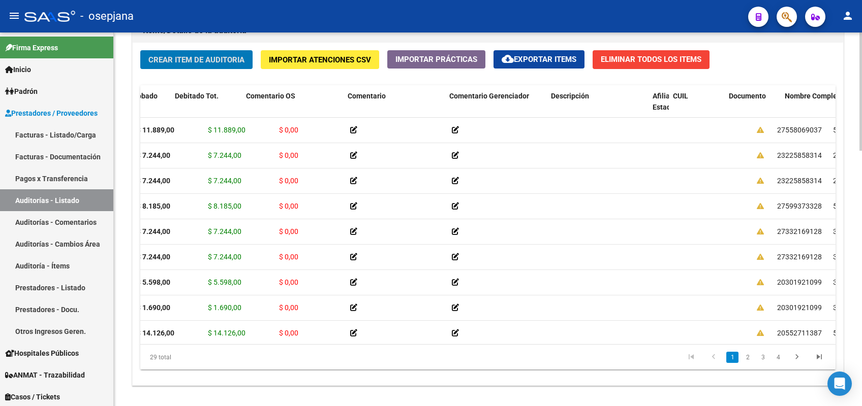
scroll to position [0, 136]
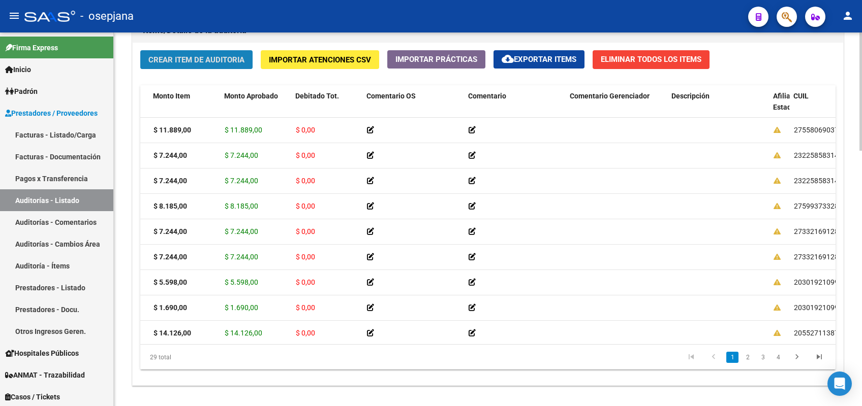
click at [169, 55] on span "Crear Item de Auditoria" at bounding box center [196, 59] width 96 height 9
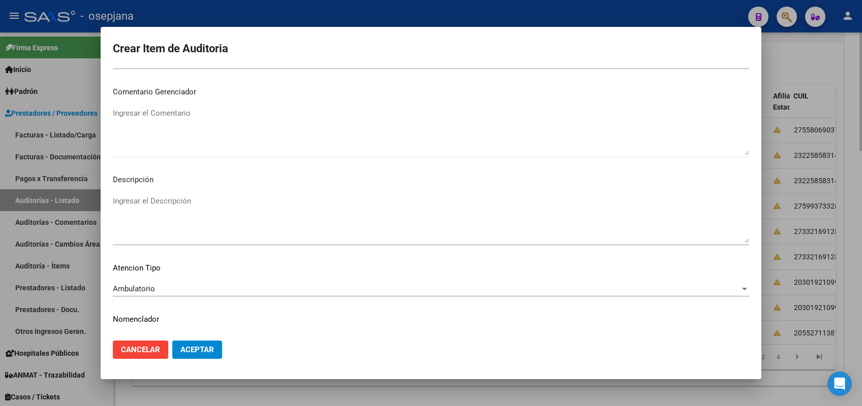
scroll to position [650, 0]
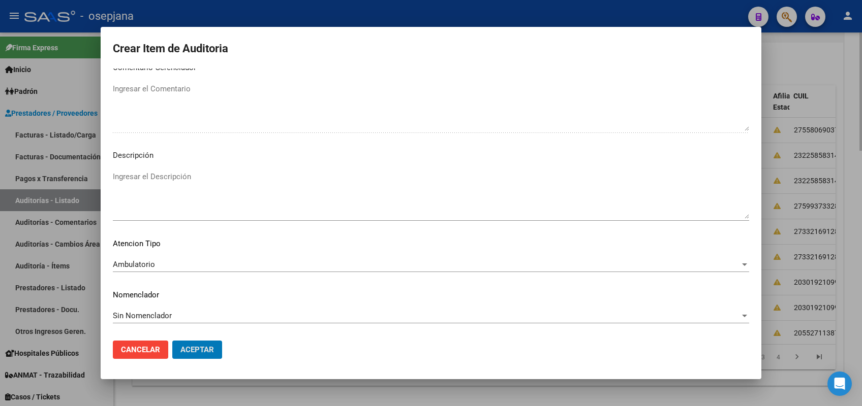
click at [172, 341] on button "Aceptar" at bounding box center [197, 350] width 50 height 18
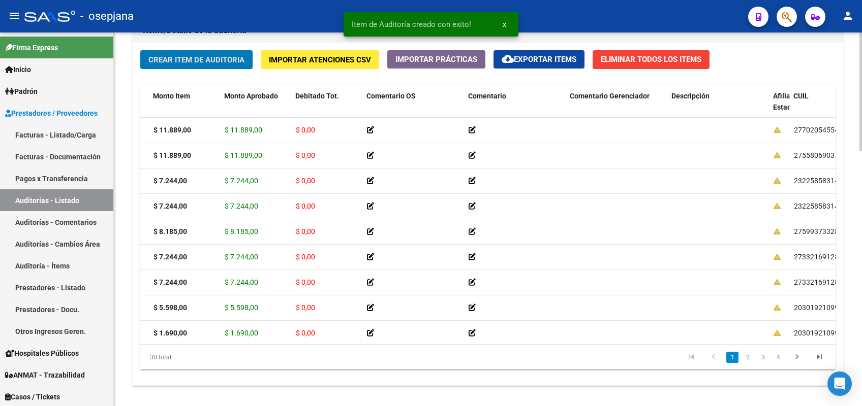
click at [140, 50] on button "Crear Item de Auditoria" at bounding box center [196, 59] width 112 height 19
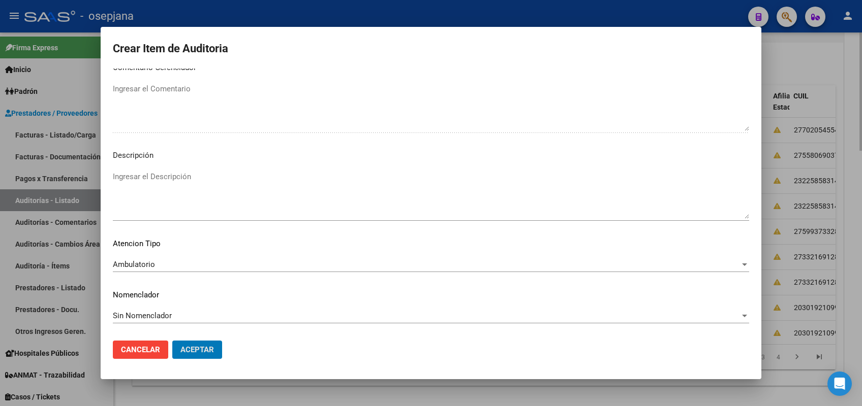
click at [172, 341] on button "Aceptar" at bounding box center [197, 350] width 50 height 18
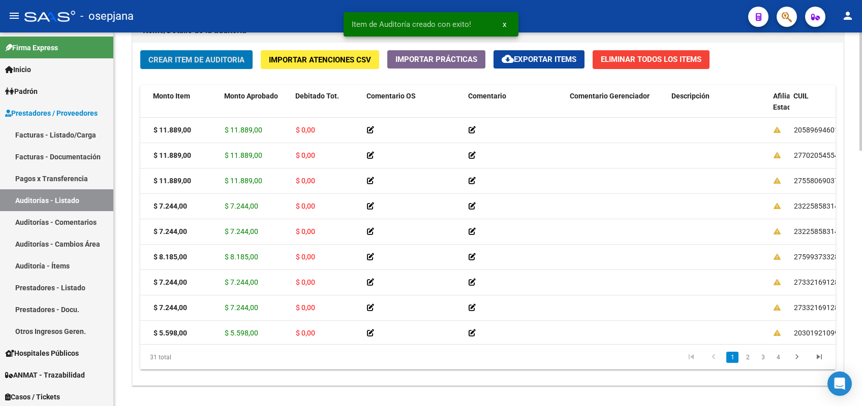
click at [140, 50] on button "Crear Item de Auditoria" at bounding box center [196, 59] width 112 height 19
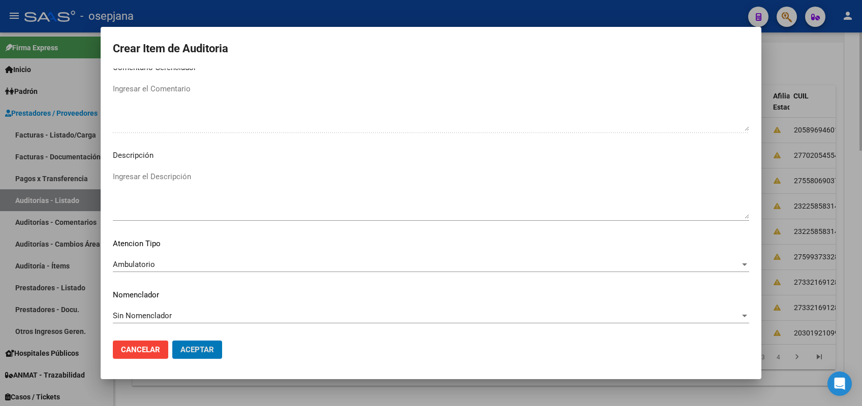
click at [172, 341] on button "Aceptar" at bounding box center [197, 350] width 50 height 18
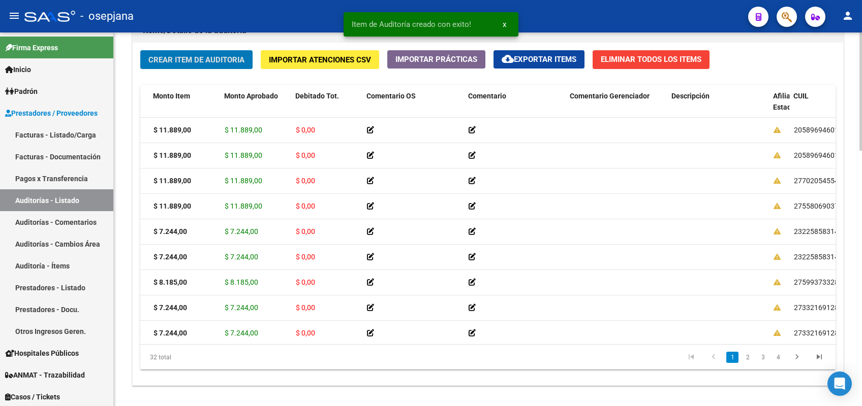
click at [140, 50] on button "Crear Item de Auditoria" at bounding box center [196, 59] width 112 height 19
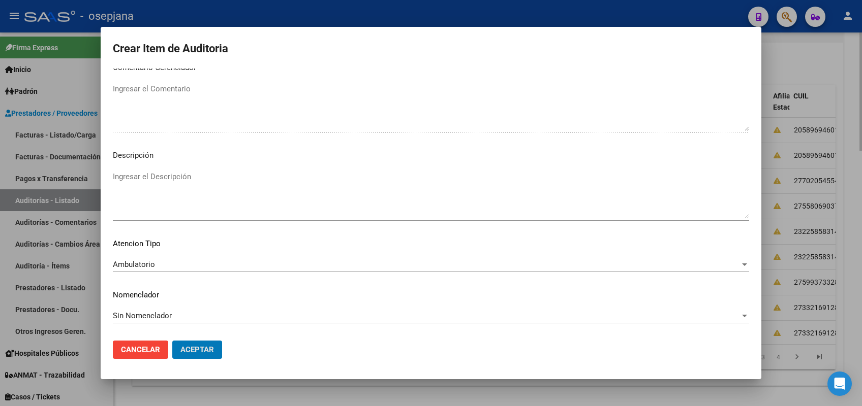
click at [172, 341] on button "Aceptar" at bounding box center [197, 350] width 50 height 18
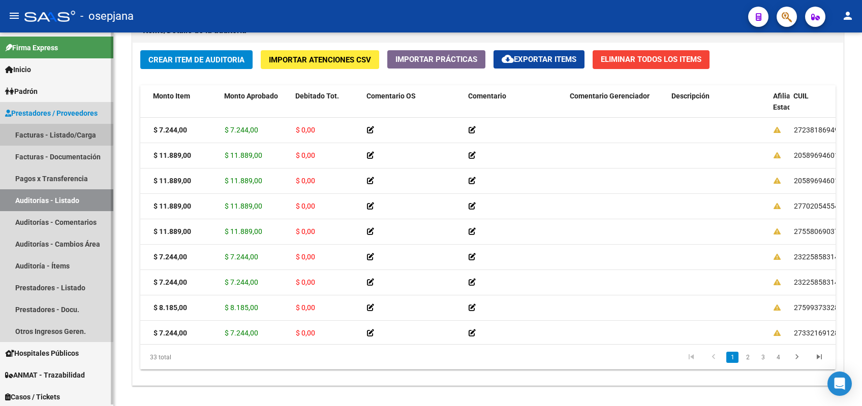
click at [51, 131] on link "Facturas - Listado/Carga" at bounding box center [56, 135] width 113 height 22
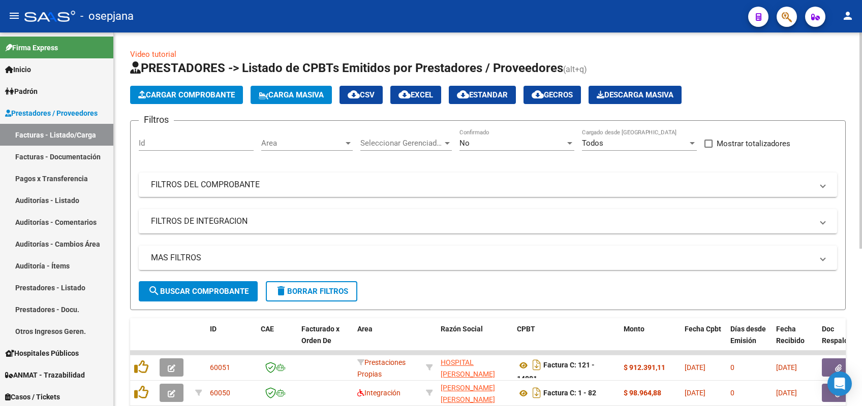
click at [274, 144] on span "Area" at bounding box center [302, 143] width 82 height 9
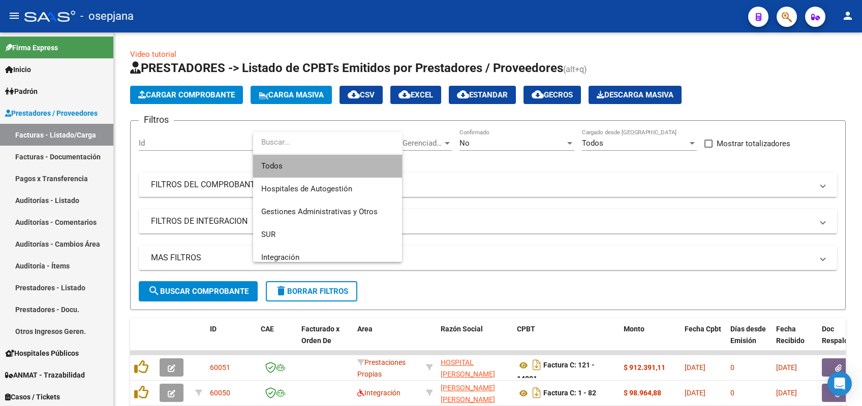
click at [289, 168] on span "Todos" at bounding box center [327, 166] width 133 height 23
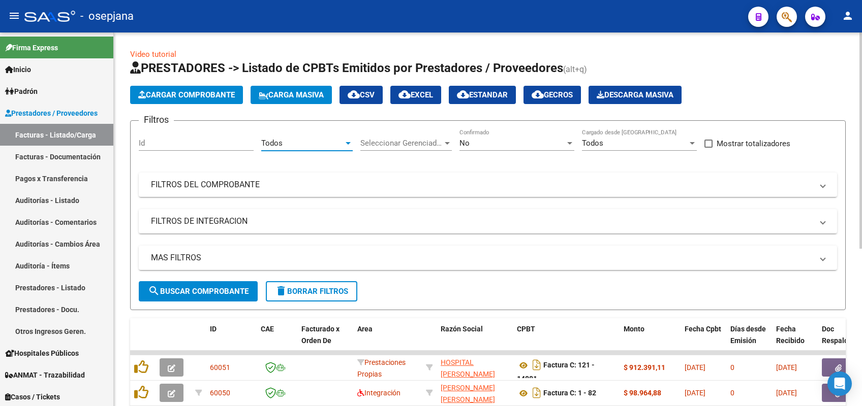
click at [387, 143] on span "Seleccionar Gerenciador" at bounding box center [401, 143] width 82 height 9
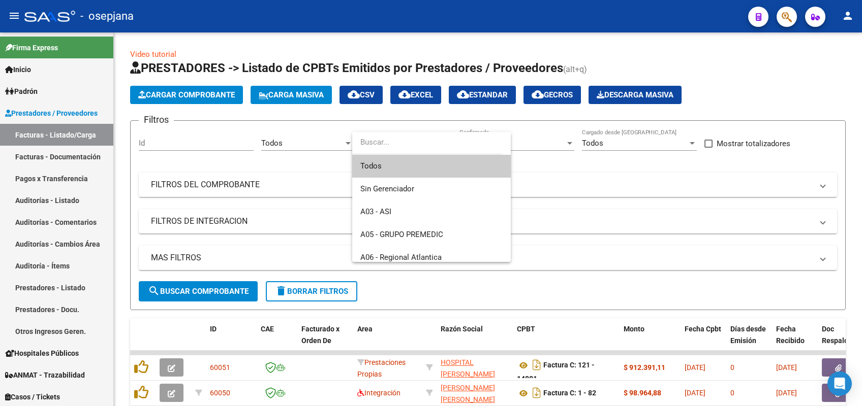
click at [386, 167] on span "Todos" at bounding box center [431, 166] width 142 height 23
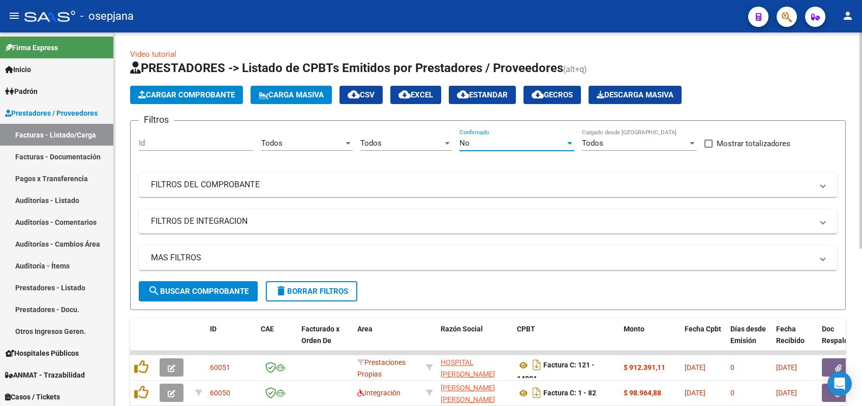
click at [493, 142] on div "No" at bounding box center [512, 143] width 106 height 9
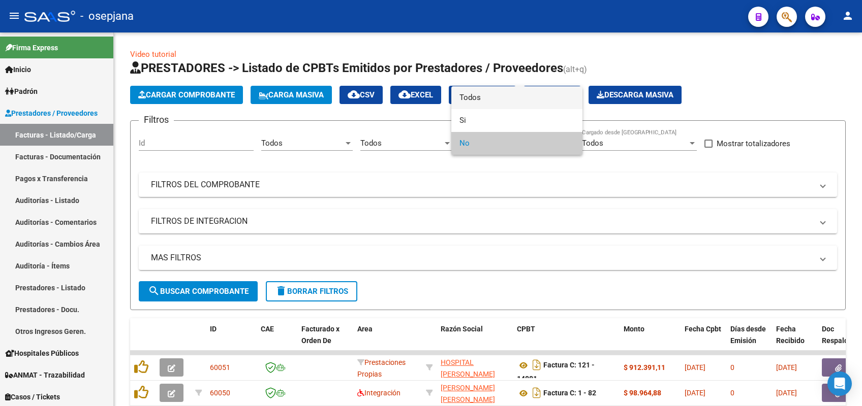
click at [491, 103] on span "Todos" at bounding box center [516, 97] width 115 height 23
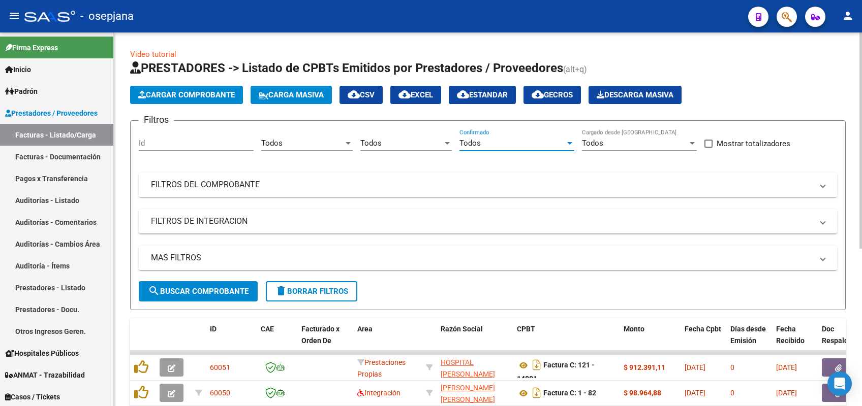
click at [343, 182] on mat-panel-title "FILTROS DEL COMPROBANTE" at bounding box center [481, 184] width 661 height 11
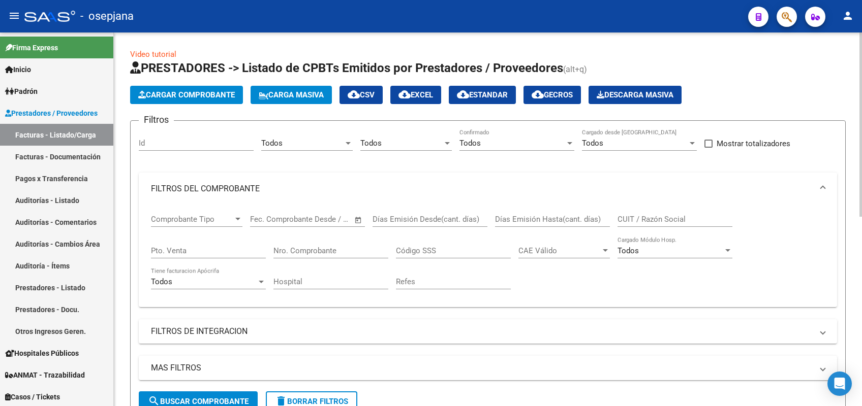
click at [224, 247] on input "Pto. Venta" at bounding box center [208, 250] width 115 height 9
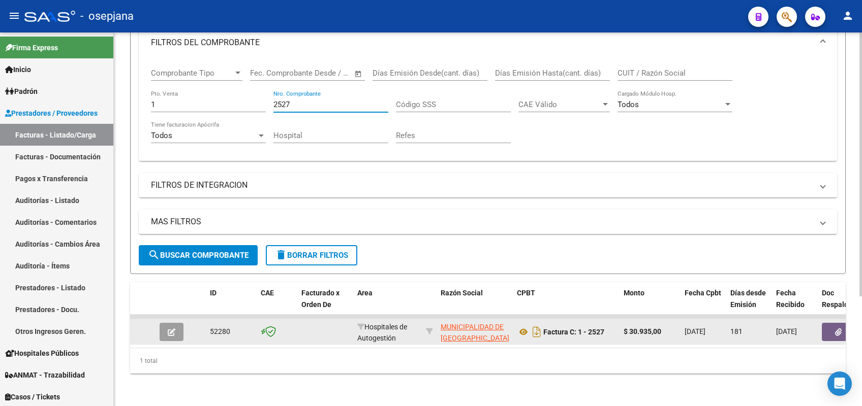
click at [171, 323] on button "button" at bounding box center [172, 332] width 24 height 18
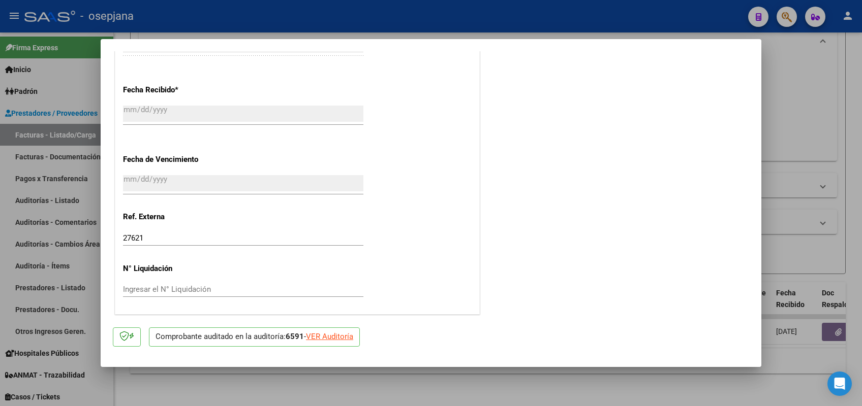
scroll to position [567, 0]
click at [42, 202] on div at bounding box center [431, 203] width 862 height 406
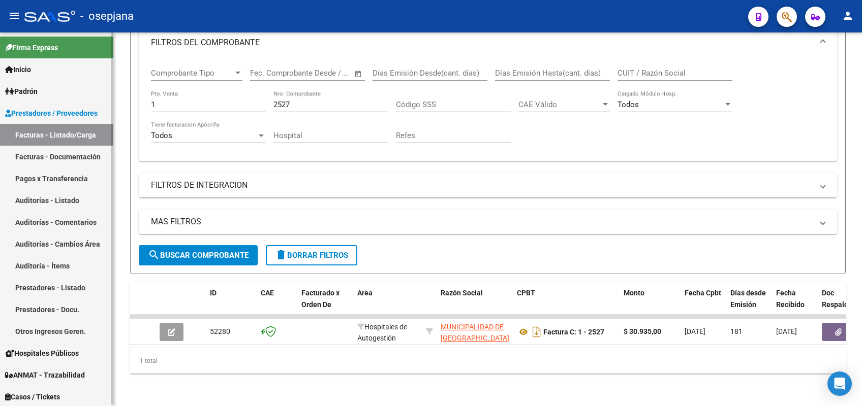
click at [69, 199] on link "Auditorías - Listado" at bounding box center [56, 200] width 113 height 22
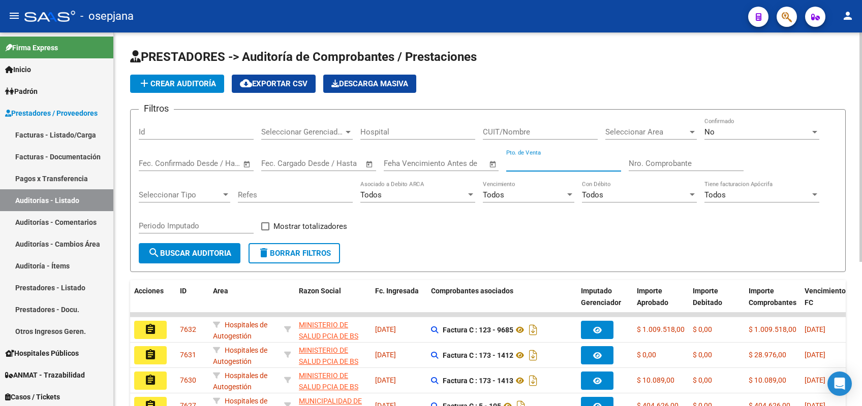
click at [525, 167] on input "Pto. de Venta" at bounding box center [563, 163] width 115 height 9
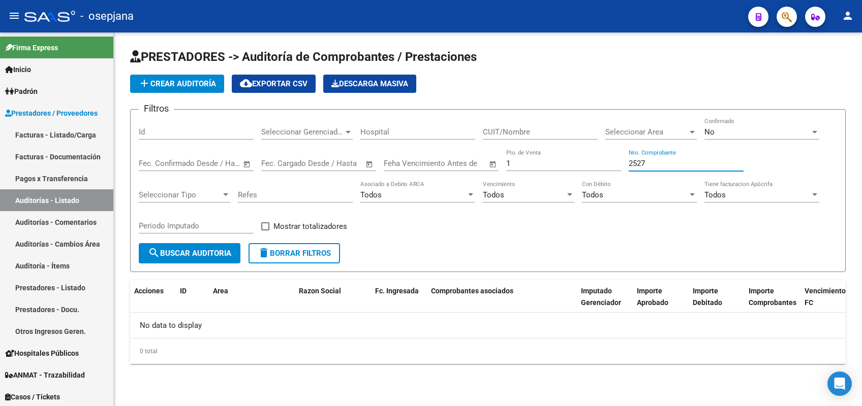
click at [207, 86] on span "add Crear Auditoría" at bounding box center [177, 83] width 78 height 9
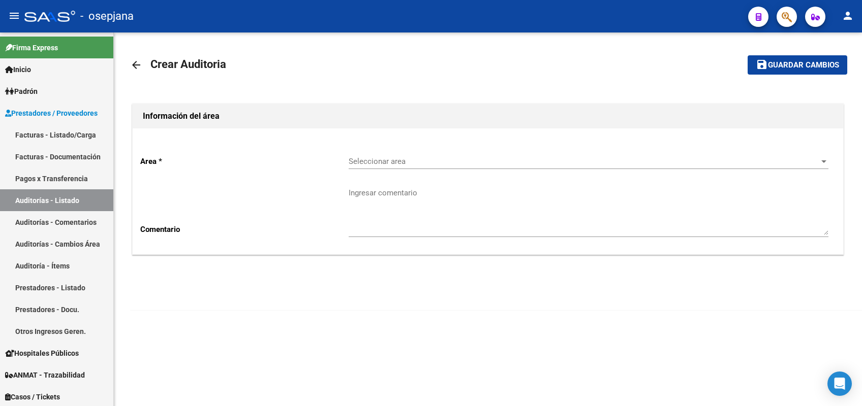
click at [385, 157] on span "Seleccionar area" at bounding box center [584, 161] width 470 height 9
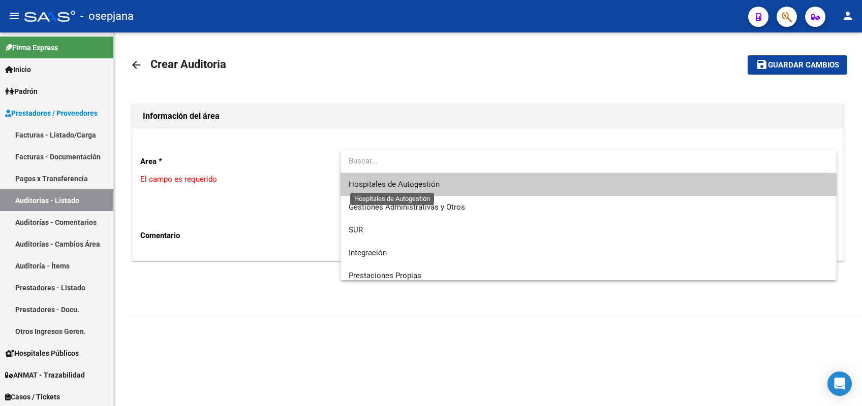
click at [383, 184] on span "Hospitales de Autogestión" at bounding box center [394, 184] width 91 height 9
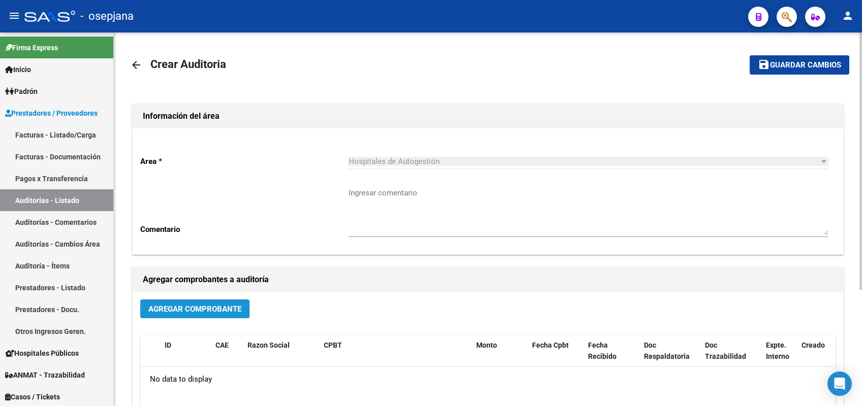
click at [194, 307] on span "Agregar Comprobante" at bounding box center [194, 309] width 93 height 9
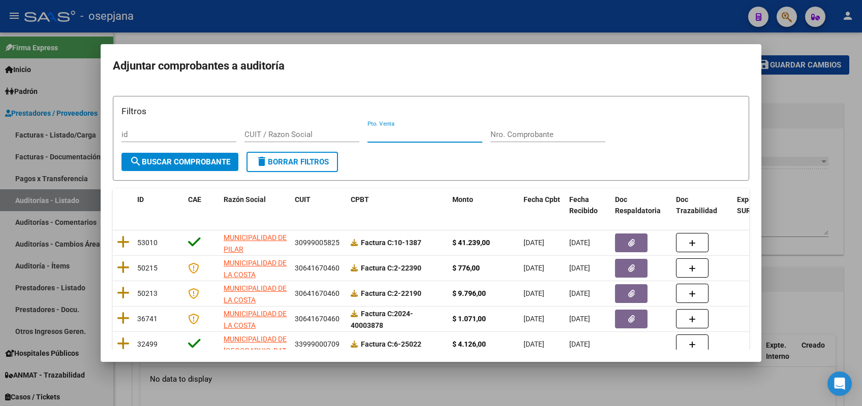
click at [402, 132] on input "Pto. Venta" at bounding box center [424, 134] width 115 height 9
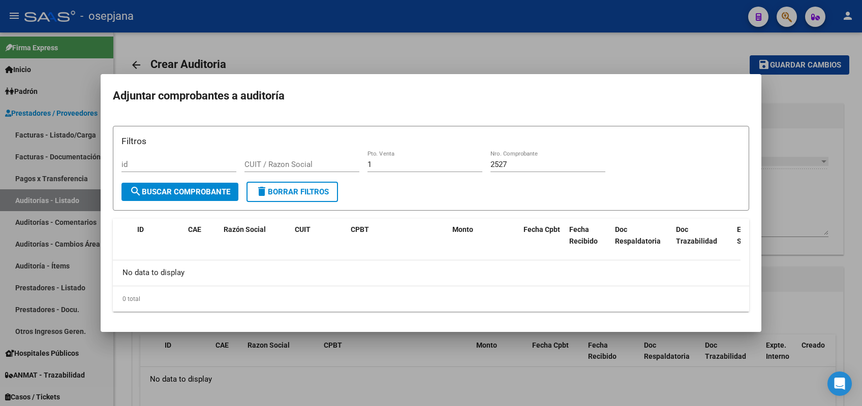
click at [775, 140] on div at bounding box center [431, 203] width 862 height 406
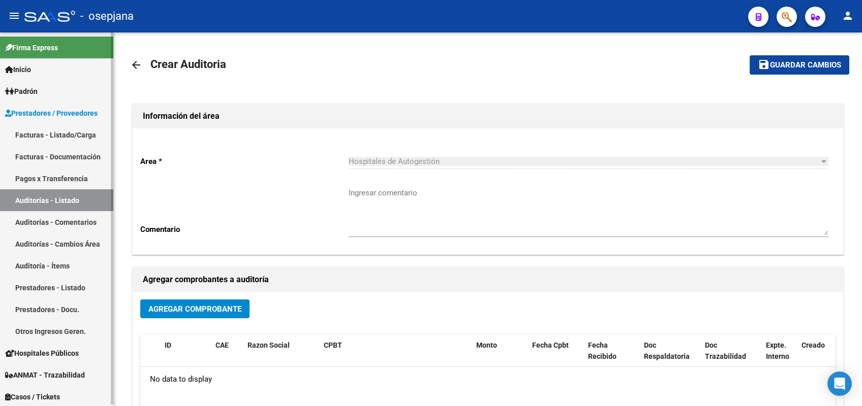
click at [48, 202] on link "Auditorías - Listado" at bounding box center [56, 200] width 113 height 22
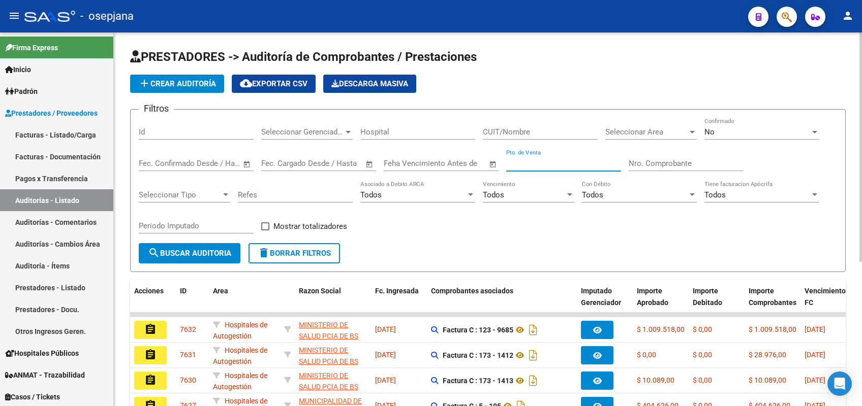
click at [553, 162] on input "Pto. de Venta" at bounding box center [563, 163] width 115 height 9
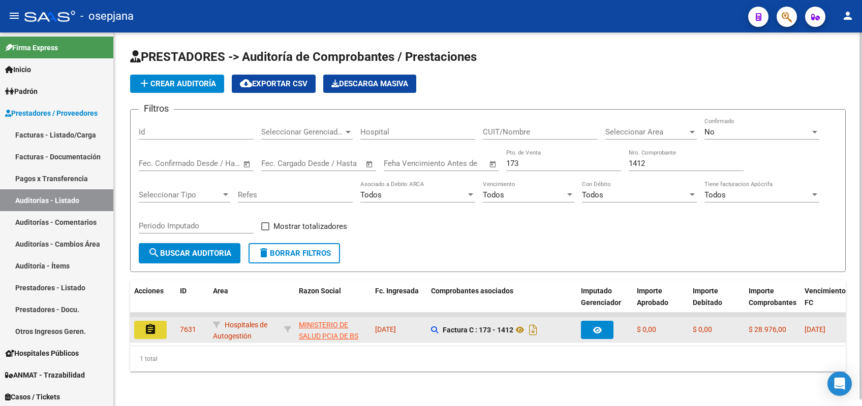
click at [155, 324] on mat-icon "assignment" at bounding box center [150, 330] width 12 height 12
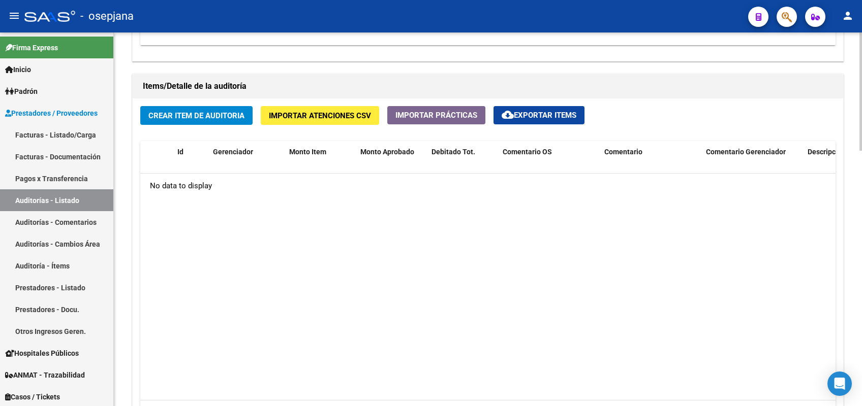
scroll to position [662, 0]
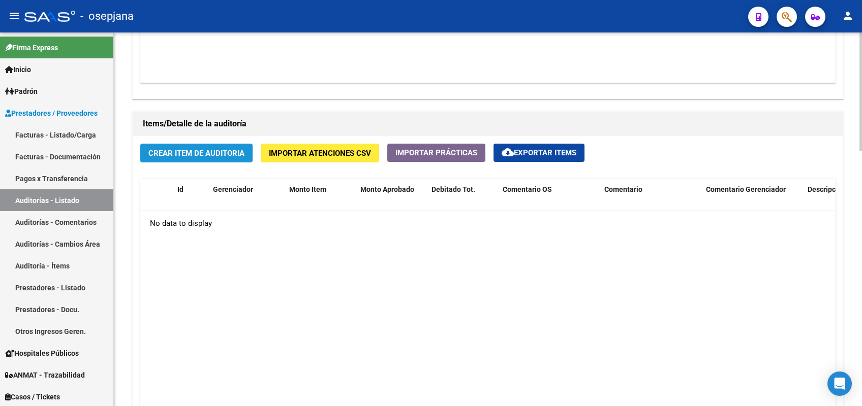
click at [183, 145] on button "Crear Item de Auditoria" at bounding box center [196, 153] width 112 height 19
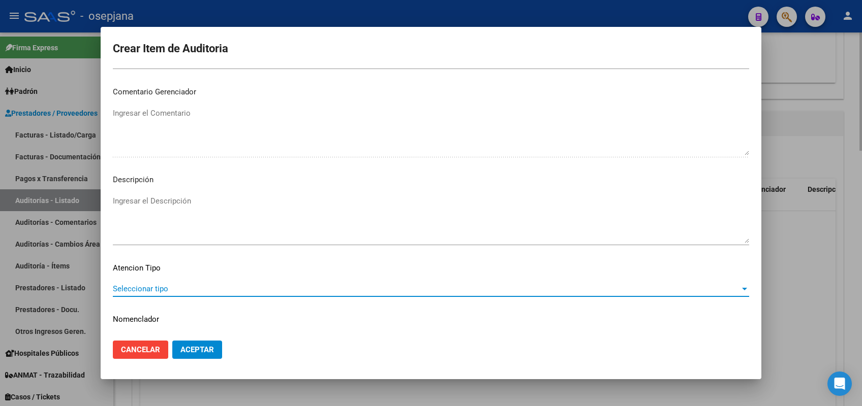
scroll to position [650, 0]
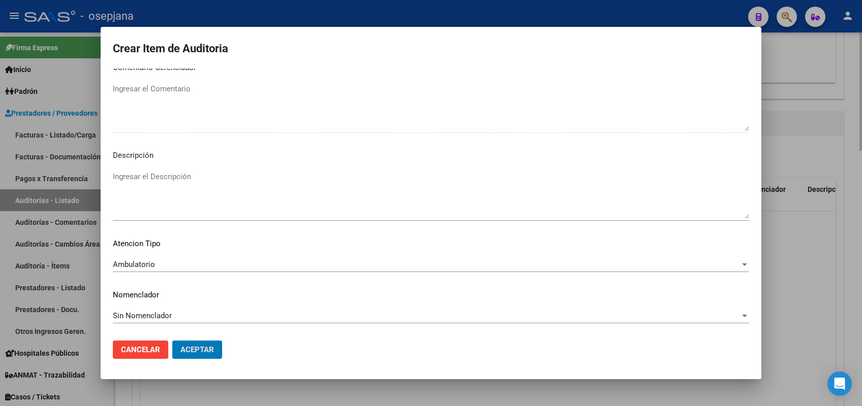
click at [172, 341] on button "Aceptar" at bounding box center [197, 350] width 50 height 18
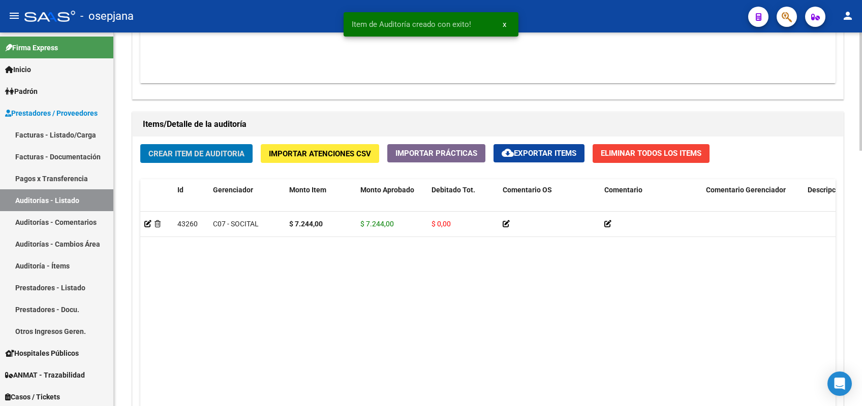
scroll to position [662, 0]
click at [140, 144] on button "Crear Item de Auditoria" at bounding box center [196, 153] width 112 height 19
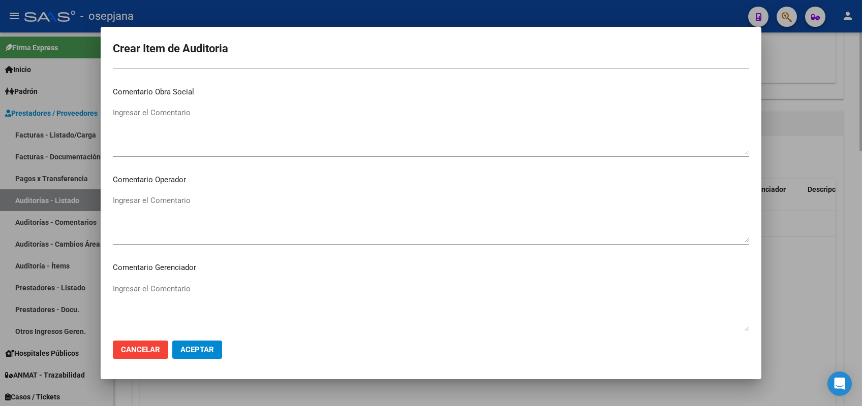
scroll to position [626, 0]
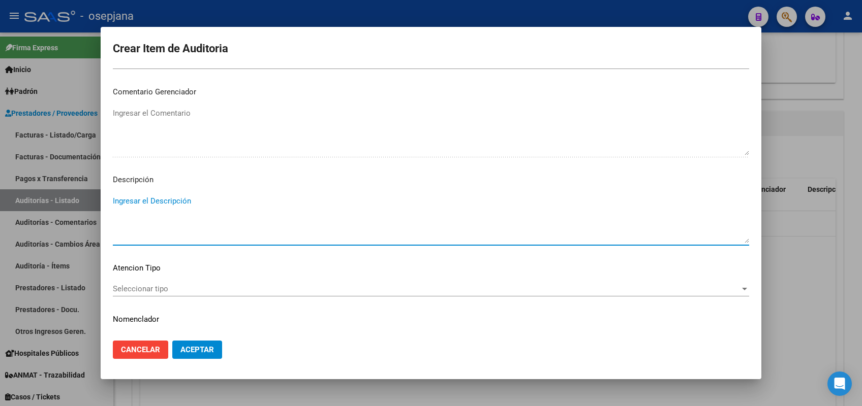
click at [154, 196] on textarea "Ingresar el Descripción" at bounding box center [431, 220] width 636 height 48
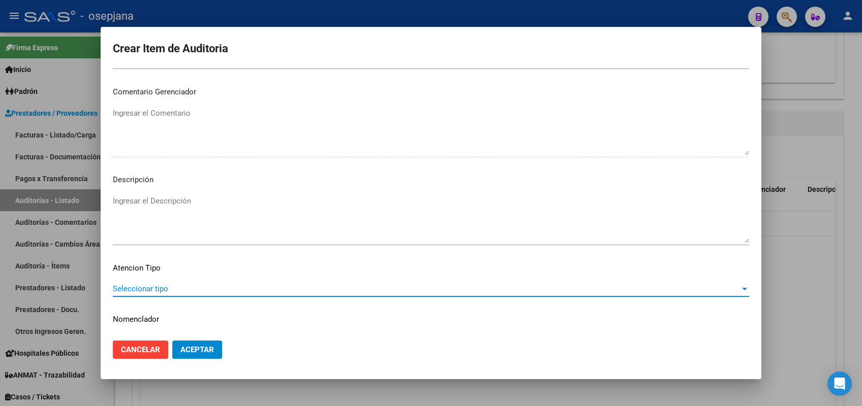
scroll to position [650, 0]
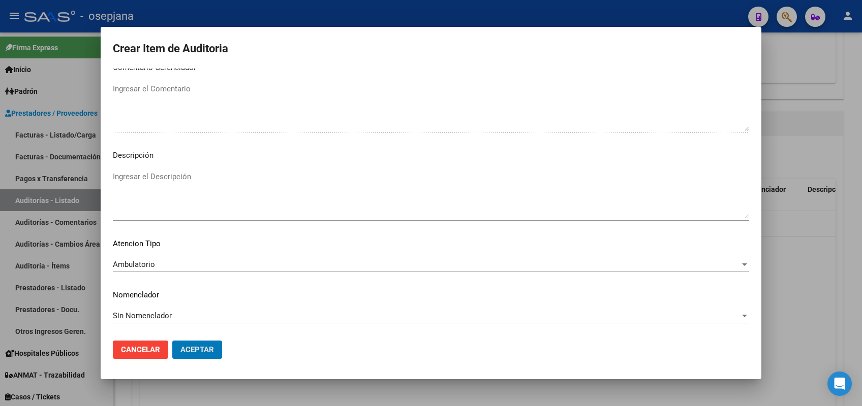
click at [172, 341] on button "Aceptar" at bounding box center [197, 350] width 50 height 18
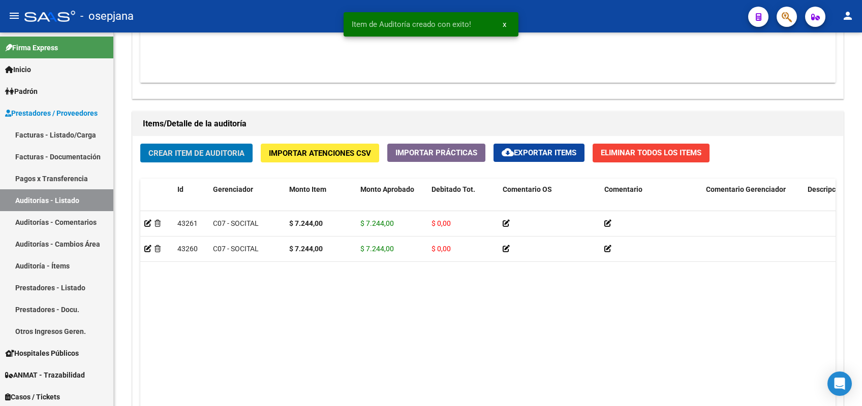
click at [140, 144] on button "Crear Item de Auditoria" at bounding box center [196, 153] width 112 height 19
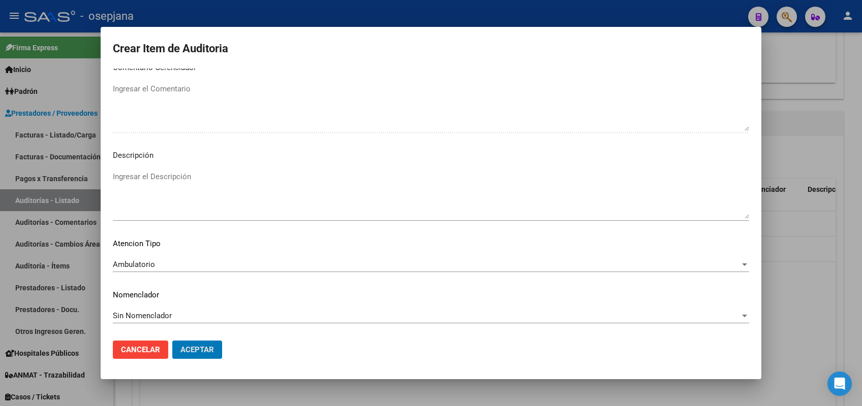
click at [172, 341] on button "Aceptar" at bounding box center [197, 350] width 50 height 18
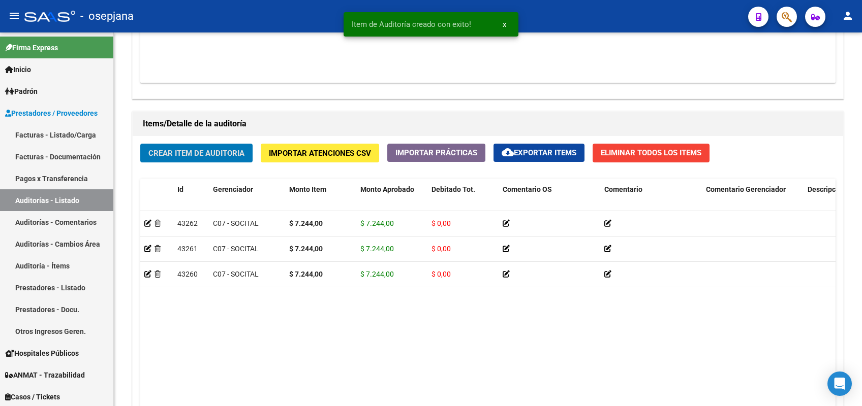
click at [140, 144] on button "Crear Item de Auditoria" at bounding box center [196, 153] width 112 height 19
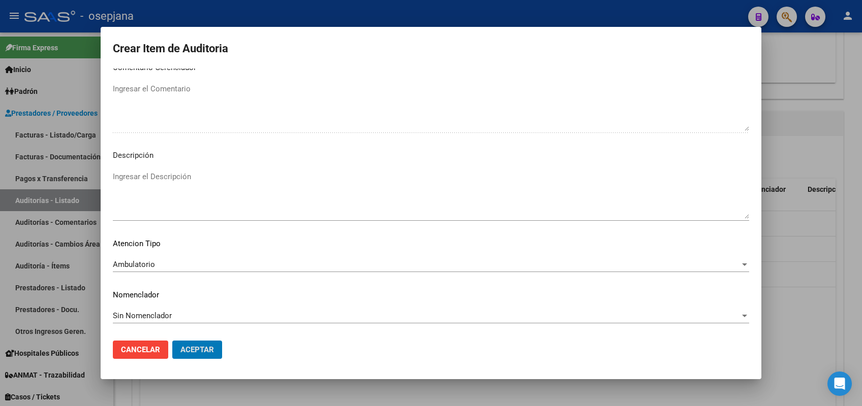
click at [172, 341] on button "Aceptar" at bounding box center [197, 350] width 50 height 18
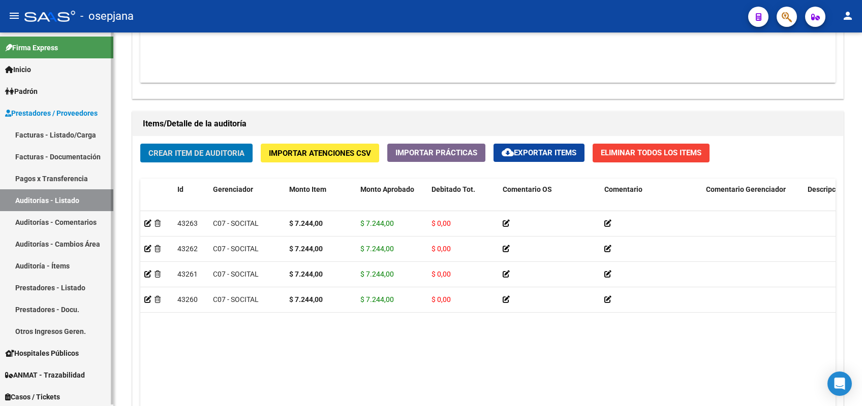
click at [69, 200] on link "Auditorías - Listado" at bounding box center [56, 200] width 113 height 22
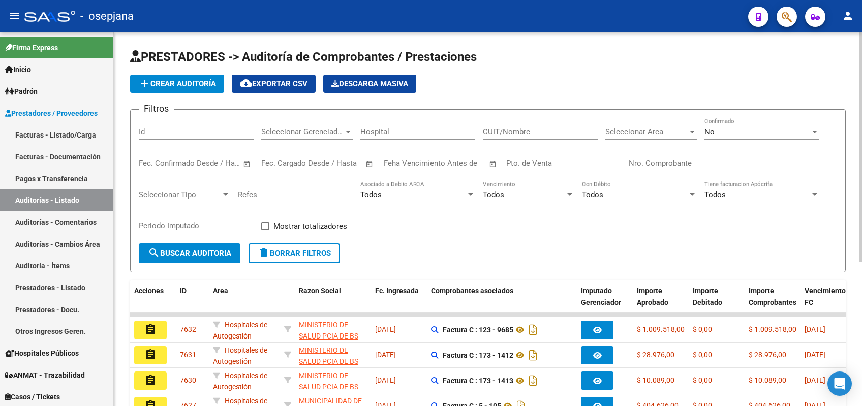
click at [528, 164] on input "Pto. de Venta" at bounding box center [563, 163] width 115 height 9
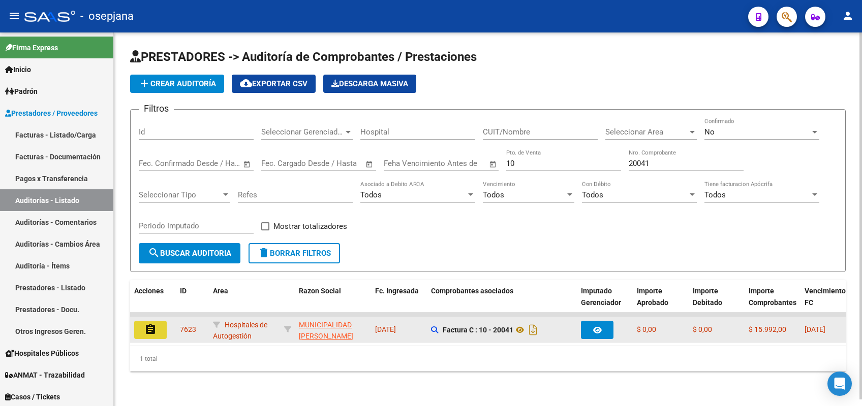
click at [147, 336] on button "assignment" at bounding box center [150, 330] width 33 height 18
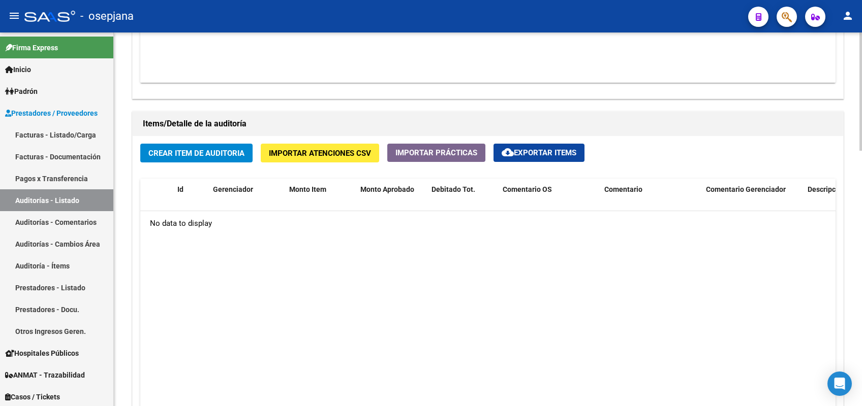
scroll to position [665, 0]
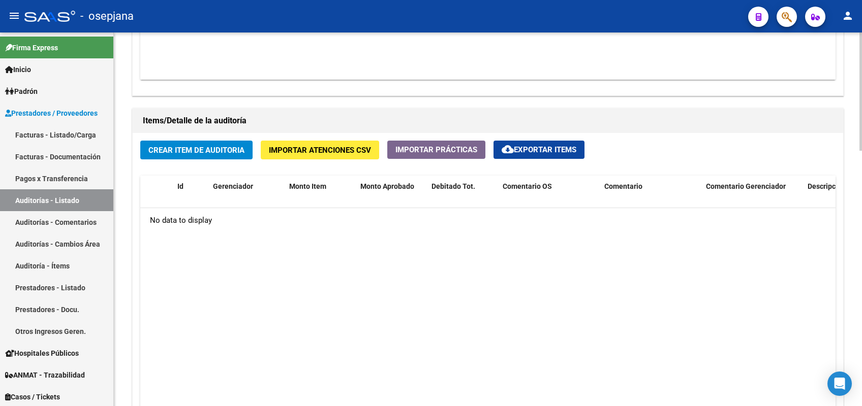
click at [205, 146] on span "Crear Item de Auditoria" at bounding box center [196, 150] width 96 height 9
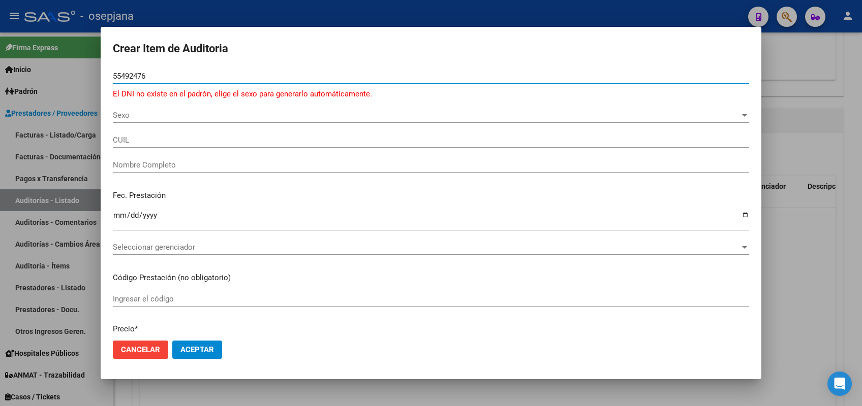
click at [150, 80] on input "55492476" at bounding box center [431, 76] width 636 height 9
click at [135, 113] on span "Sexo" at bounding box center [426, 115] width 627 height 9
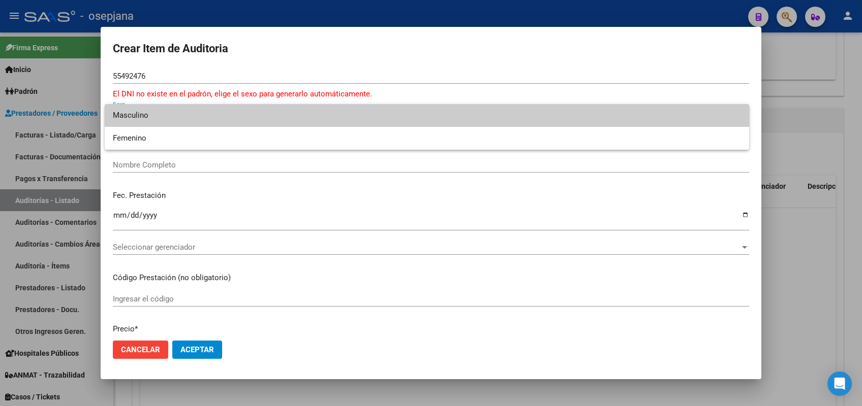
click at [138, 115] on span "Masculino" at bounding box center [427, 115] width 628 height 23
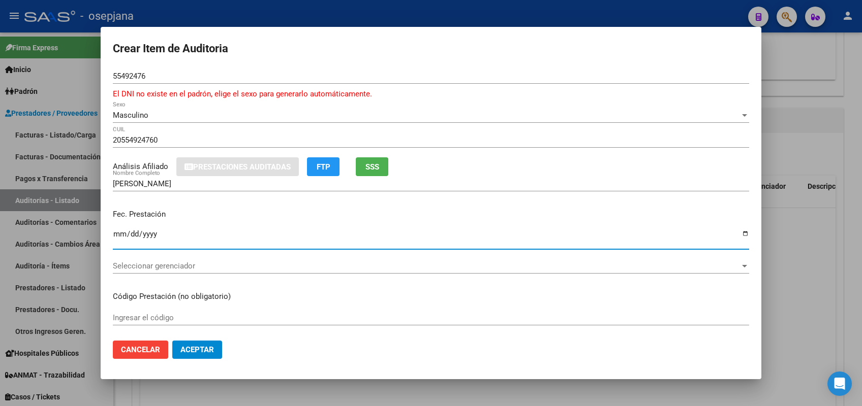
click at [114, 232] on input "Ingresar la fecha" at bounding box center [431, 238] width 636 height 16
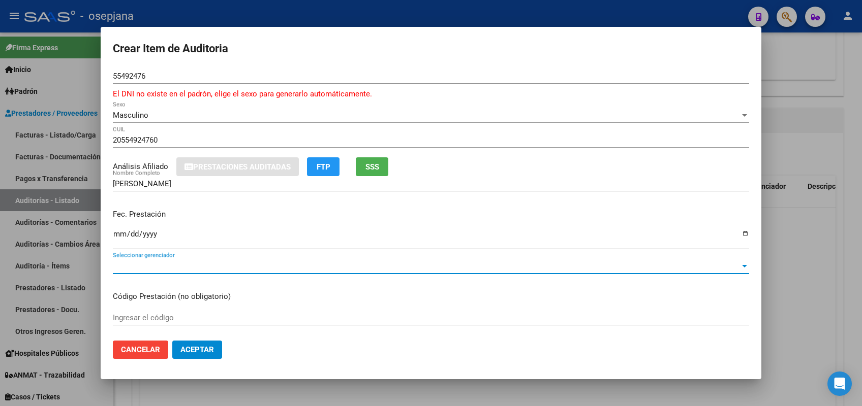
click at [740, 264] on div at bounding box center [744, 266] width 9 height 8
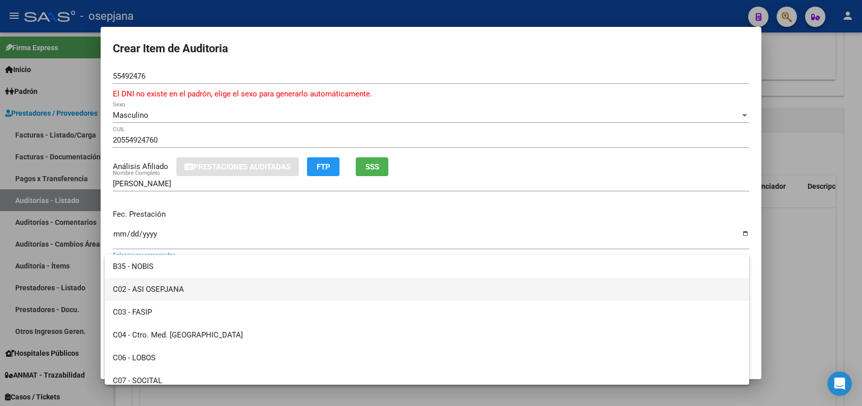
scroll to position [183, 0]
click at [335, 291] on span "C02 - ASI OSEPJANA" at bounding box center [427, 288] width 628 height 23
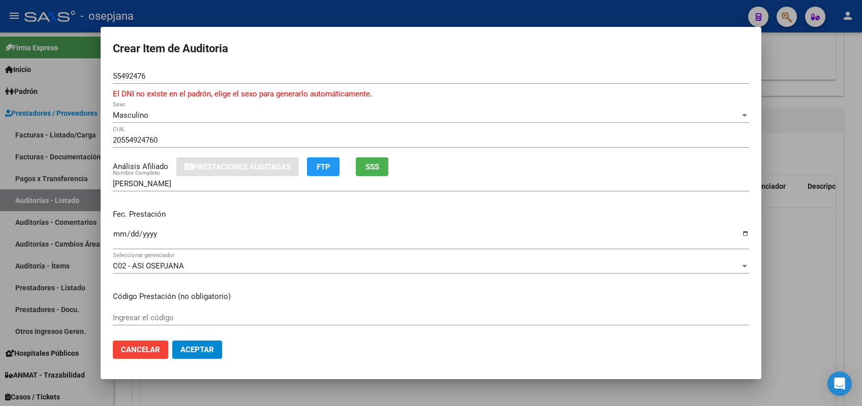
scroll to position [168, 0]
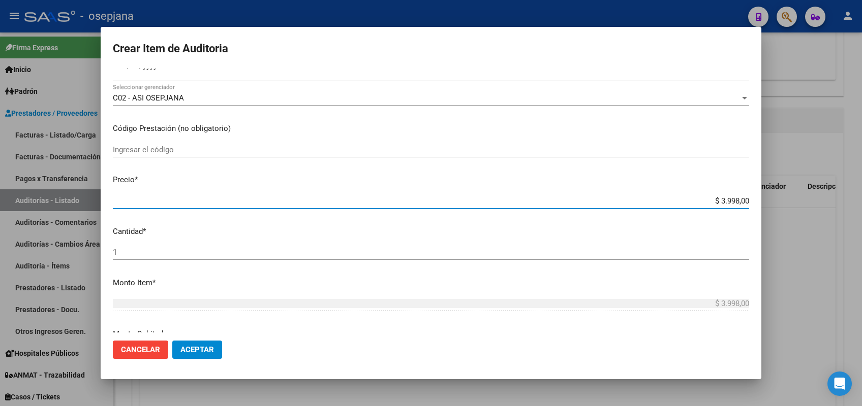
click at [424, 233] on p "Cantidad *" at bounding box center [431, 232] width 636 height 12
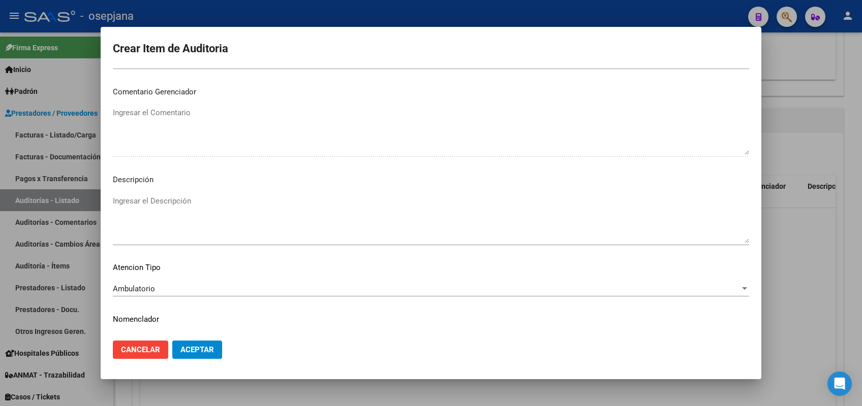
scroll to position [662, 0]
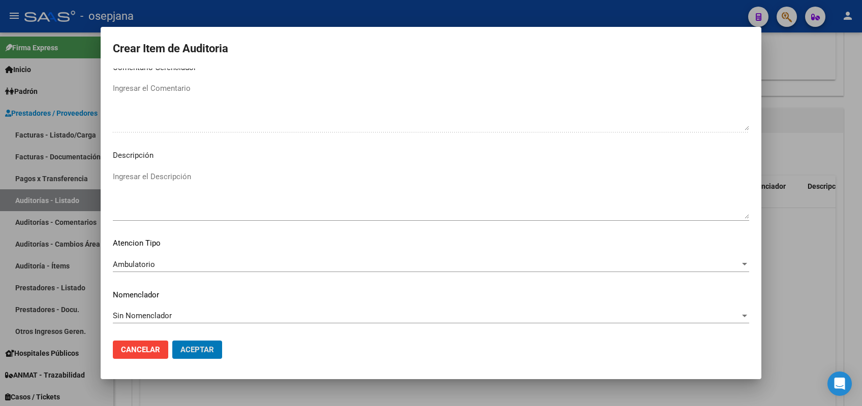
click at [172, 341] on button "Aceptar" at bounding box center [197, 350] width 50 height 18
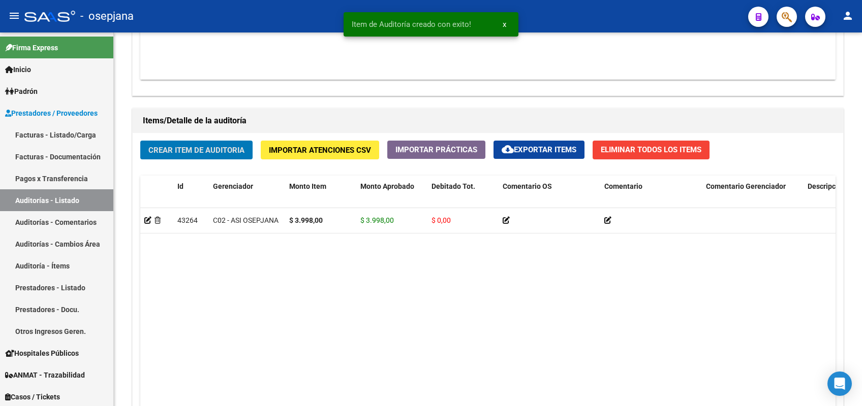
scroll to position [666, 0]
click at [140, 140] on button "Crear Item de Auditoria" at bounding box center [196, 149] width 112 height 19
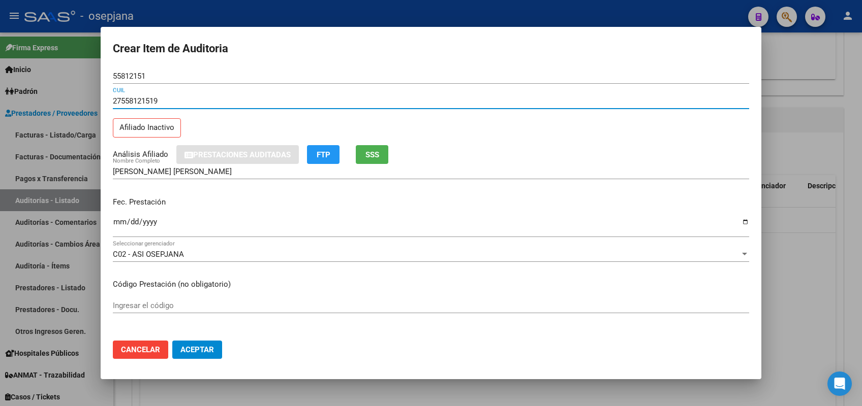
click at [115, 218] on input "Ingresar la fecha" at bounding box center [431, 226] width 636 height 16
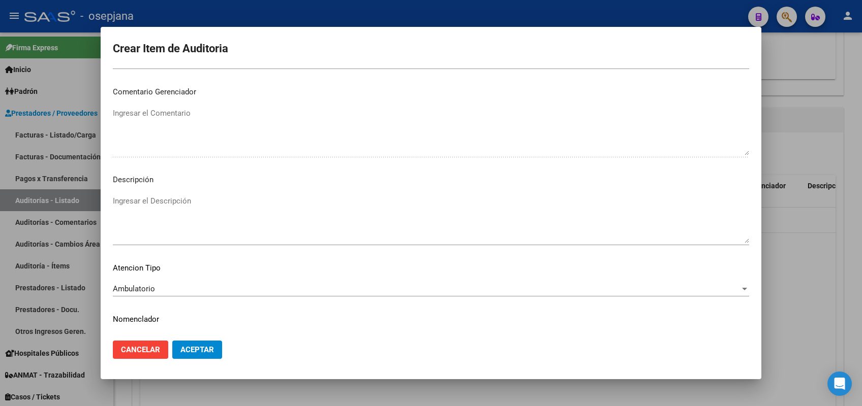
scroll to position [650, 0]
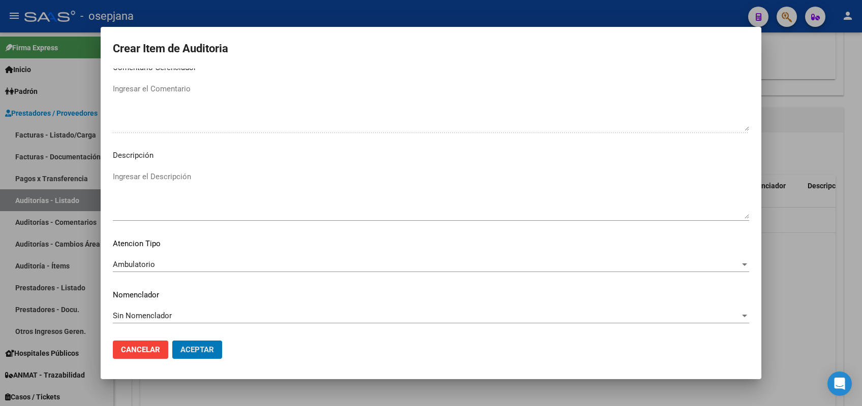
click at [172, 341] on button "Aceptar" at bounding box center [197, 350] width 50 height 18
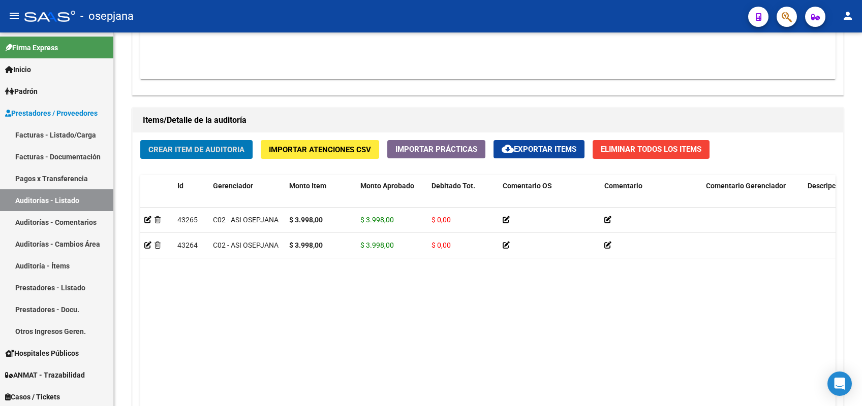
click at [140, 140] on button "Crear Item de Auditoria" at bounding box center [196, 149] width 112 height 19
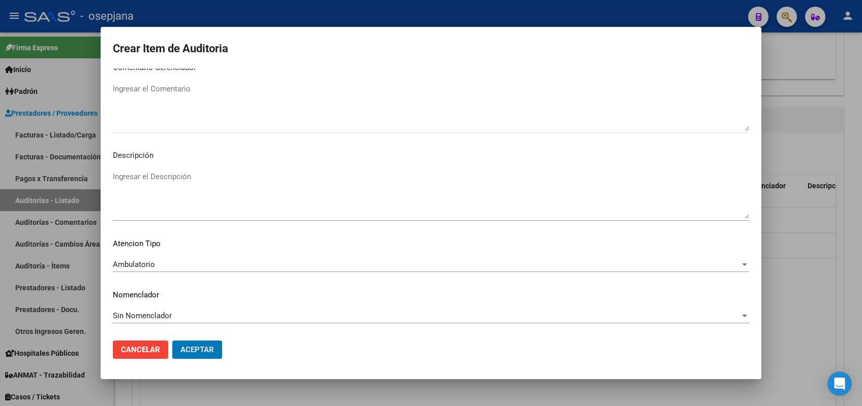
click at [172, 341] on button "Aceptar" at bounding box center [197, 350] width 50 height 18
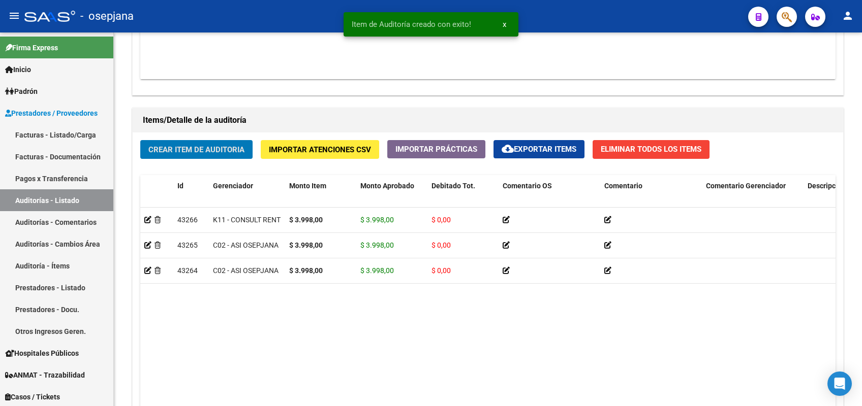
click at [140, 140] on button "Crear Item de Auditoria" at bounding box center [196, 149] width 112 height 19
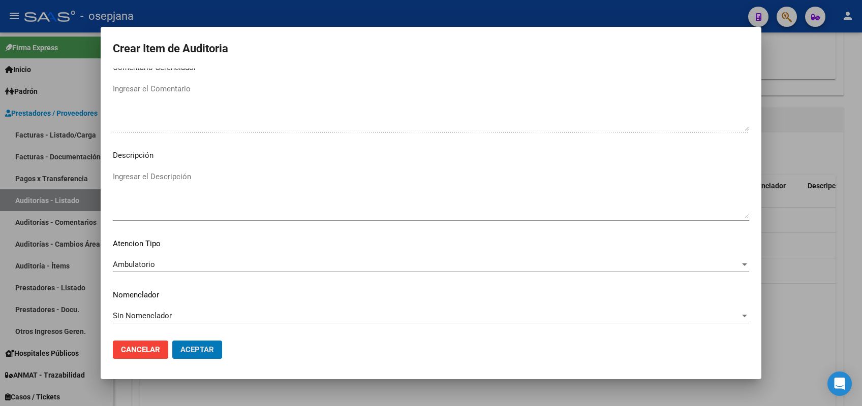
click at [172, 341] on button "Aceptar" at bounding box center [197, 350] width 50 height 18
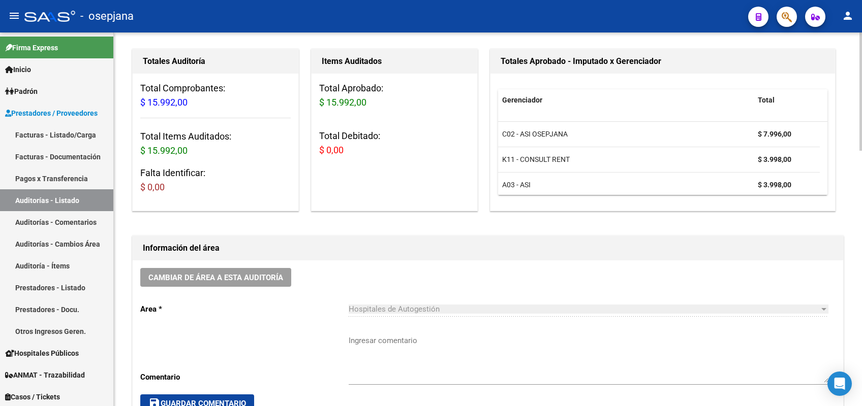
scroll to position [47, 0]
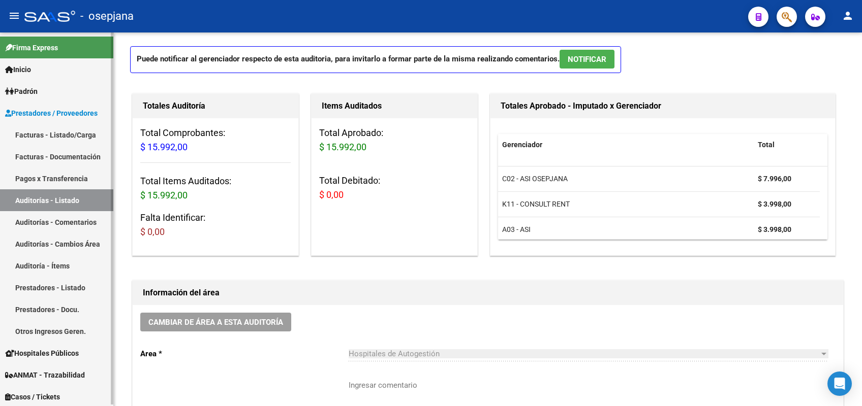
click at [41, 199] on link "Auditorías - Listado" at bounding box center [56, 200] width 113 height 22
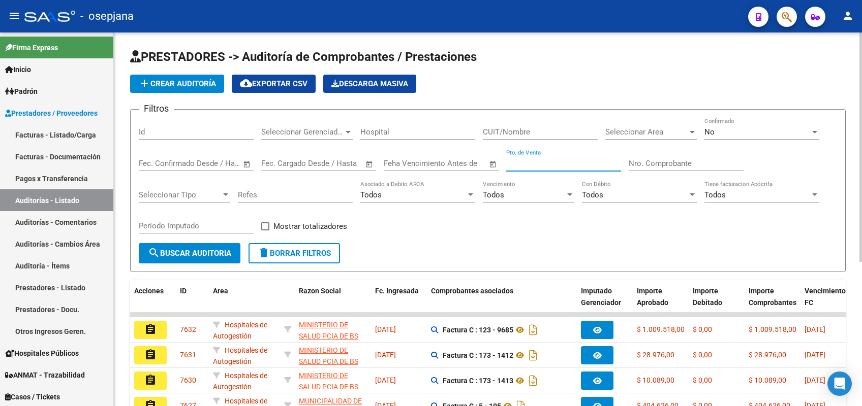
click at [525, 162] on input "Pto. de Venta" at bounding box center [563, 163] width 115 height 9
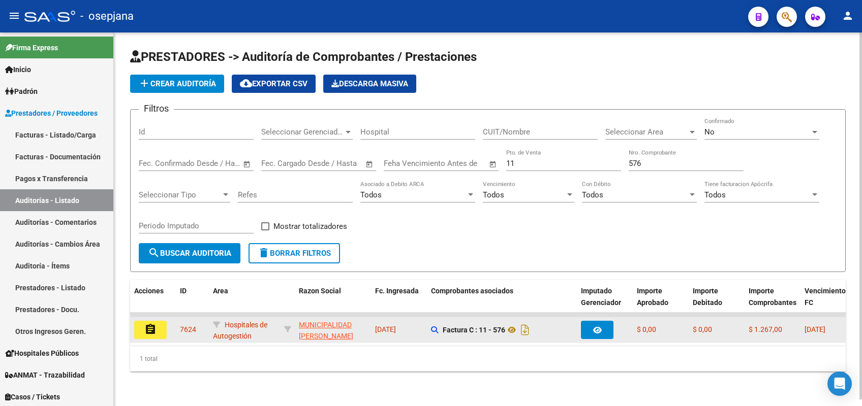
click at [151, 320] on datatable-body-cell "assignment" at bounding box center [153, 330] width 46 height 25
click at [147, 329] on mat-icon "assignment" at bounding box center [150, 330] width 12 height 12
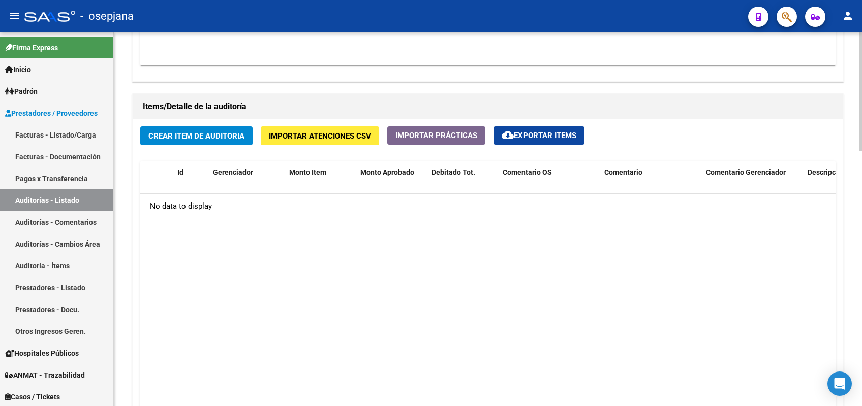
scroll to position [728, 0]
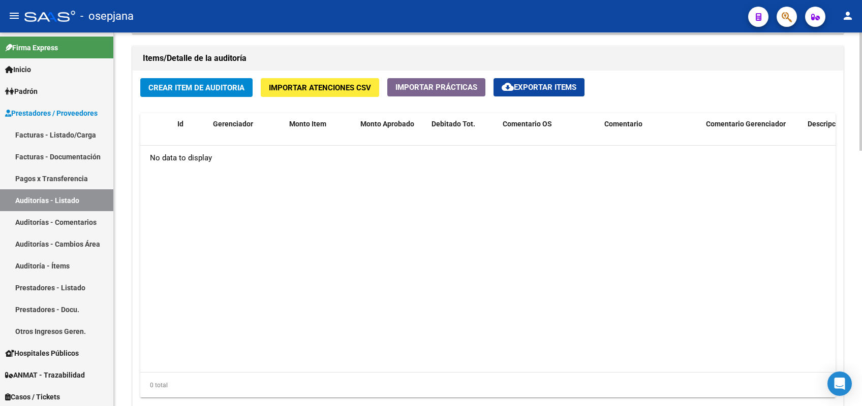
click at [194, 87] on span "Crear Item de Auditoria" at bounding box center [196, 87] width 96 height 9
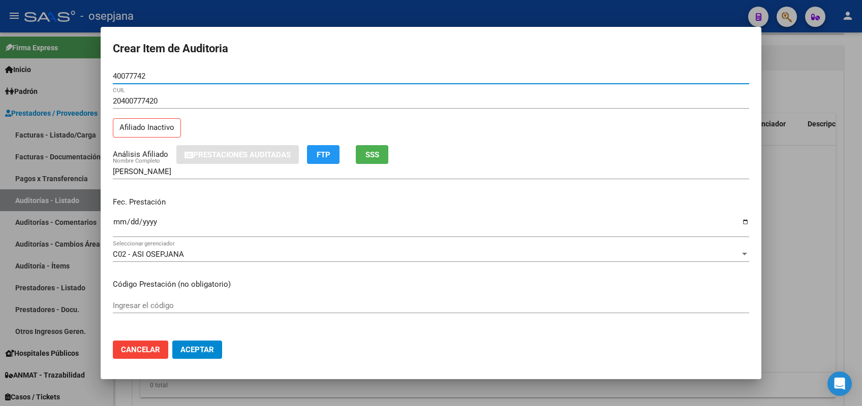
click at [378, 162] on button "SSS" at bounding box center [372, 154] width 33 height 19
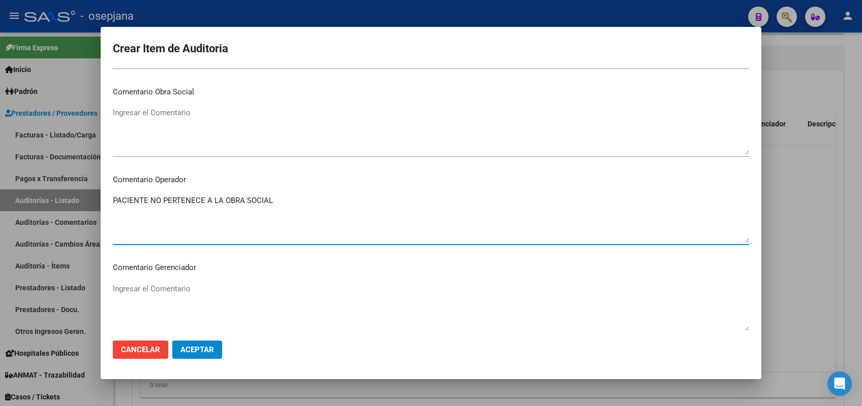
scroll to position [626, 0]
paste textarea "PACIENTE NO PERTENECE A LA OBRA SOCIAL"
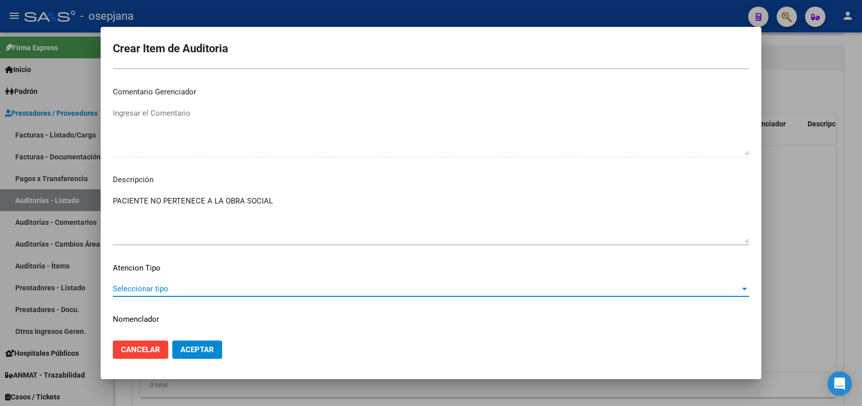
scroll to position [650, 0]
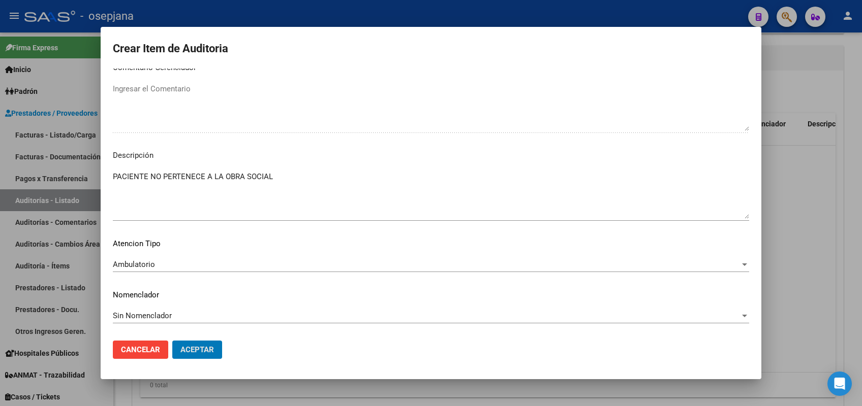
click at [172, 341] on button "Aceptar" at bounding box center [197, 350] width 50 height 18
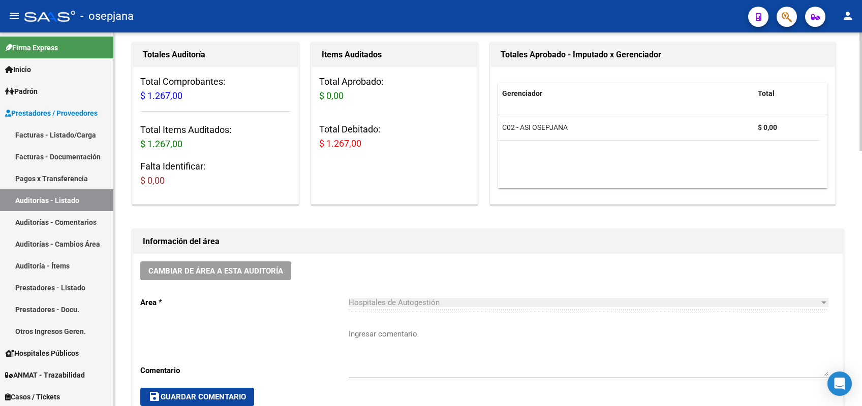
scroll to position [57, 0]
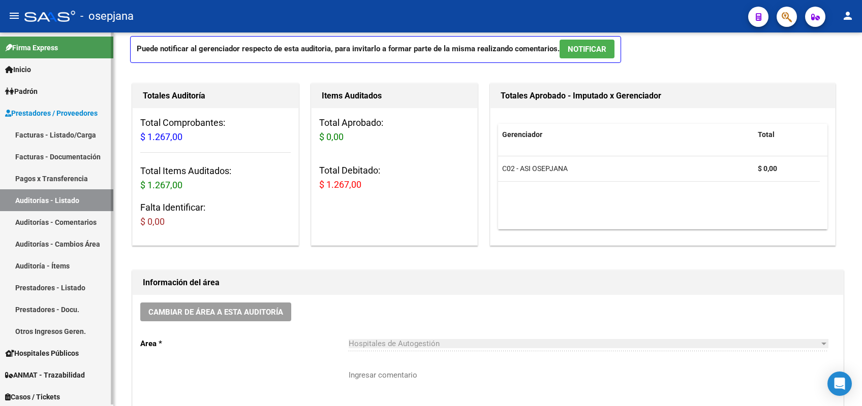
click at [72, 199] on link "Auditorías - Listado" at bounding box center [56, 200] width 113 height 22
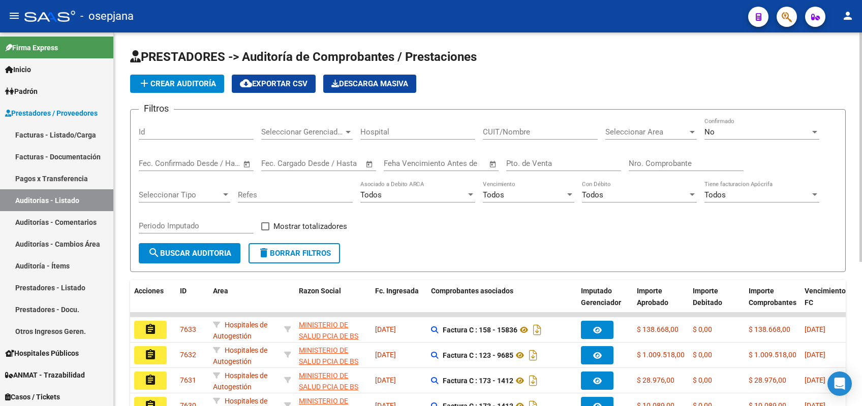
click at [553, 164] on input "Pto. de Venta" at bounding box center [563, 163] width 115 height 9
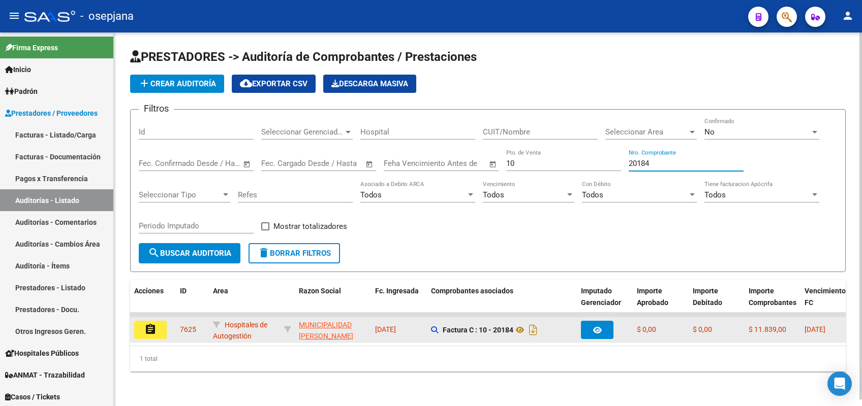
click at [144, 327] on mat-icon "assignment" at bounding box center [150, 330] width 12 height 12
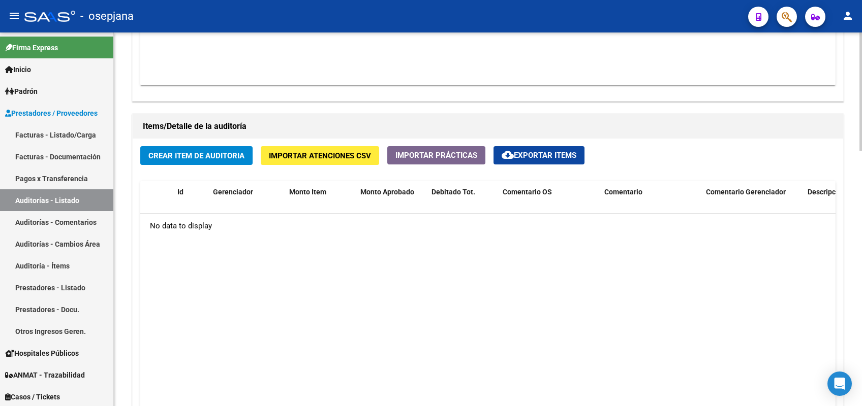
scroll to position [656, 0]
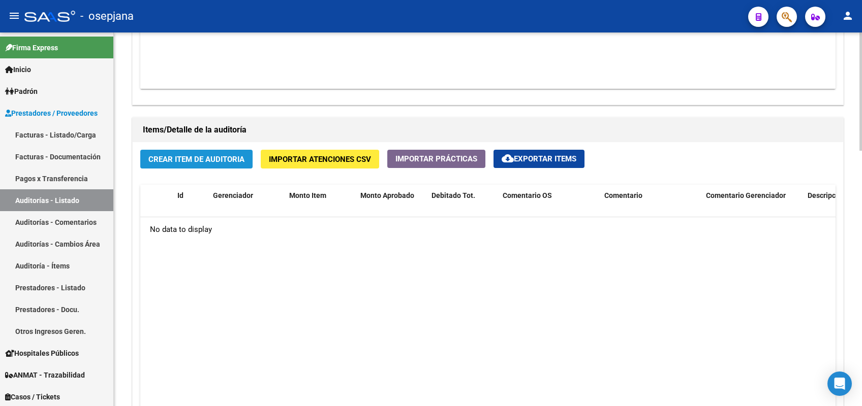
click at [189, 156] on span "Crear Item de Auditoria" at bounding box center [196, 159] width 96 height 9
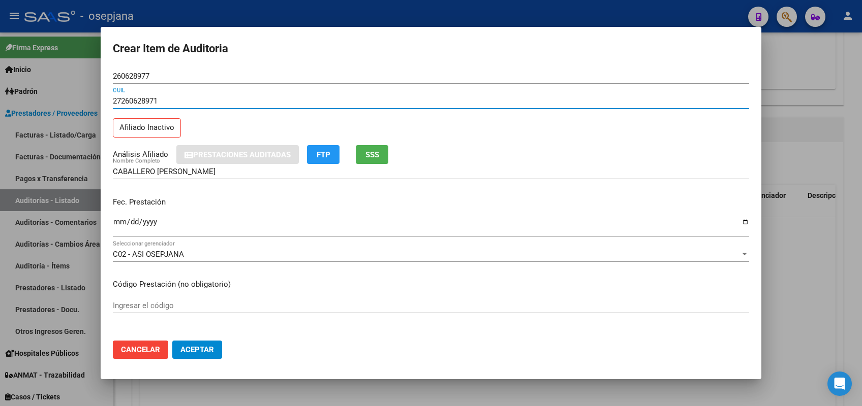
click at [188, 194] on div "Fec. Prestación Ingresar la fecha" at bounding box center [431, 218] width 636 height 58
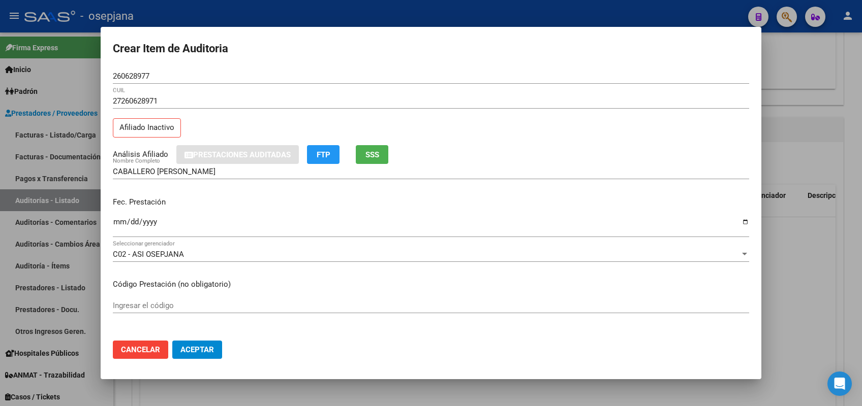
click at [117, 196] on div "Fec. Prestación Ingresar la fecha" at bounding box center [431, 218] width 636 height 58
click at [372, 151] on span "SSS" at bounding box center [372, 154] width 14 height 9
click at [118, 222] on input "Ingresar la fecha" at bounding box center [431, 226] width 636 height 16
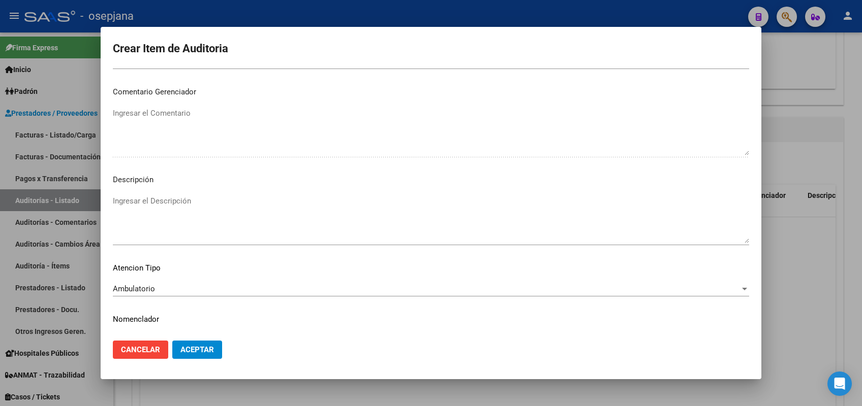
scroll to position [650, 0]
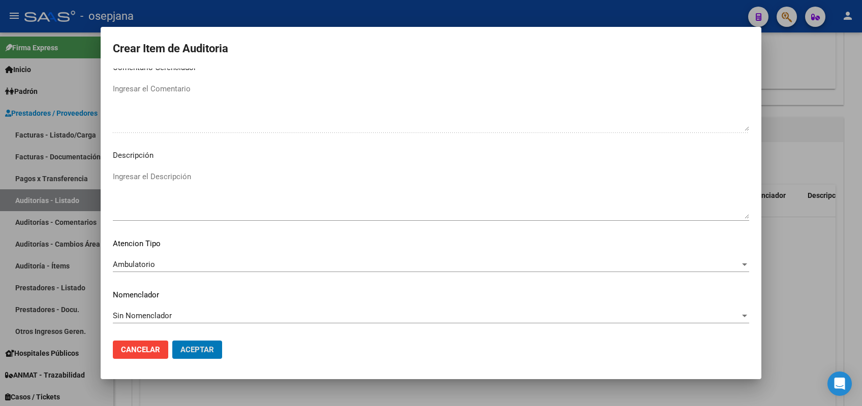
click at [172, 341] on button "Aceptar" at bounding box center [197, 350] width 50 height 18
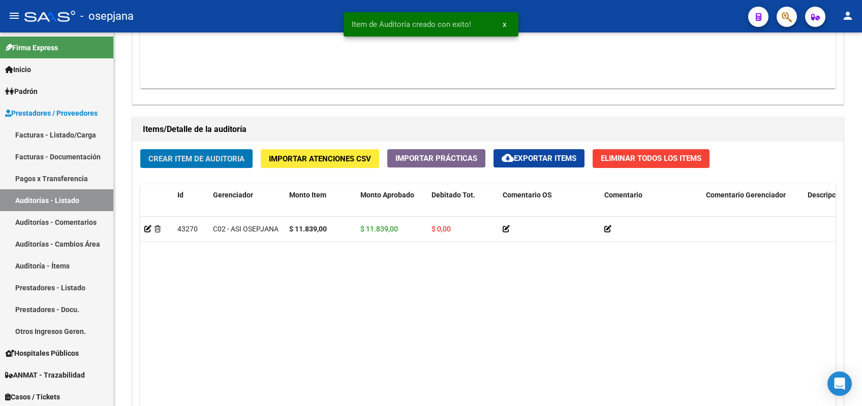
scroll to position [0, 0]
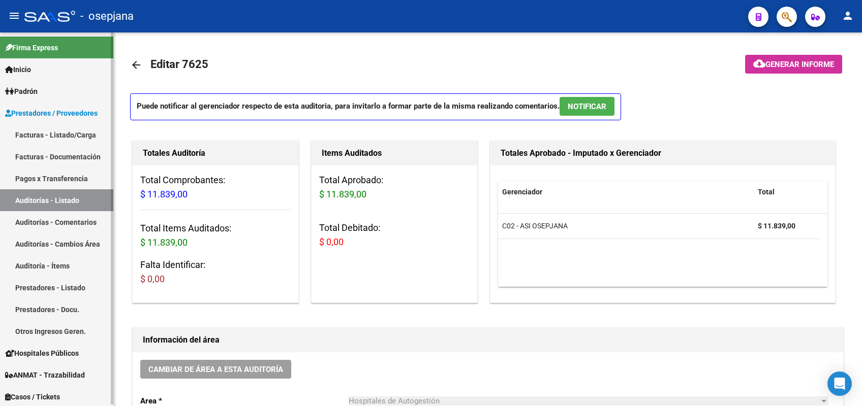
click at [72, 198] on link "Auditorías - Listado" at bounding box center [56, 200] width 113 height 22
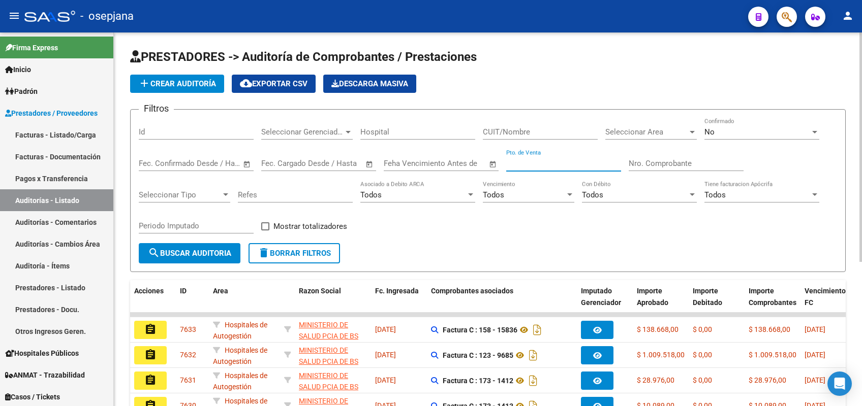
click at [537, 165] on input "Pto. de Venta" at bounding box center [563, 163] width 115 height 9
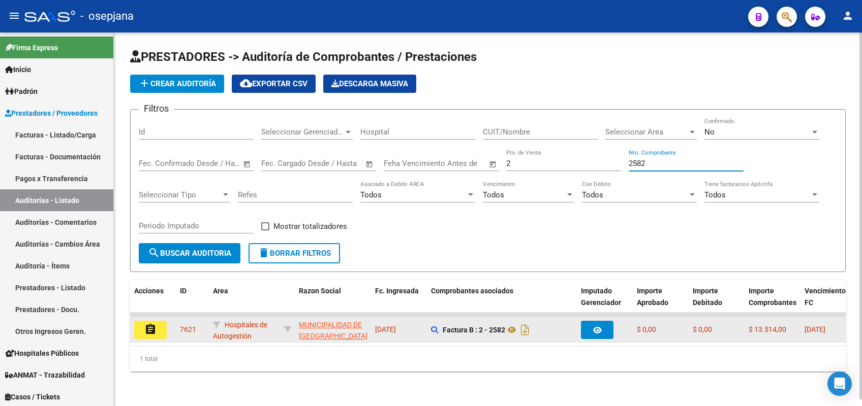
click at [148, 327] on mat-icon "assignment" at bounding box center [150, 330] width 12 height 12
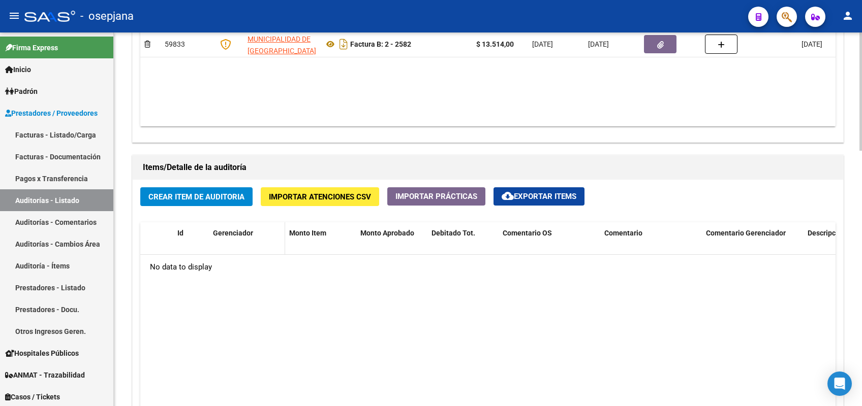
scroll to position [619, 0]
click at [214, 202] on button "Crear Item de Auditoria" at bounding box center [196, 196] width 112 height 19
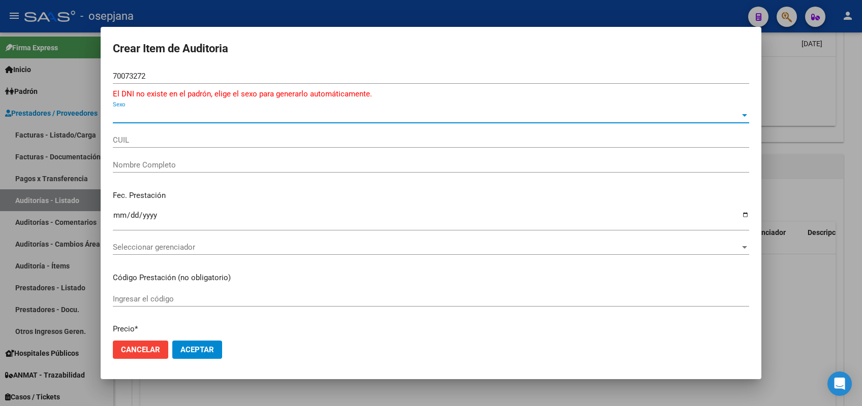
click at [179, 111] on span "Sexo" at bounding box center [426, 115] width 627 height 9
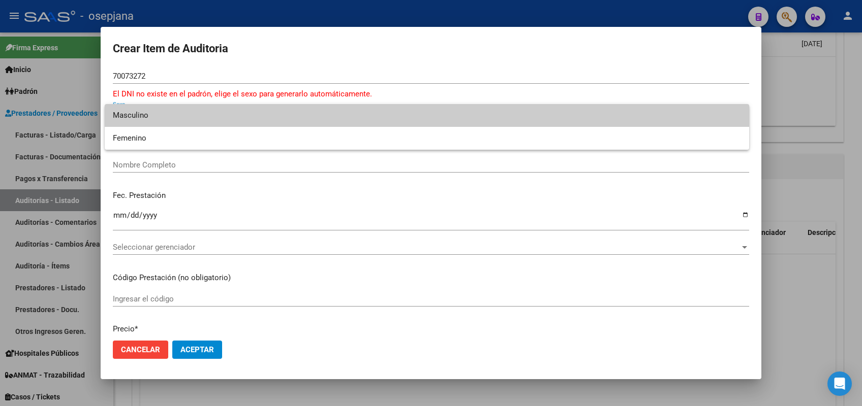
click at [177, 119] on span "Masculino" at bounding box center [427, 115] width 628 height 23
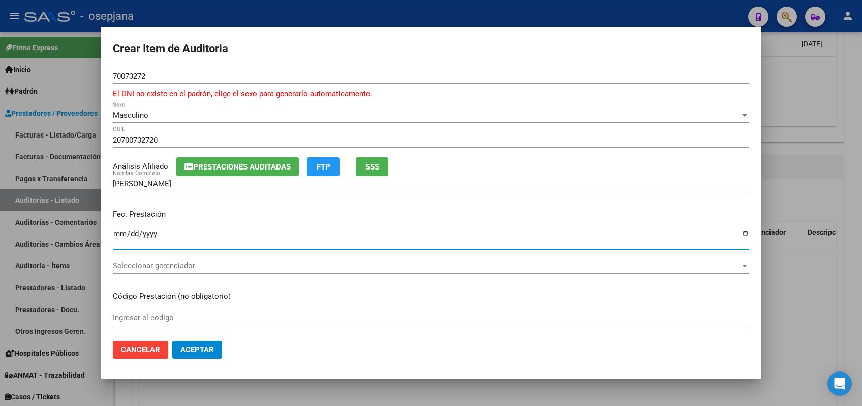
click at [118, 230] on input "Ingresar la fecha" at bounding box center [431, 238] width 636 height 16
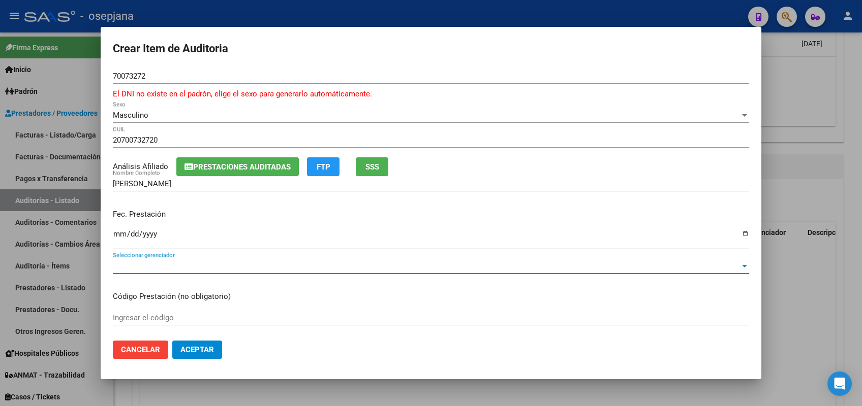
click at [229, 267] on span "Seleccionar gerenciador" at bounding box center [426, 266] width 627 height 9
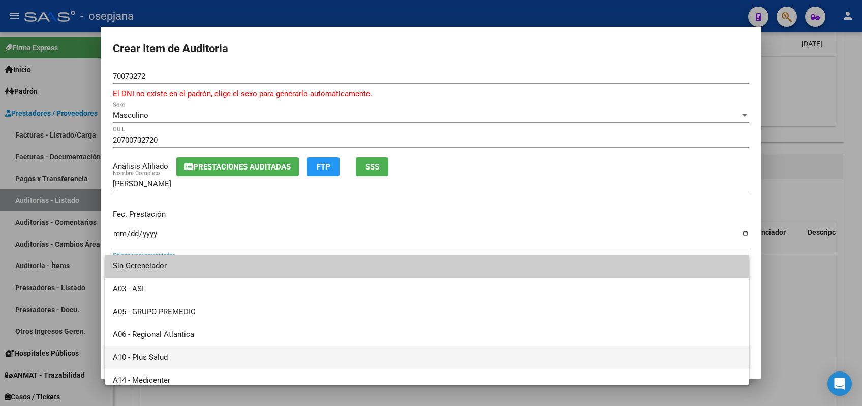
scroll to position [373, 0]
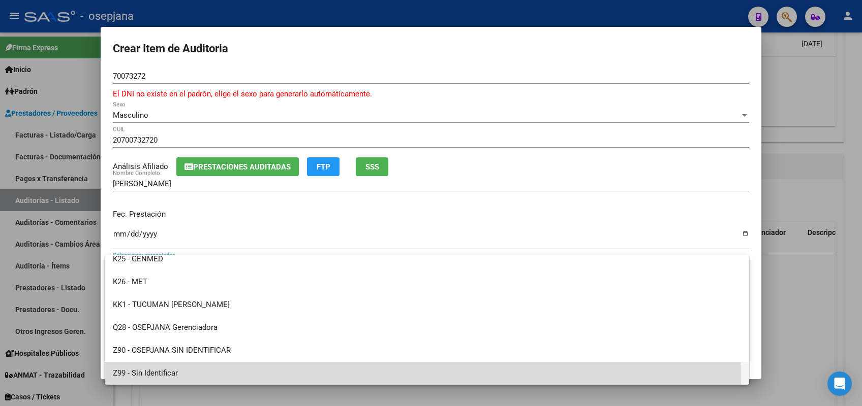
click at [158, 365] on span "Z99 - Sin Identificar" at bounding box center [427, 373] width 628 height 23
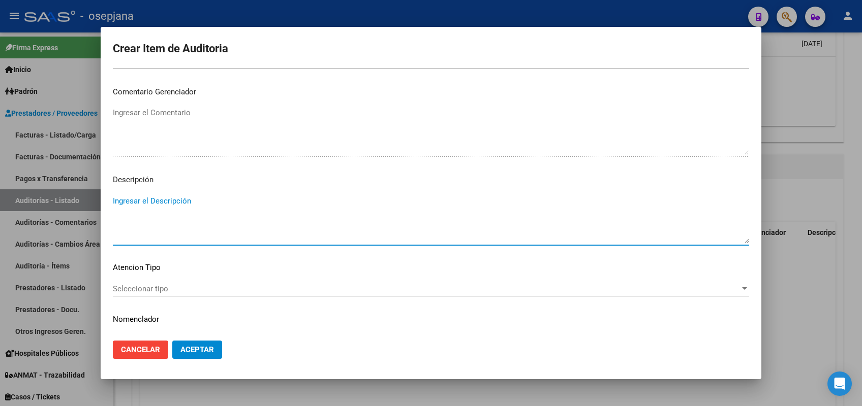
scroll to position [462, 0]
paste textarea "PACIENTE NO PERTENECE A LA OBRA SOCIAL"
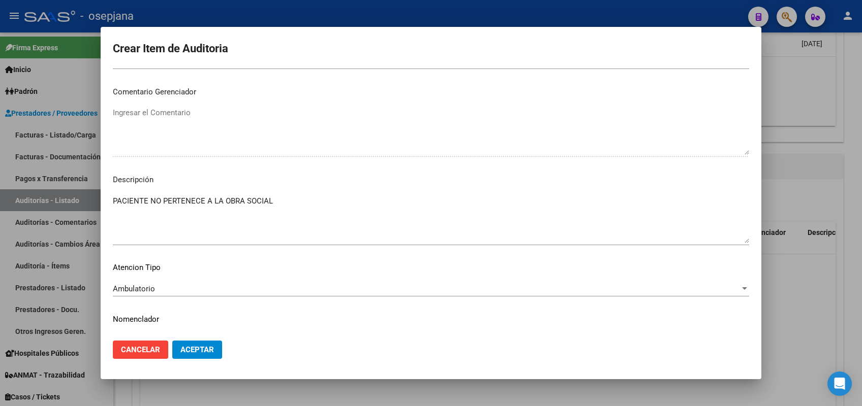
scroll to position [662, 0]
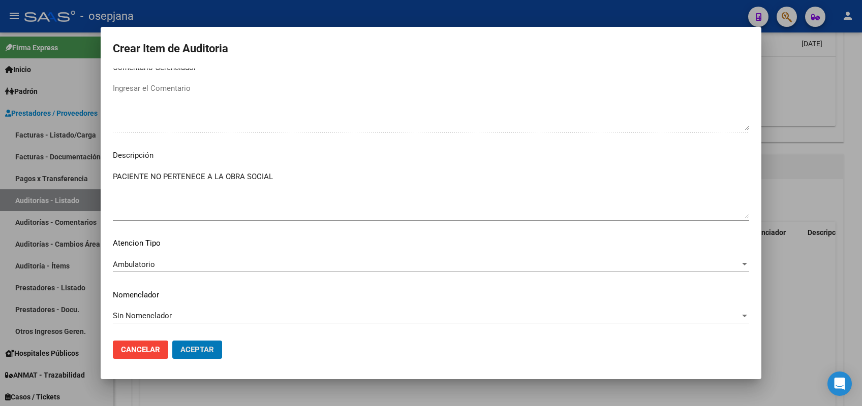
click at [172, 341] on button "Aceptar" at bounding box center [197, 350] width 50 height 18
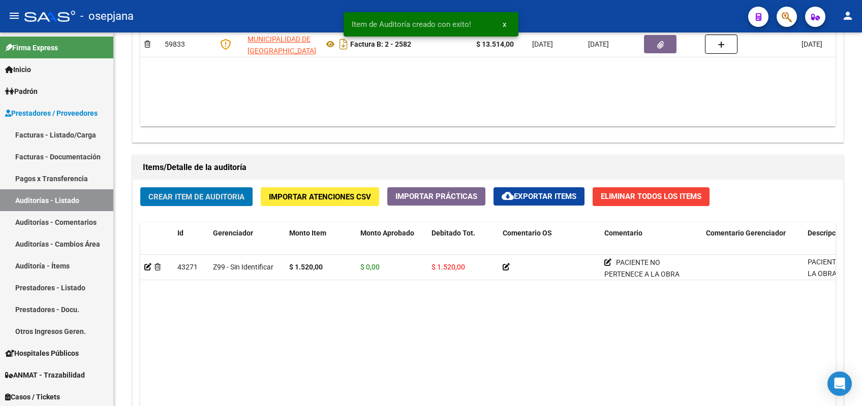
scroll to position [619, 0]
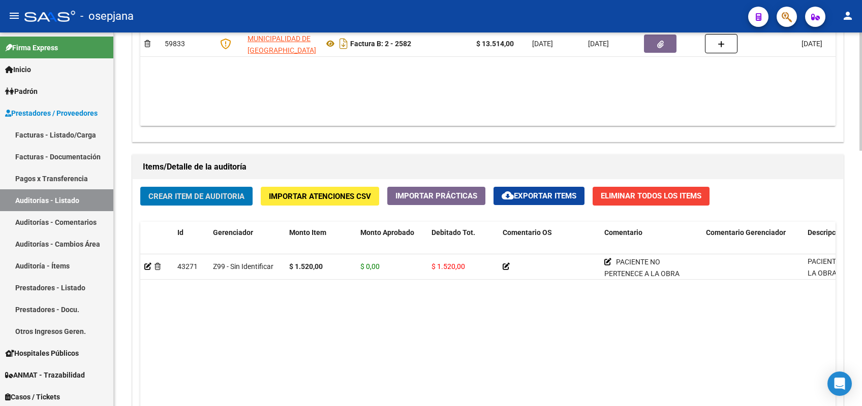
click at [186, 201] on button "Crear Item de Auditoria" at bounding box center [196, 196] width 112 height 19
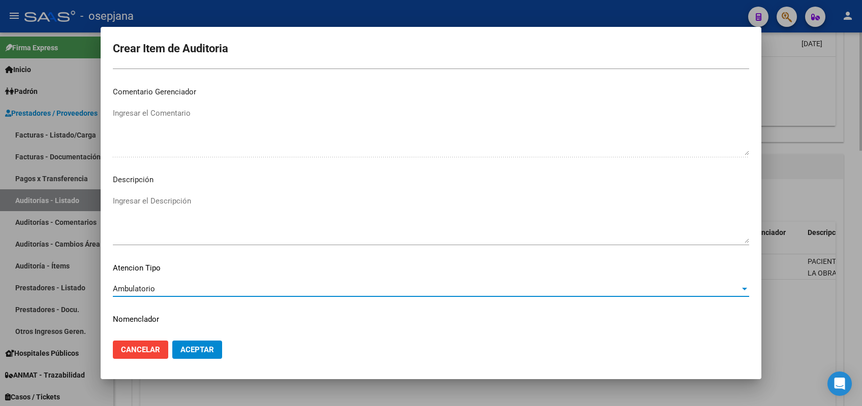
scroll to position [650, 0]
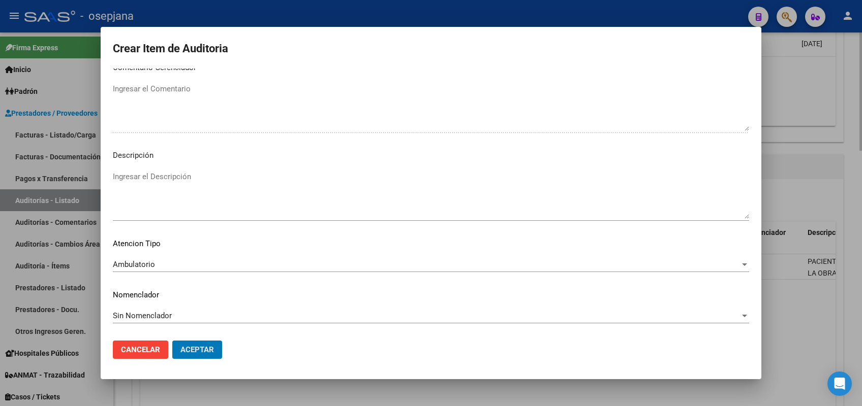
click at [172, 341] on button "Aceptar" at bounding box center [197, 350] width 50 height 18
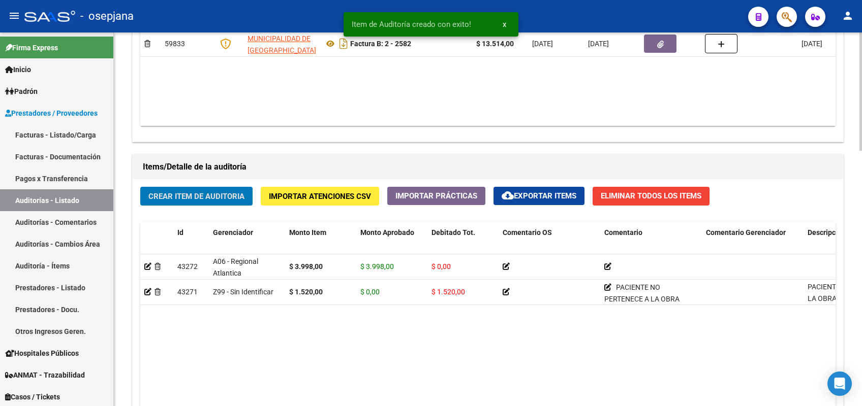
click at [140, 187] on button "Crear Item de Auditoria" at bounding box center [196, 196] width 112 height 19
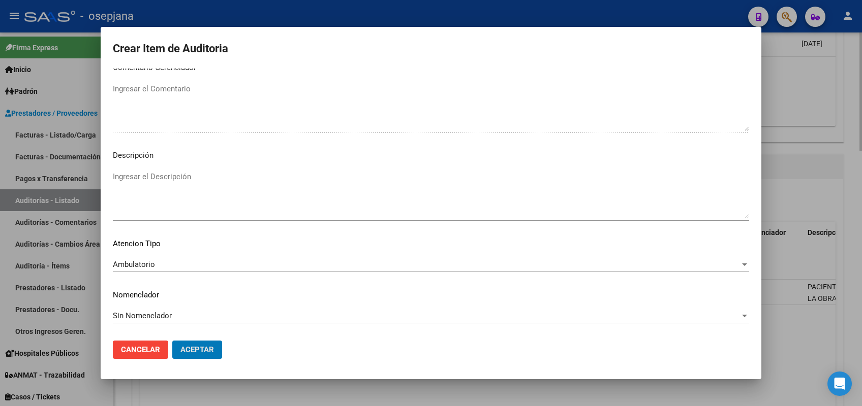
click at [172, 341] on button "Aceptar" at bounding box center [197, 350] width 50 height 18
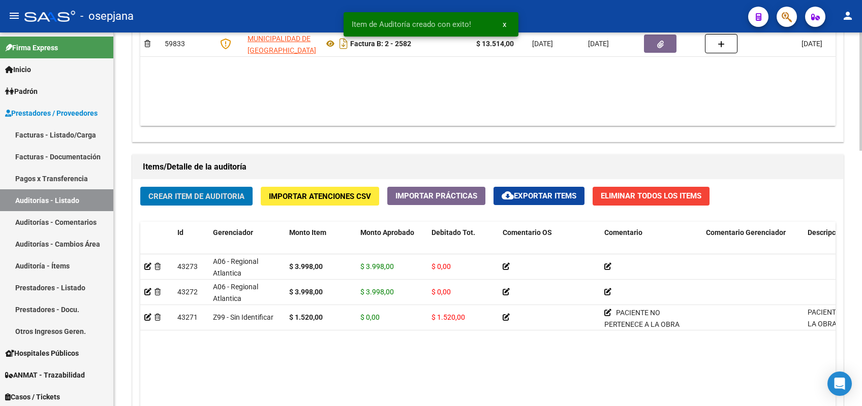
click at [140, 187] on button "Crear Item de Auditoria" at bounding box center [196, 196] width 112 height 19
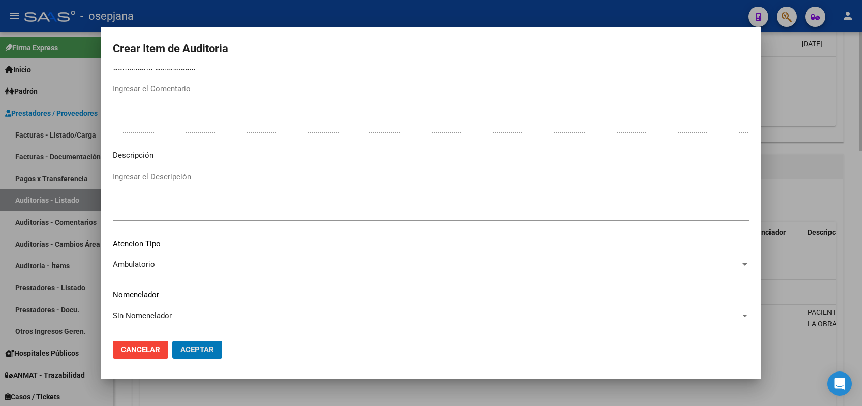
click at [172, 341] on button "Aceptar" at bounding box center [197, 350] width 50 height 18
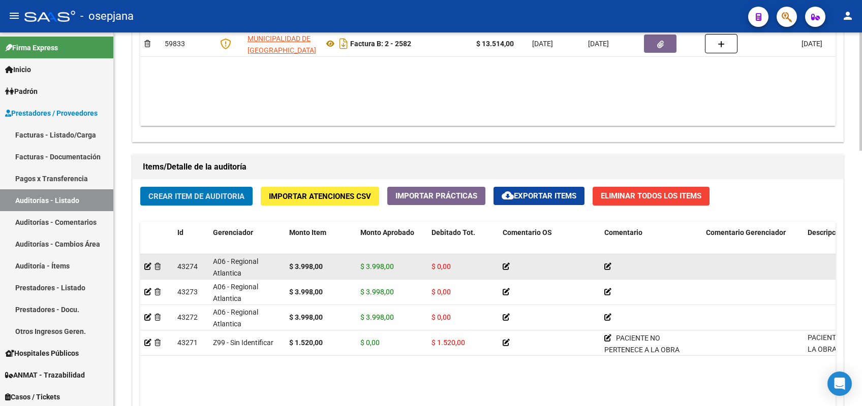
scroll to position [0, 0]
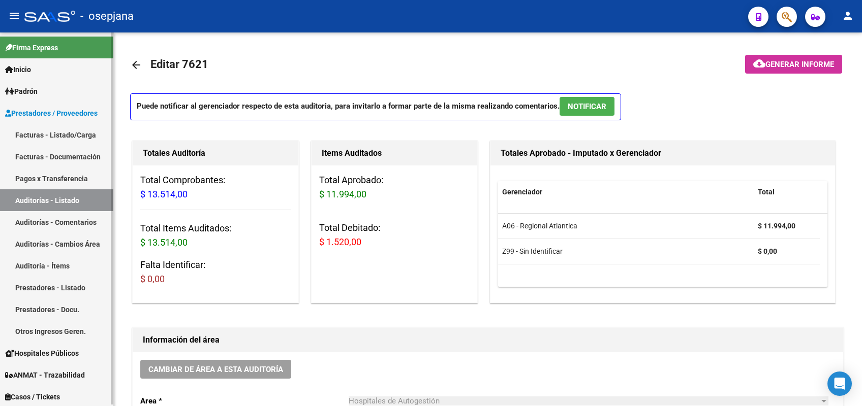
click at [72, 198] on link "Auditorías - Listado" at bounding box center [56, 200] width 113 height 22
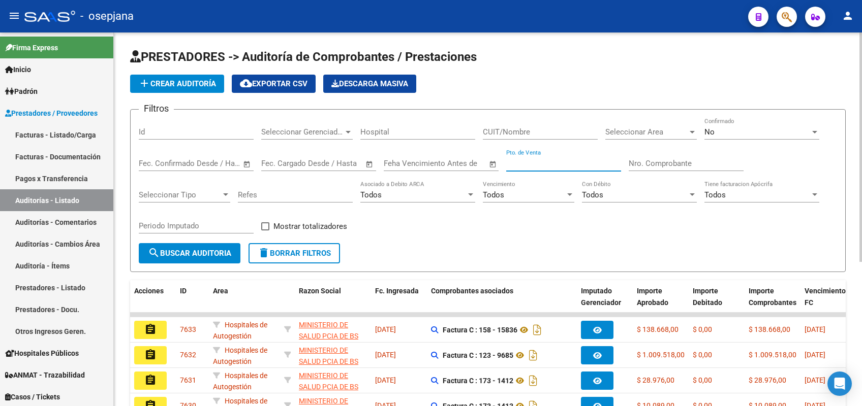
click at [533, 162] on input "Pto. de Venta" at bounding box center [563, 163] width 115 height 9
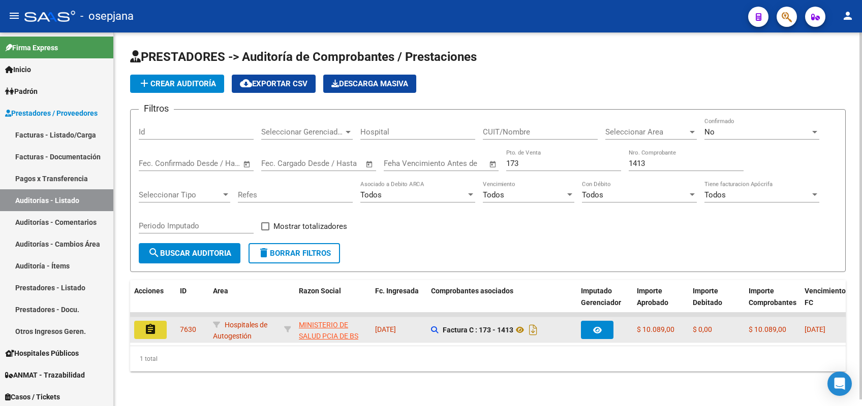
click at [150, 333] on mat-icon "assignment" at bounding box center [150, 330] width 12 height 12
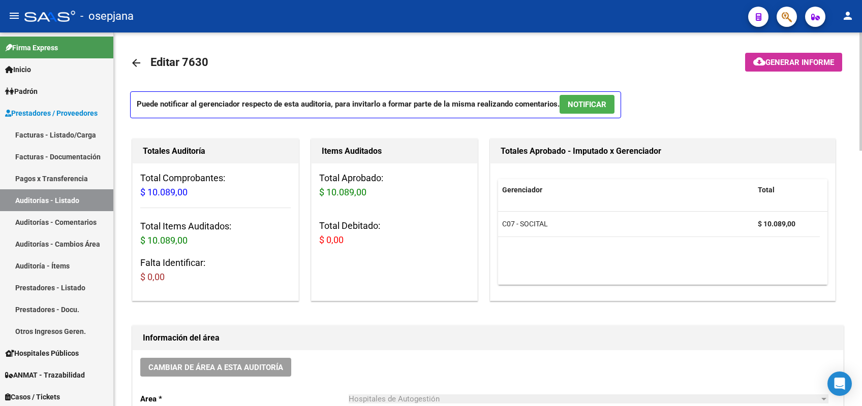
scroll to position [3, 0]
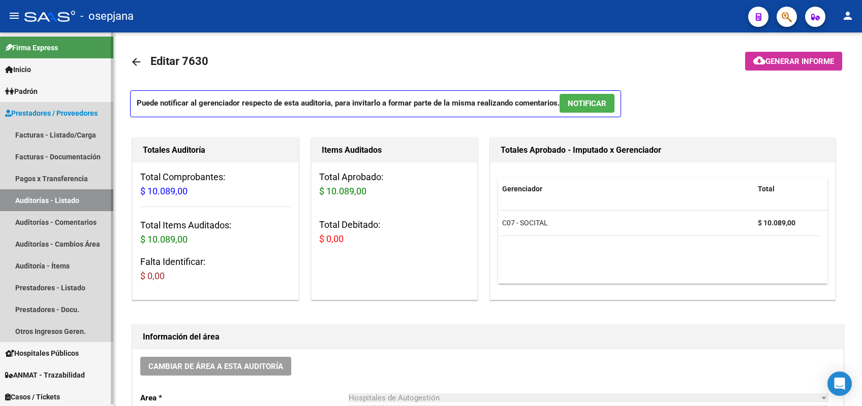
click at [40, 202] on link "Auditorías - Listado" at bounding box center [56, 200] width 113 height 22
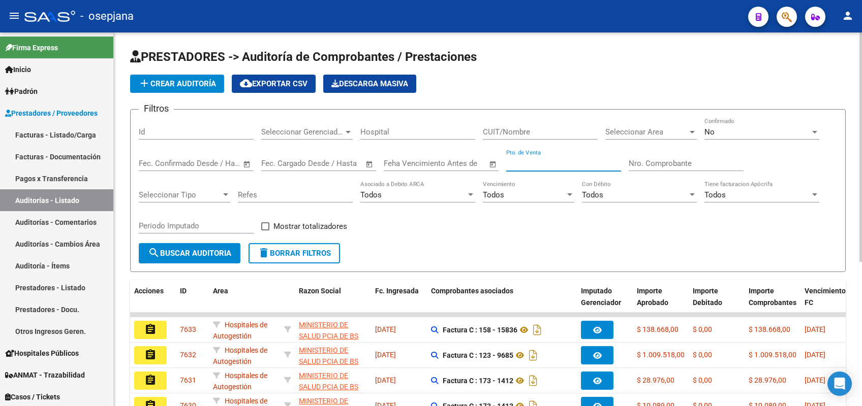
click at [530, 159] on input "Pto. de Venta" at bounding box center [563, 163] width 115 height 9
click at [531, 159] on input "Pto. de Venta" at bounding box center [563, 163] width 115 height 9
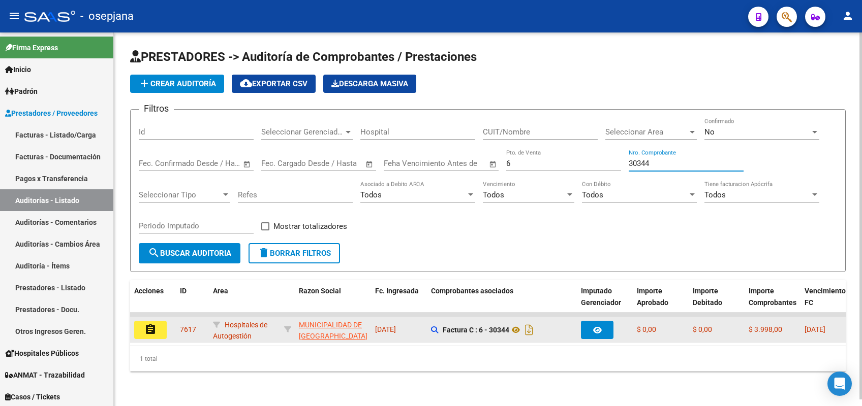
click at [155, 331] on mat-icon "assignment" at bounding box center [150, 330] width 12 height 12
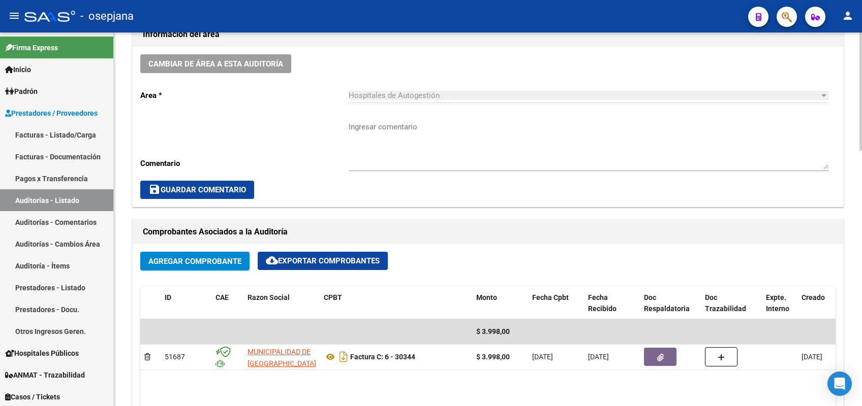
scroll to position [528, 0]
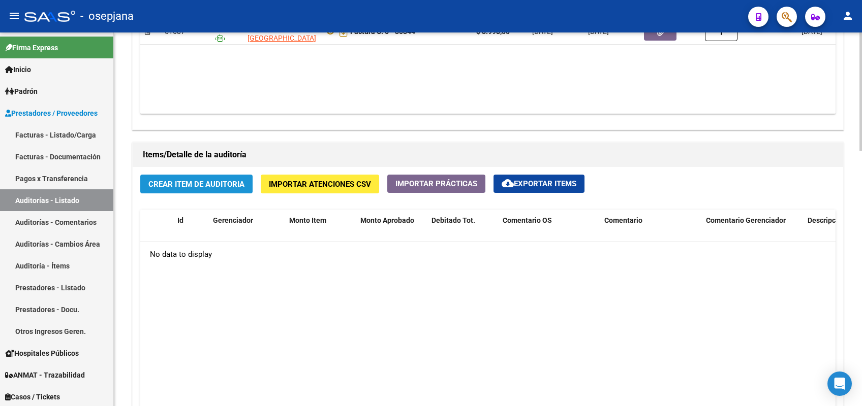
click at [207, 182] on span "Crear Item de Auditoria" at bounding box center [196, 184] width 96 height 9
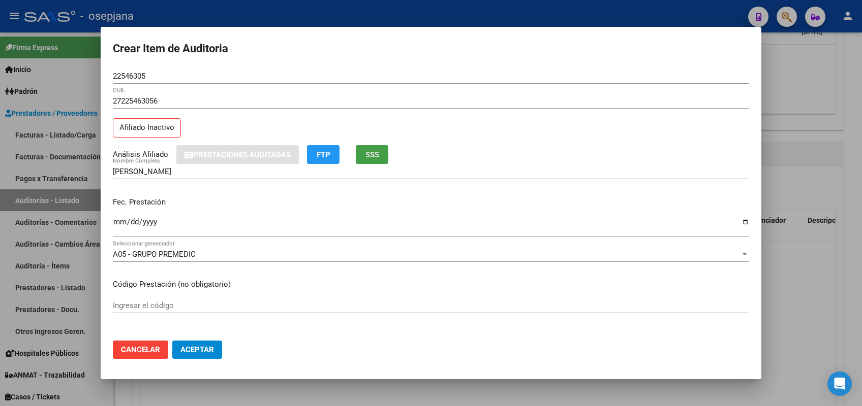
click at [367, 157] on span "SSS" at bounding box center [372, 154] width 14 height 9
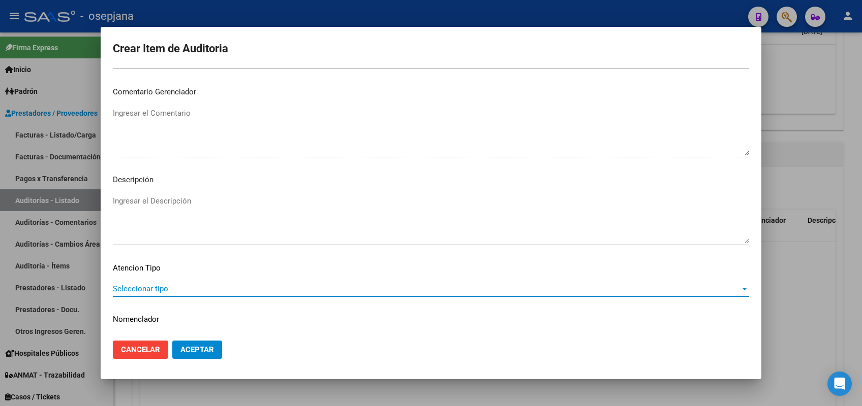
scroll to position [650, 0]
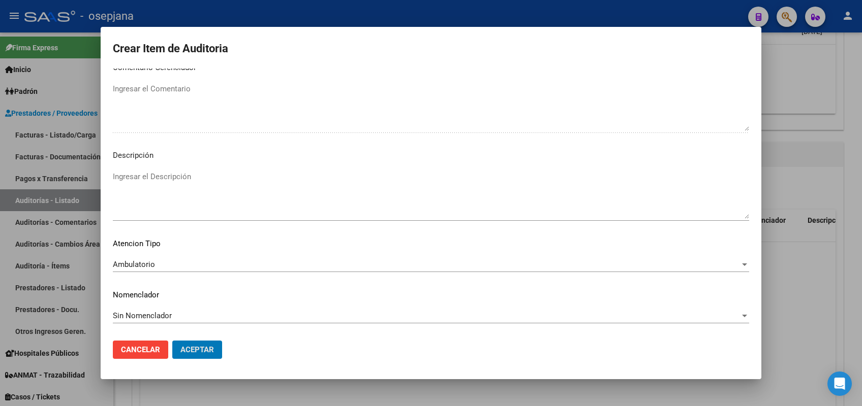
click at [172, 341] on button "Aceptar" at bounding box center [197, 350] width 50 height 18
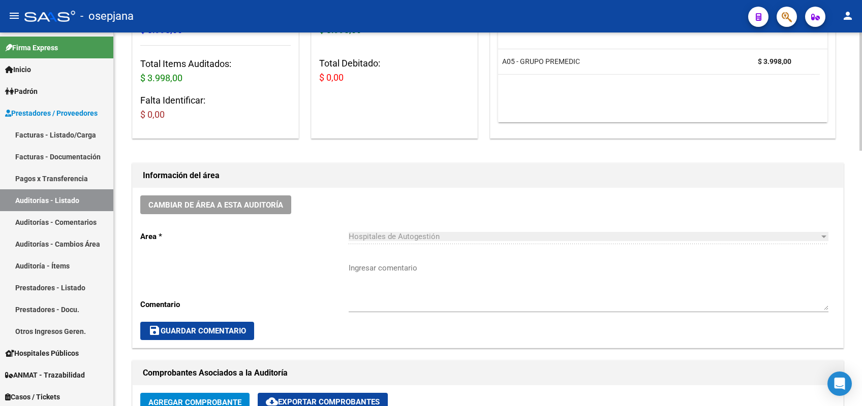
scroll to position [161, 0]
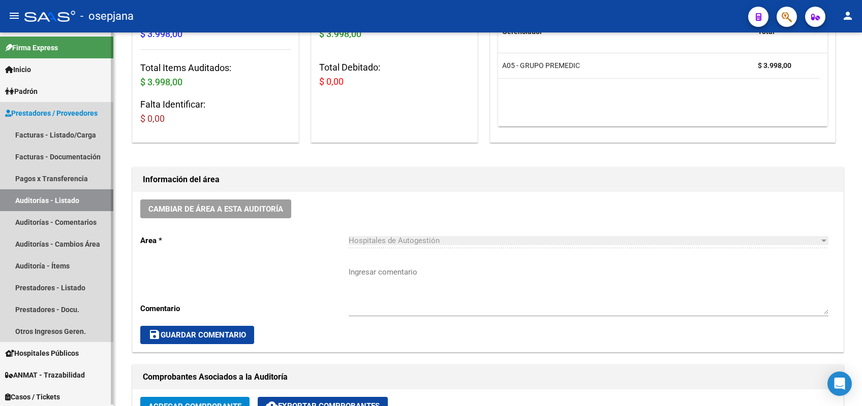
click at [39, 193] on link "Auditorías - Listado" at bounding box center [56, 200] width 113 height 22
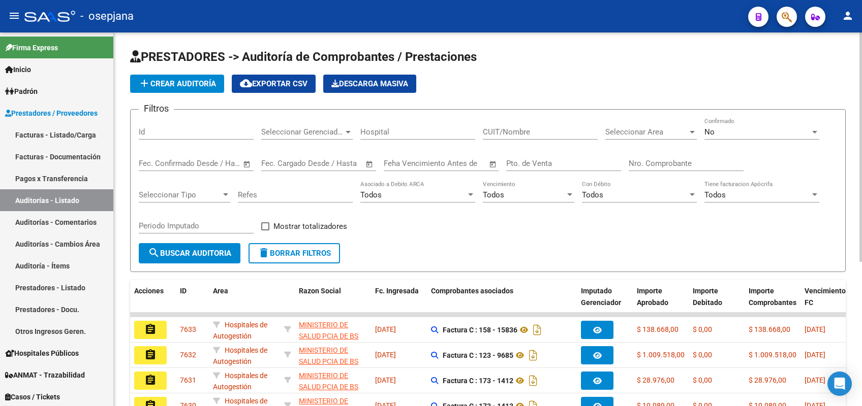
click at [524, 164] on input "Pto. de Venta" at bounding box center [563, 163] width 115 height 9
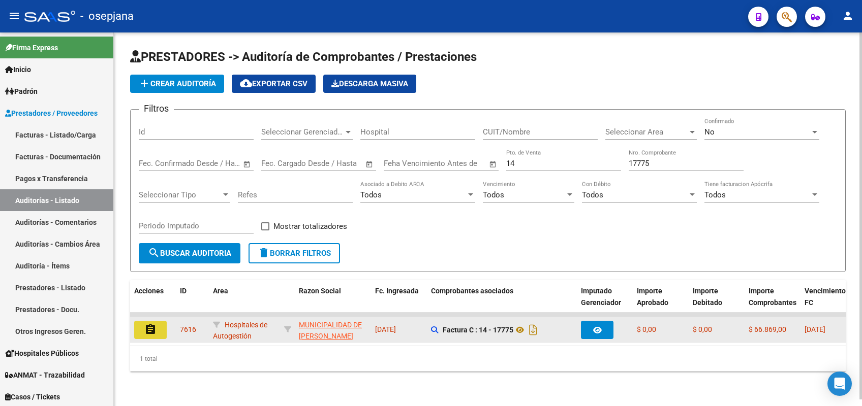
click at [146, 334] on mat-icon "assignment" at bounding box center [150, 330] width 12 height 12
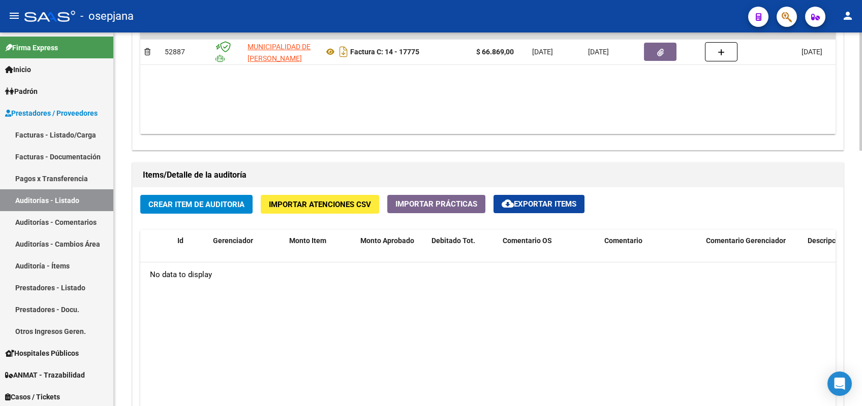
scroll to position [593, 0]
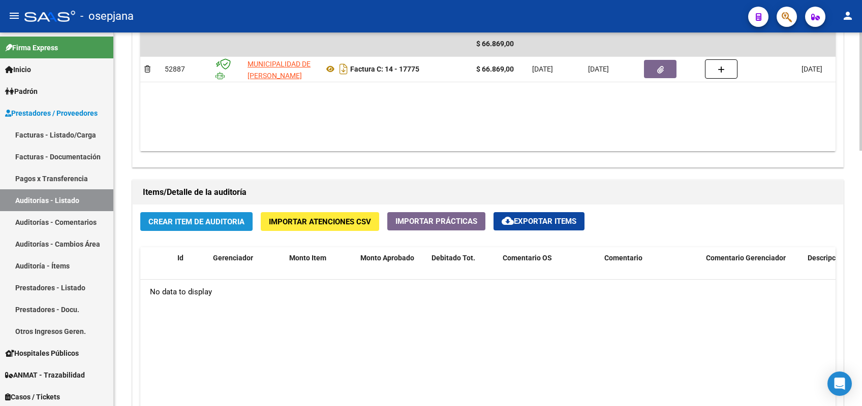
click at [208, 218] on span "Crear Item de Auditoria" at bounding box center [196, 221] width 96 height 9
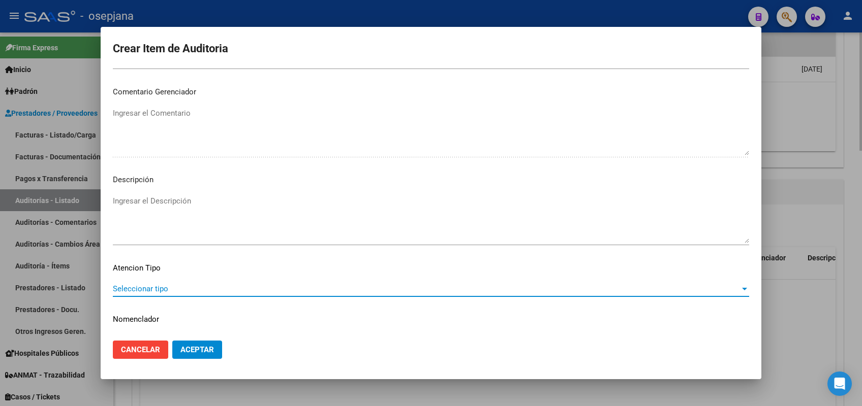
scroll to position [650, 0]
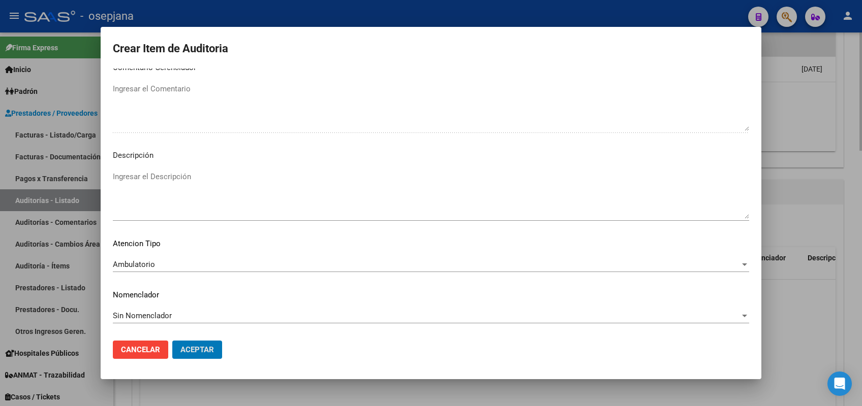
click at [172, 341] on button "Aceptar" at bounding box center [197, 350] width 50 height 18
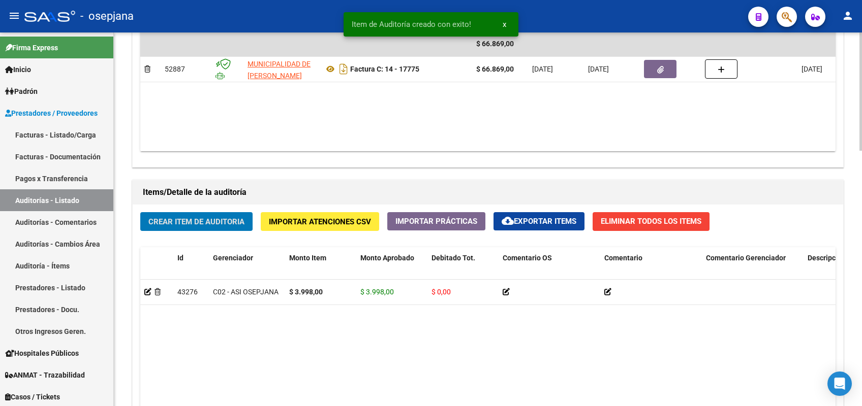
scroll to position [594, 0]
click at [140, 212] on button "Crear Item de Auditoria" at bounding box center [196, 221] width 112 height 19
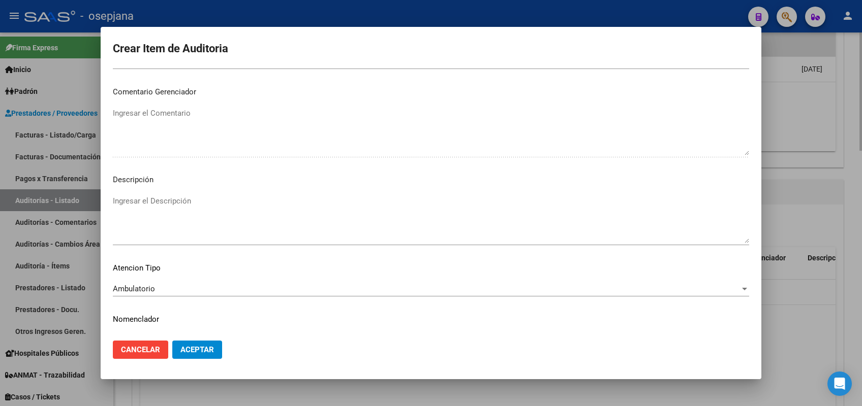
scroll to position [650, 0]
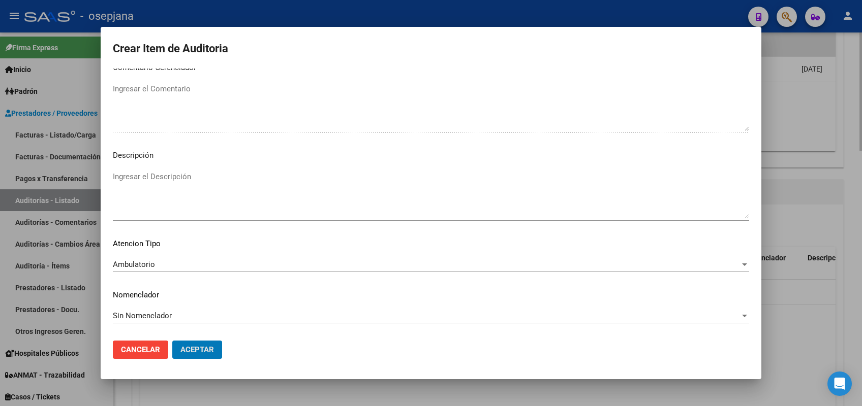
click at [172, 341] on button "Aceptar" at bounding box center [197, 350] width 50 height 18
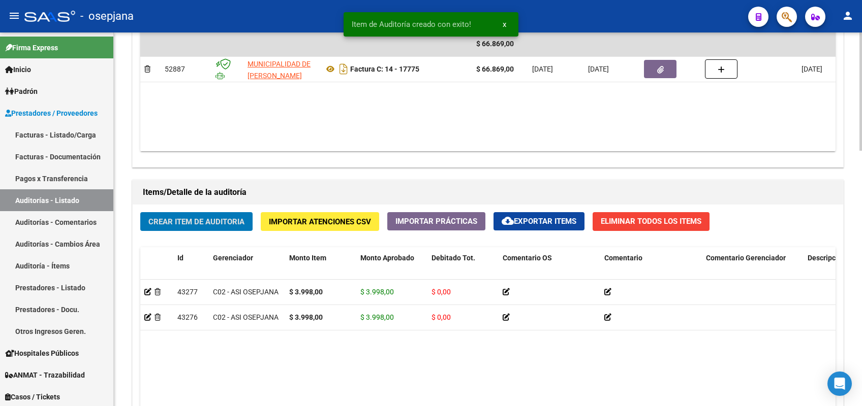
click at [140, 212] on button "Crear Item de Auditoria" at bounding box center [196, 221] width 112 height 19
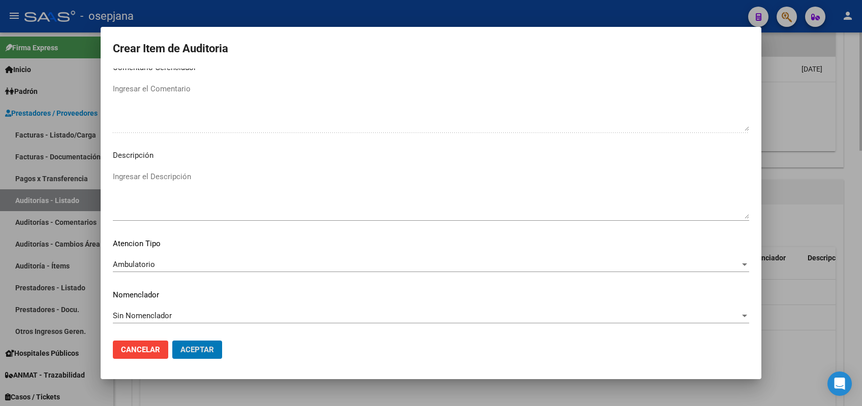
click at [172, 341] on button "Aceptar" at bounding box center [197, 350] width 50 height 18
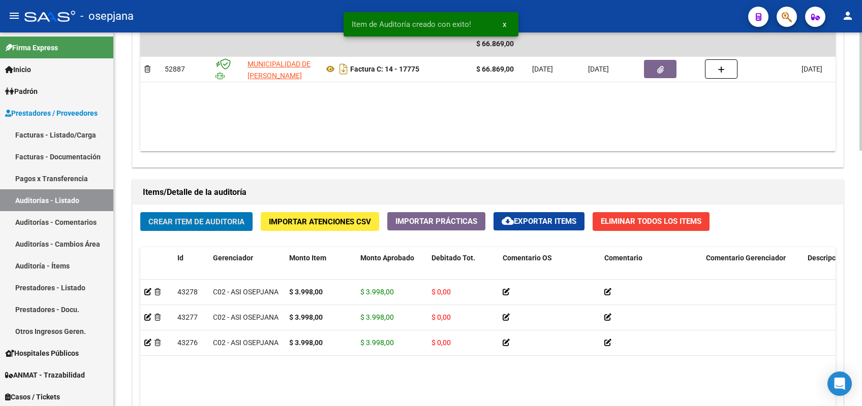
click at [140, 212] on button "Crear Item de Auditoria" at bounding box center [196, 221] width 112 height 19
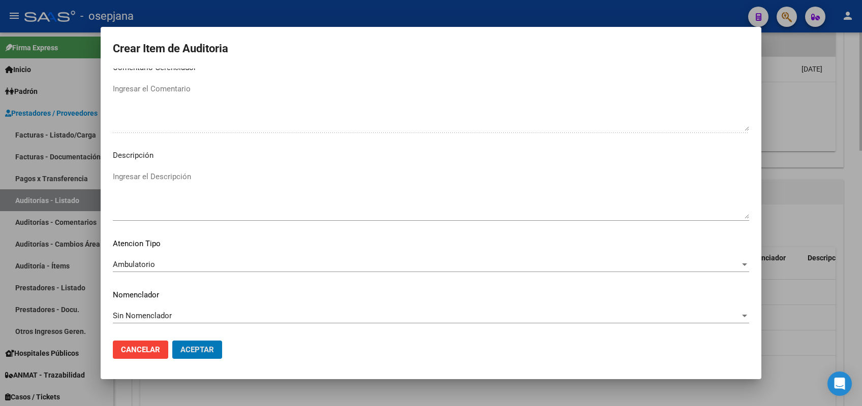
click at [172, 341] on button "Aceptar" at bounding box center [197, 350] width 50 height 18
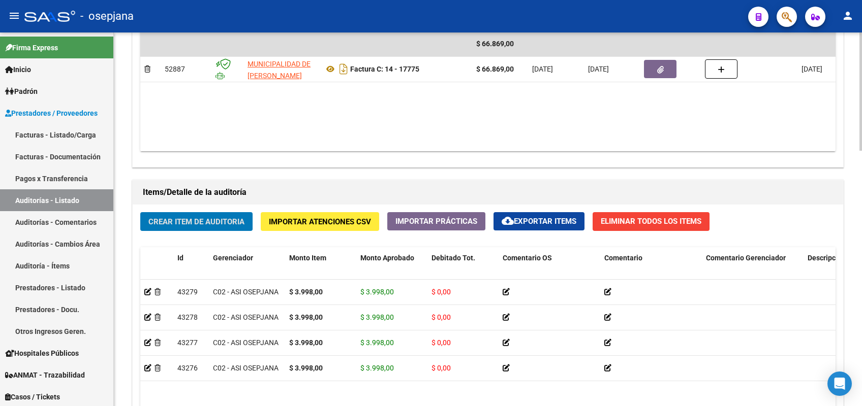
click at [140, 212] on button "Crear Item de Auditoria" at bounding box center [196, 221] width 112 height 19
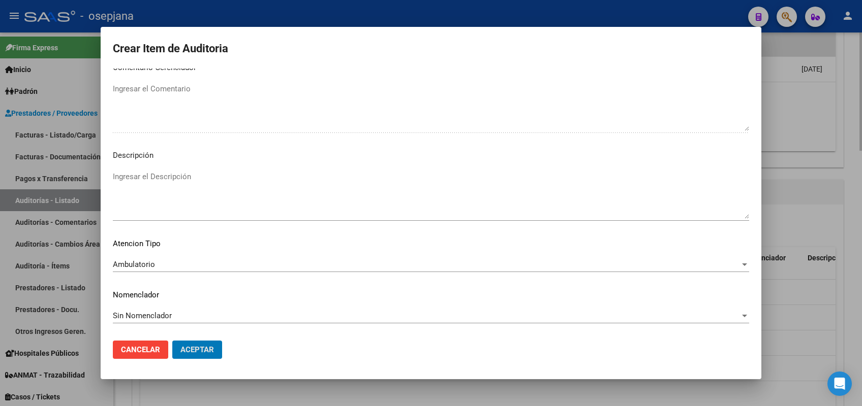
click at [172, 341] on button "Aceptar" at bounding box center [197, 350] width 50 height 18
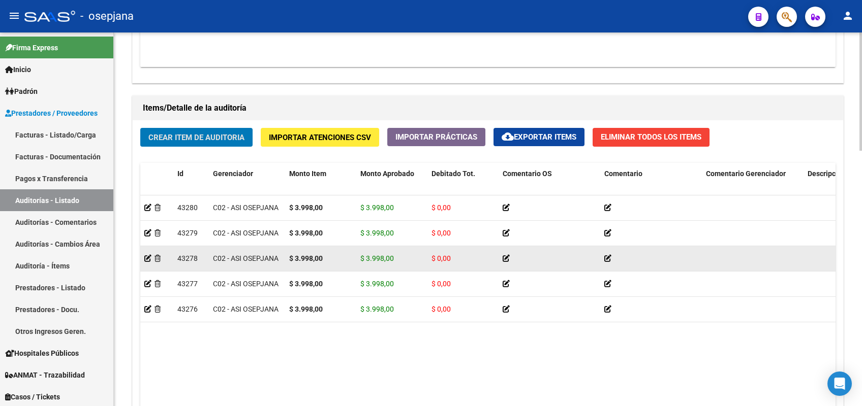
scroll to position [679, 0]
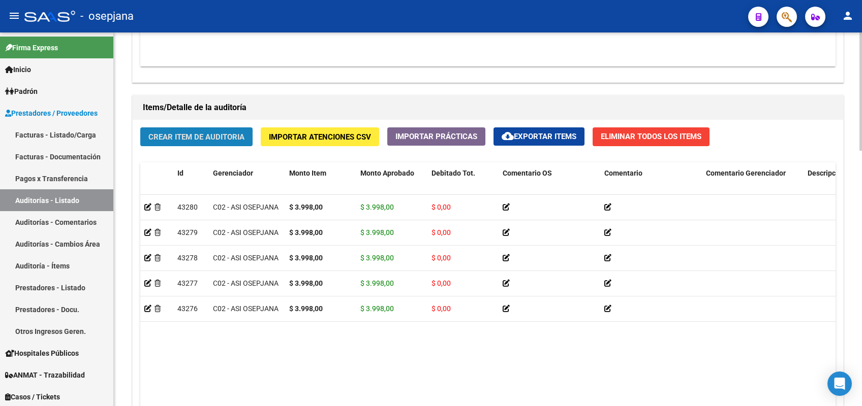
click at [179, 134] on span "Crear Item de Auditoria" at bounding box center [196, 137] width 96 height 9
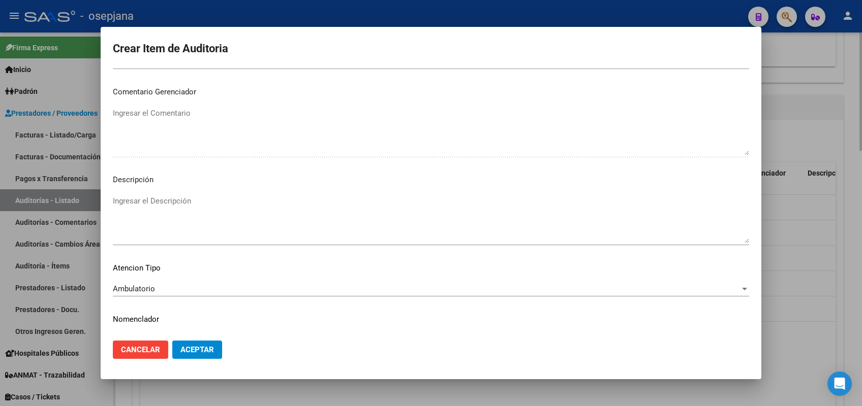
scroll to position [650, 0]
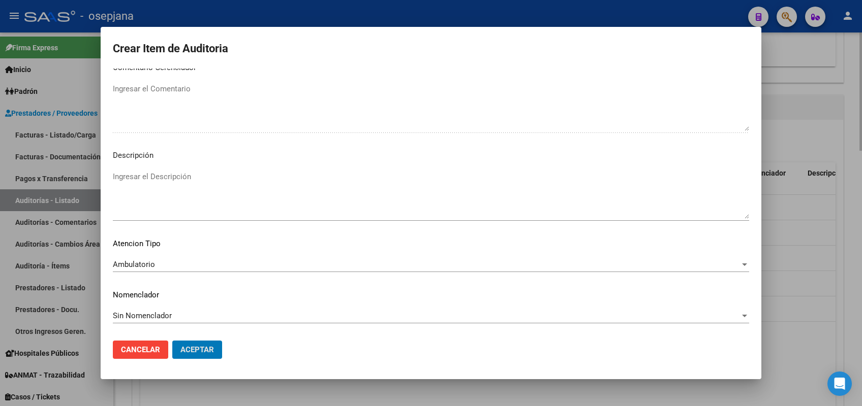
click at [172, 341] on button "Aceptar" at bounding box center [197, 350] width 50 height 18
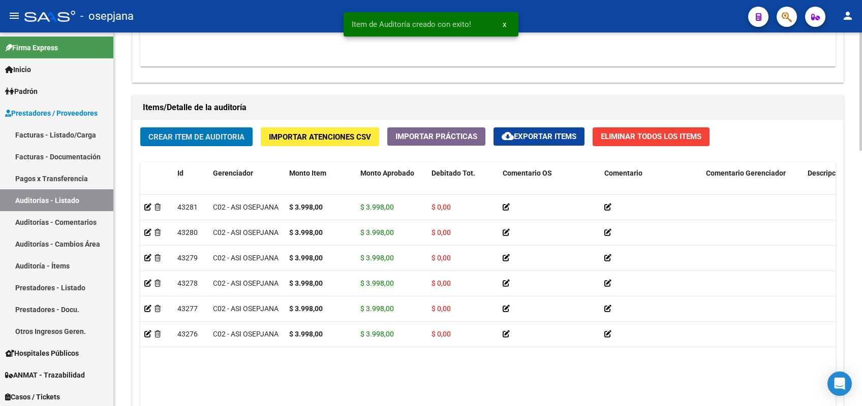
click at [140, 128] on button "Crear Item de Auditoria" at bounding box center [196, 137] width 112 height 19
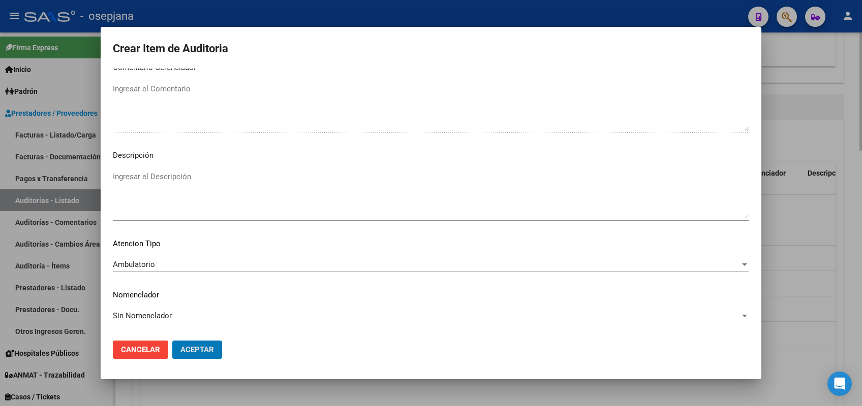
click at [172, 341] on button "Aceptar" at bounding box center [197, 350] width 50 height 18
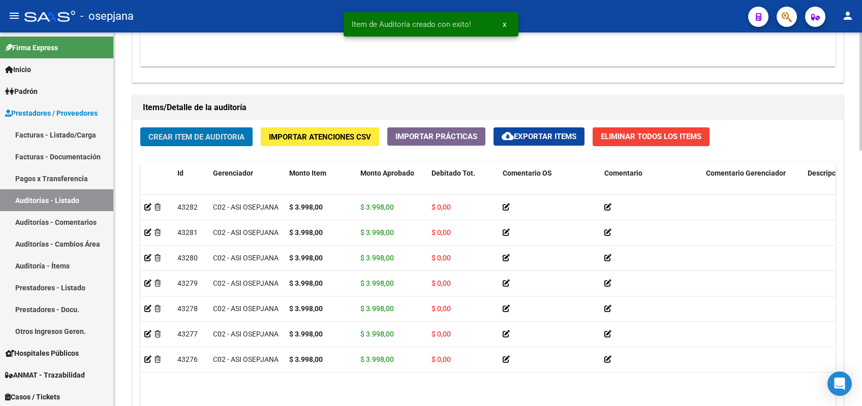
click at [140, 128] on button "Crear Item de Auditoria" at bounding box center [196, 137] width 112 height 19
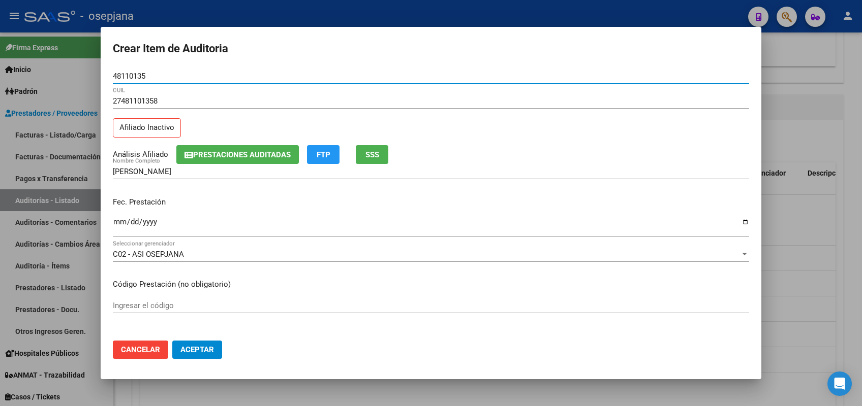
click at [369, 157] on span "SSS" at bounding box center [372, 154] width 14 height 9
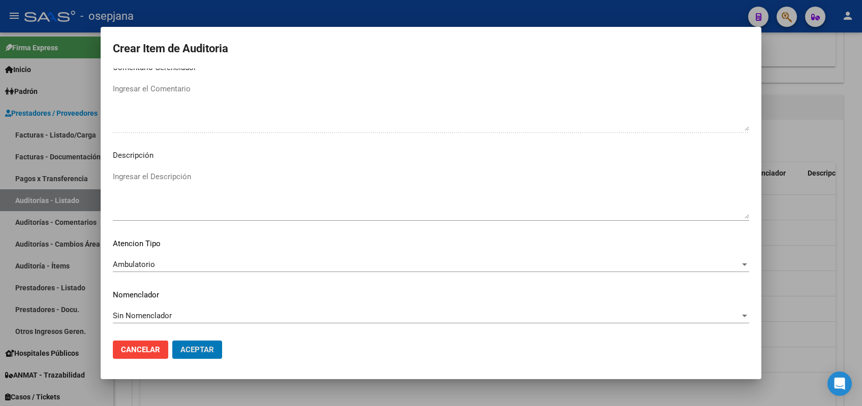
click at [172, 341] on button "Aceptar" at bounding box center [197, 350] width 50 height 18
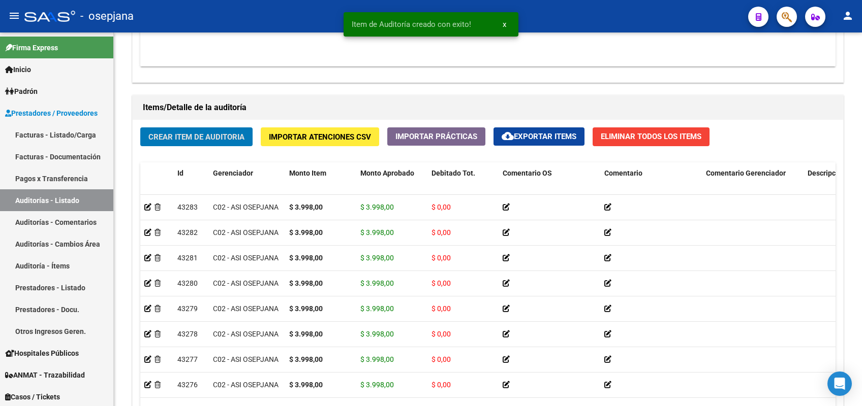
click at [140, 128] on button "Crear Item de Auditoria" at bounding box center [196, 137] width 112 height 19
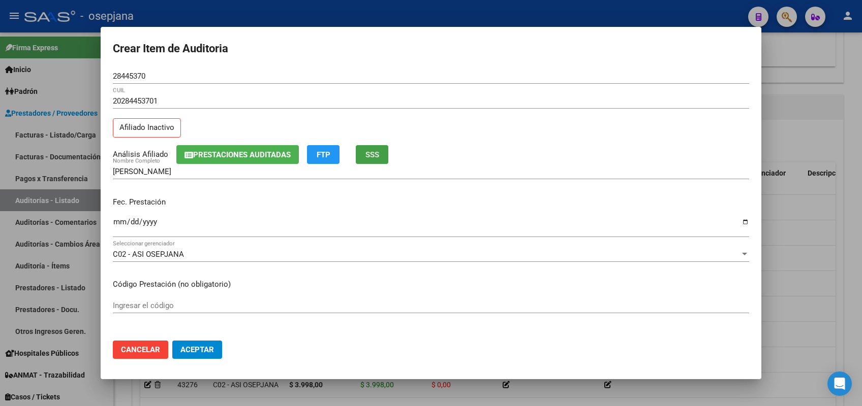
click at [369, 157] on span "SSS" at bounding box center [372, 154] width 14 height 9
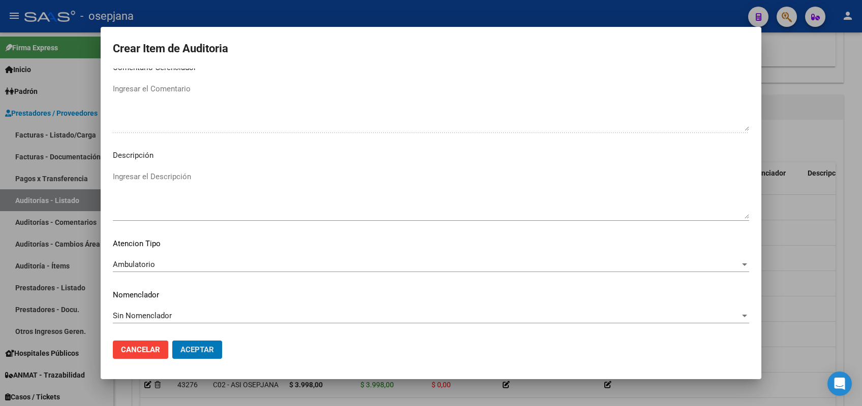
click at [172, 341] on button "Aceptar" at bounding box center [197, 350] width 50 height 18
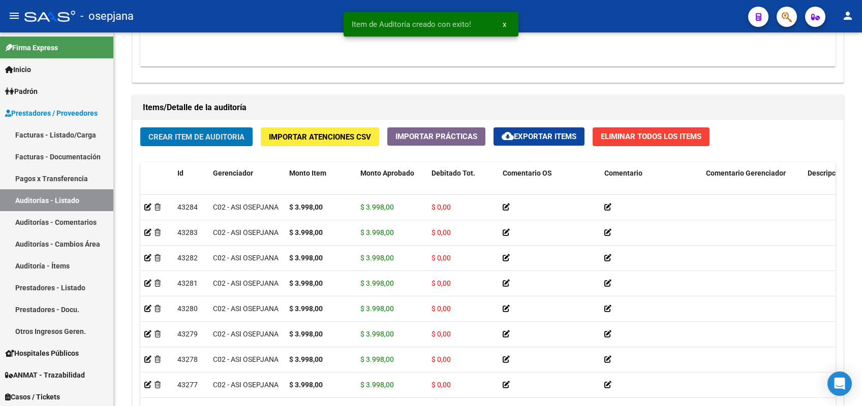
click at [140, 128] on button "Crear Item de Auditoria" at bounding box center [196, 137] width 112 height 19
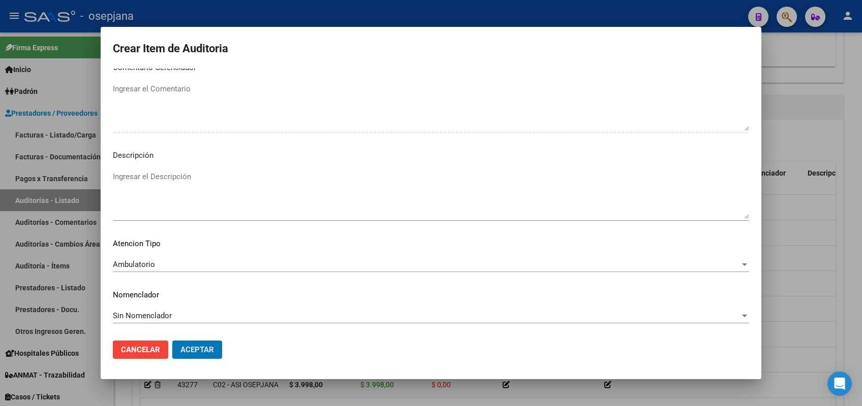
click at [172, 341] on button "Aceptar" at bounding box center [197, 350] width 50 height 18
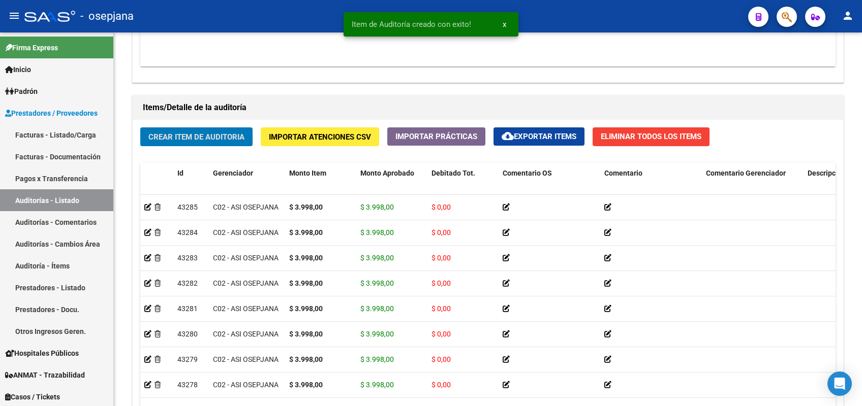
click at [140, 128] on button "Crear Item de Auditoria" at bounding box center [196, 137] width 112 height 19
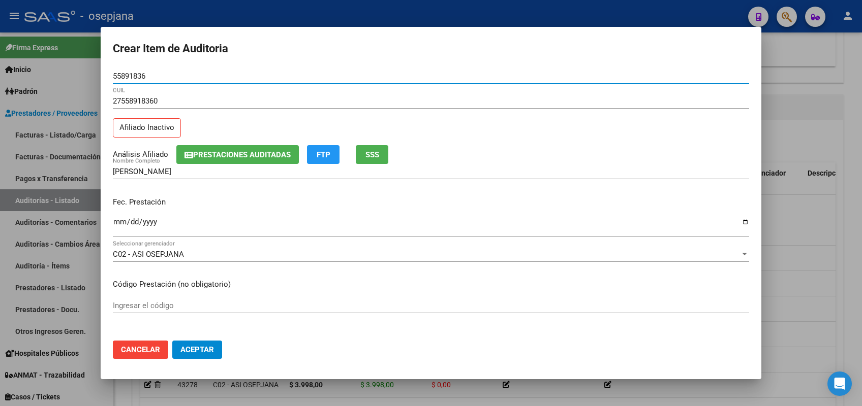
click at [373, 153] on span "SSS" at bounding box center [372, 154] width 14 height 9
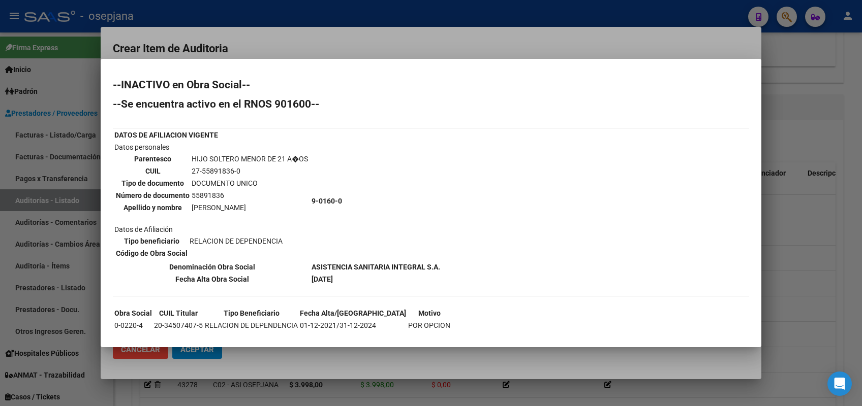
drag, startPoint x: 373, startPoint y: 153, endPoint x: 337, endPoint y: 271, distance: 122.8
click at [337, 271] on tbody "DATOS DE AFILIACION VIGENTE Datos personales Parentesco HIJO SOLTERO MENOR DE 2…" at bounding box center [277, 207] width 327 height 155
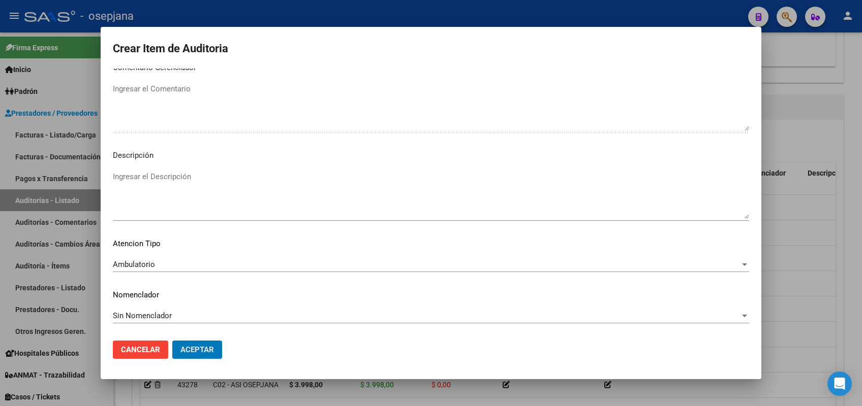
click at [172, 341] on button "Aceptar" at bounding box center [197, 350] width 50 height 18
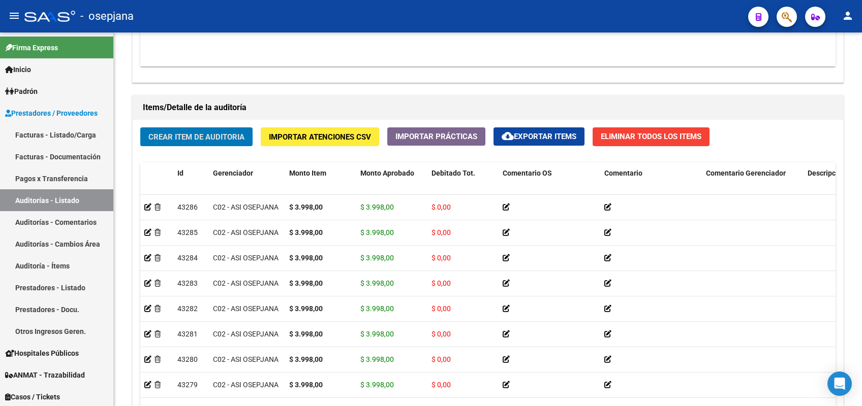
click at [140, 128] on button "Crear Item de Auditoria" at bounding box center [196, 137] width 112 height 19
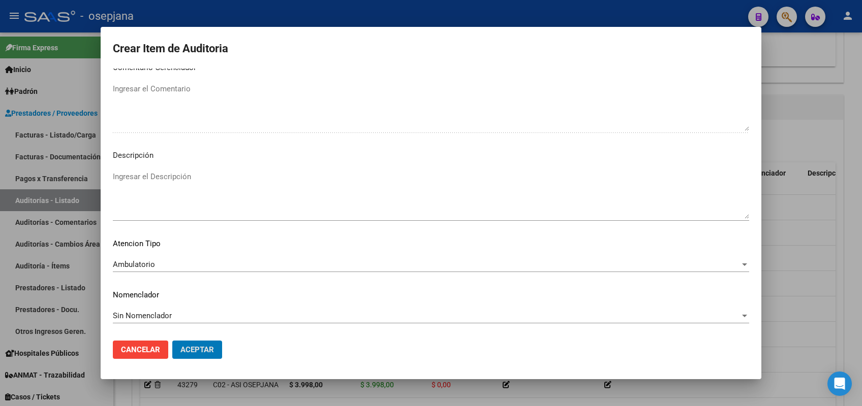
click at [172, 341] on button "Aceptar" at bounding box center [197, 350] width 50 height 18
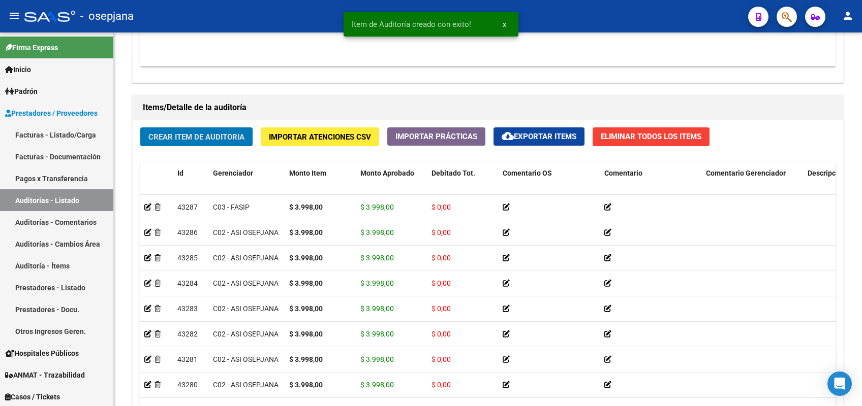
click at [140, 128] on button "Crear Item de Auditoria" at bounding box center [196, 137] width 112 height 19
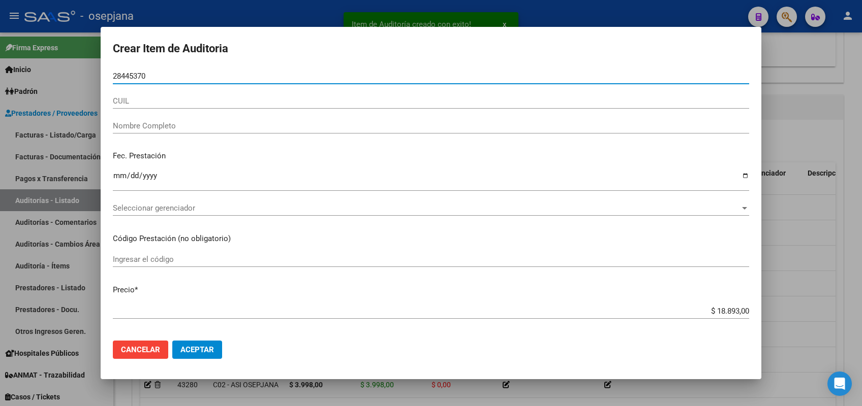
click at [309, 78] on input "28445370" at bounding box center [431, 76] width 636 height 9
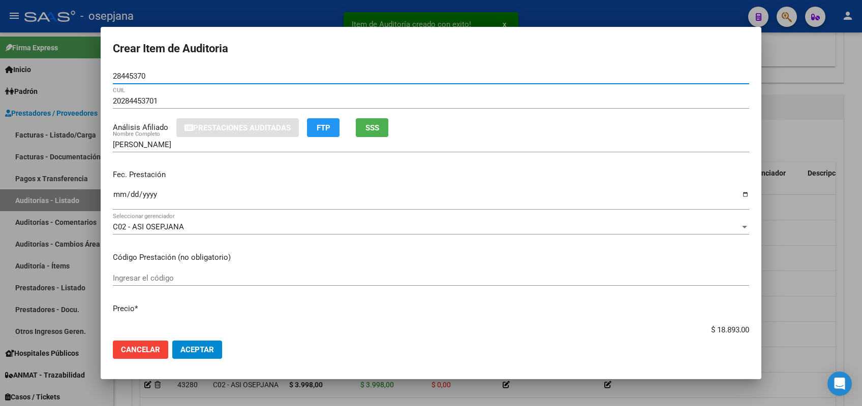
click at [189, 75] on input "28445370" at bounding box center [431, 76] width 636 height 9
click at [169, 80] on input "28445370" at bounding box center [431, 76] width 636 height 9
click at [149, 340] on mat-dialog-actions "Cancelar Aceptar" at bounding box center [431, 350] width 636 height 35
click at [148, 346] on span "Cancelar" at bounding box center [140, 349] width 39 height 9
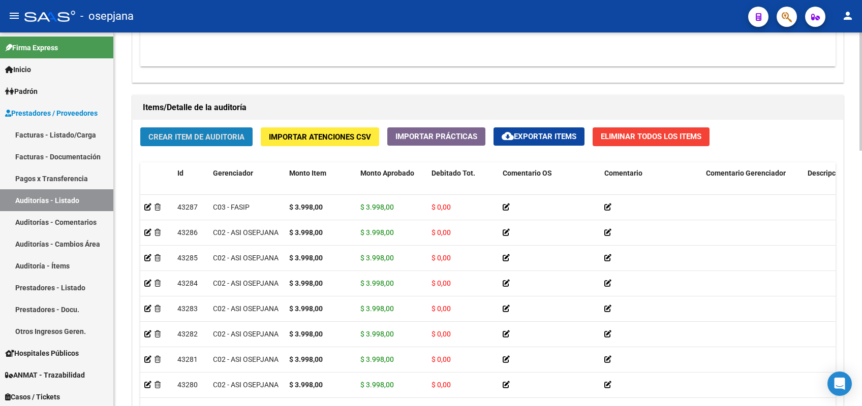
click at [186, 134] on span "Crear Item de Auditoria" at bounding box center [196, 137] width 96 height 9
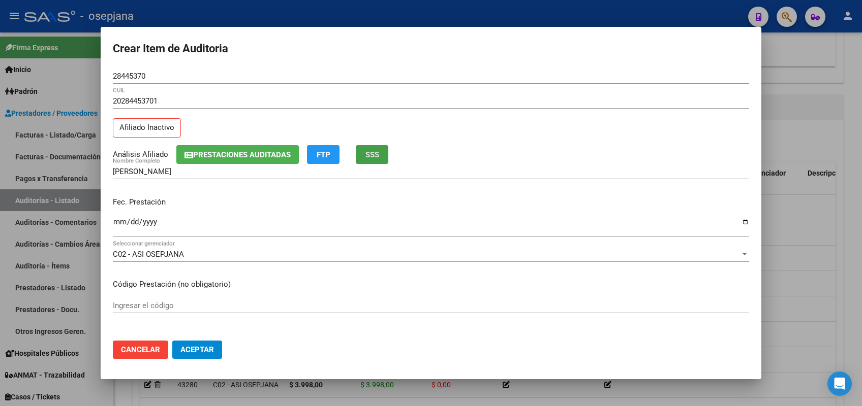
click at [368, 157] on span "SSS" at bounding box center [372, 154] width 14 height 9
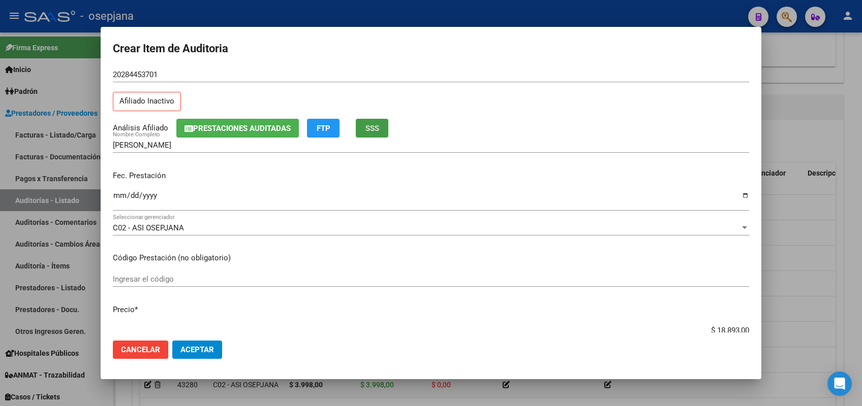
scroll to position [0, 0]
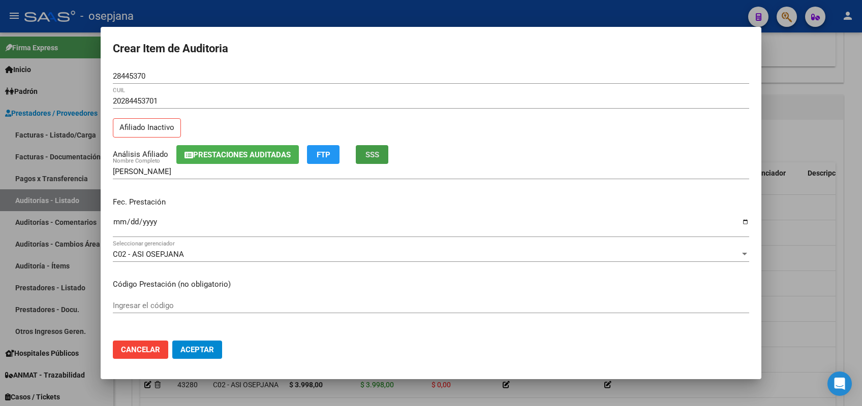
click at [142, 352] on span "Cancelar" at bounding box center [140, 349] width 39 height 9
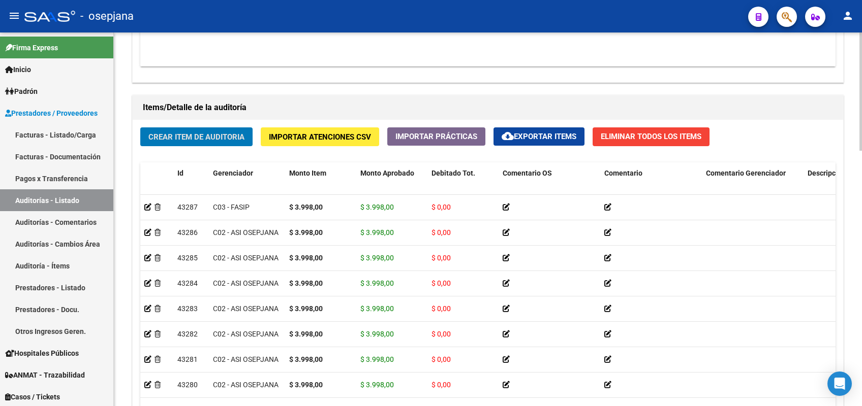
click at [216, 139] on span "Crear Item de Auditoria" at bounding box center [196, 137] width 96 height 9
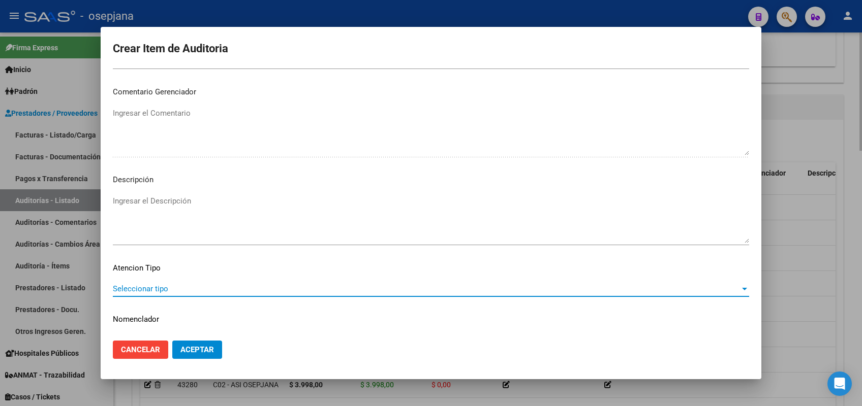
scroll to position [650, 0]
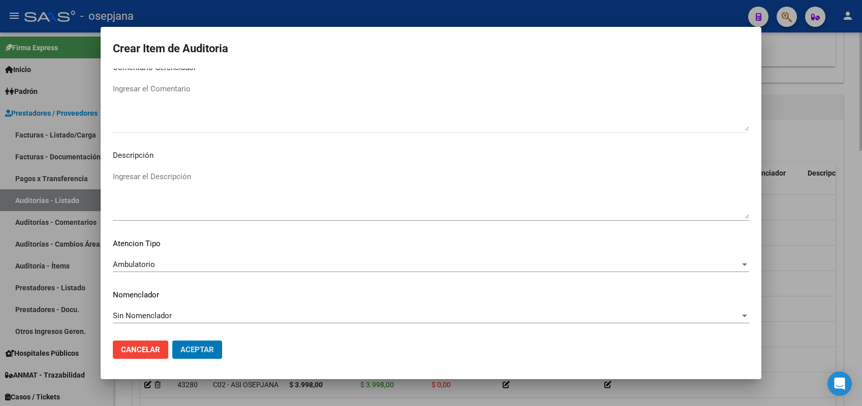
click at [172, 341] on button "Aceptar" at bounding box center [197, 350] width 50 height 18
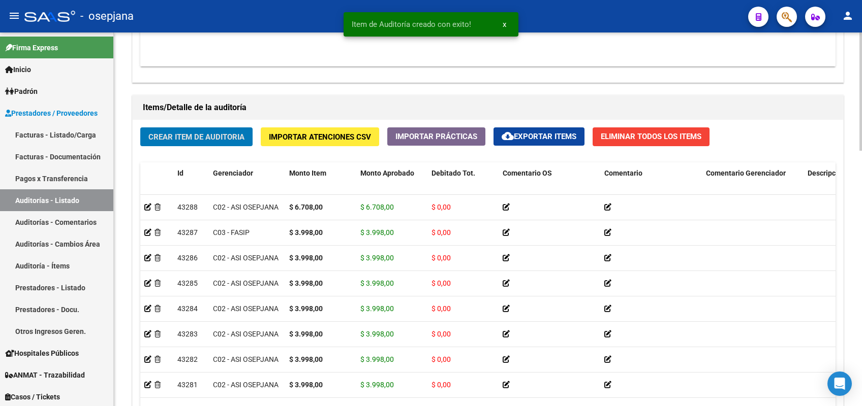
click at [140, 128] on button "Crear Item de Auditoria" at bounding box center [196, 137] width 112 height 19
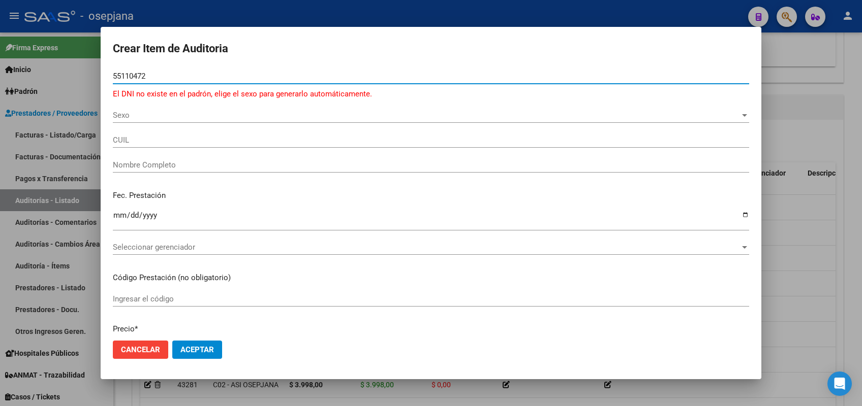
click at [135, 118] on span "Sexo" at bounding box center [426, 115] width 627 height 9
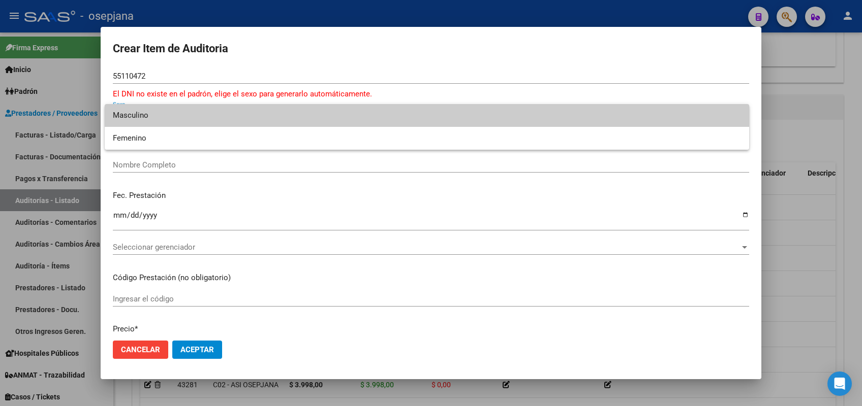
click at [136, 114] on span "Masculino" at bounding box center [427, 115] width 628 height 23
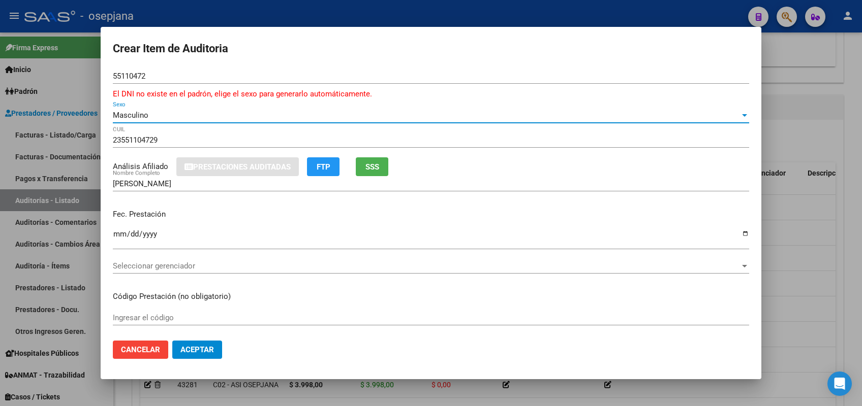
click at [114, 230] on input "Ingresar la fecha" at bounding box center [431, 238] width 636 height 16
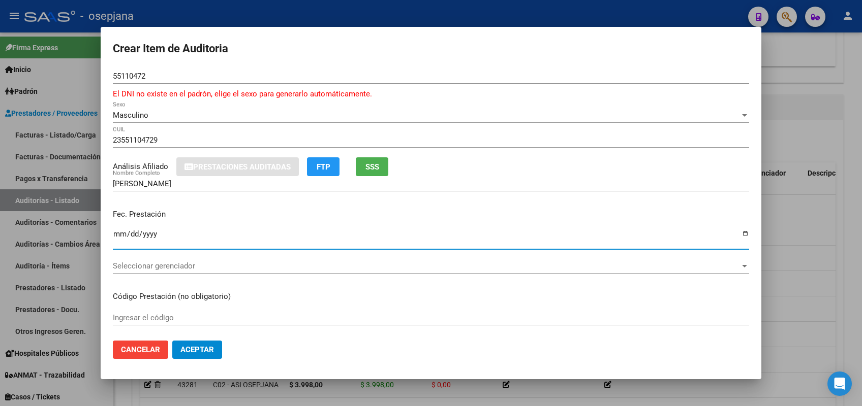
click at [187, 268] on span "Seleccionar gerenciador" at bounding box center [426, 266] width 627 height 9
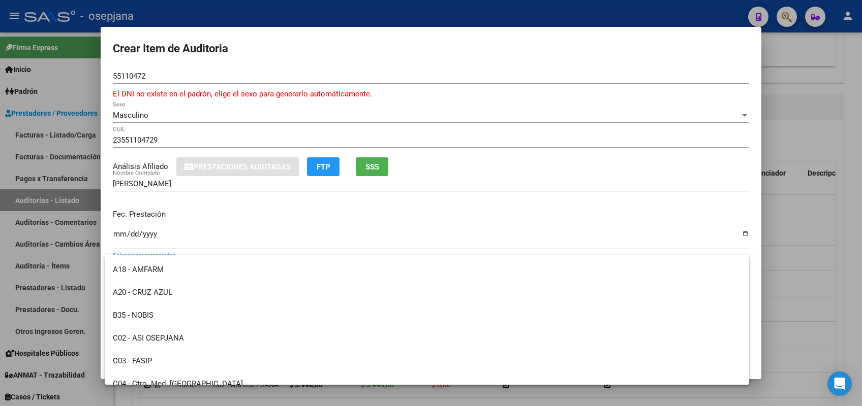
scroll to position [137, 0]
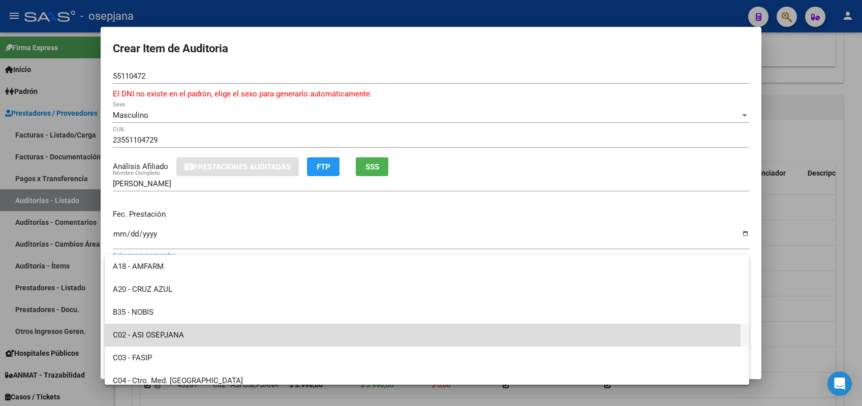
click at [162, 334] on span "C02 - ASI OSEPJANA" at bounding box center [427, 335] width 628 height 23
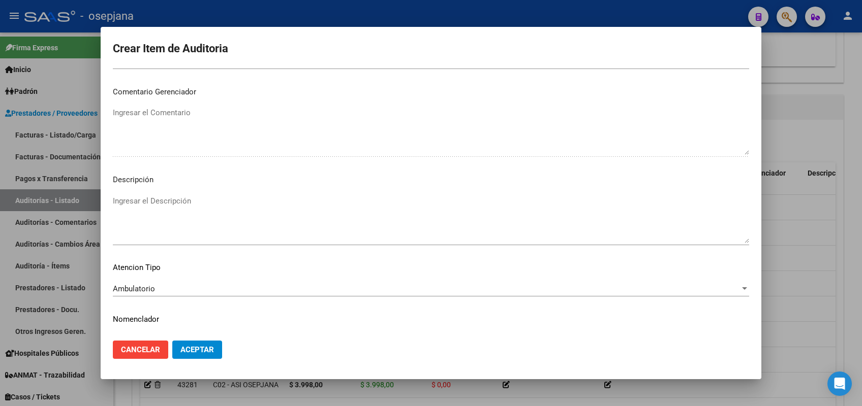
scroll to position [662, 0]
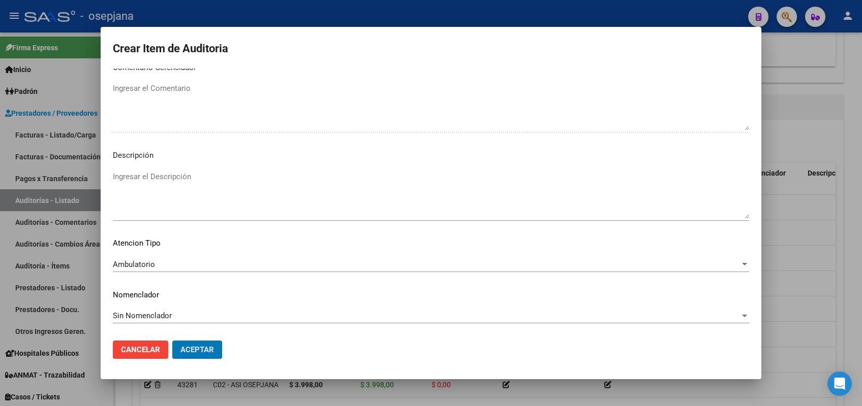
click at [172, 341] on button "Aceptar" at bounding box center [197, 350] width 50 height 18
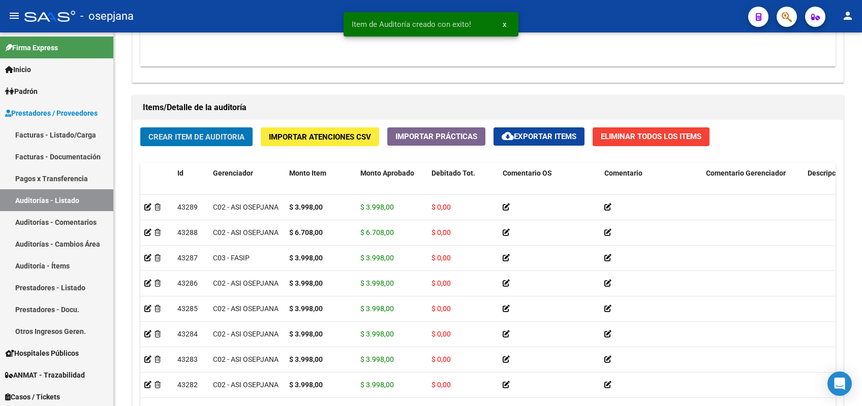
click at [140, 128] on button "Crear Item de Auditoria" at bounding box center [196, 137] width 112 height 19
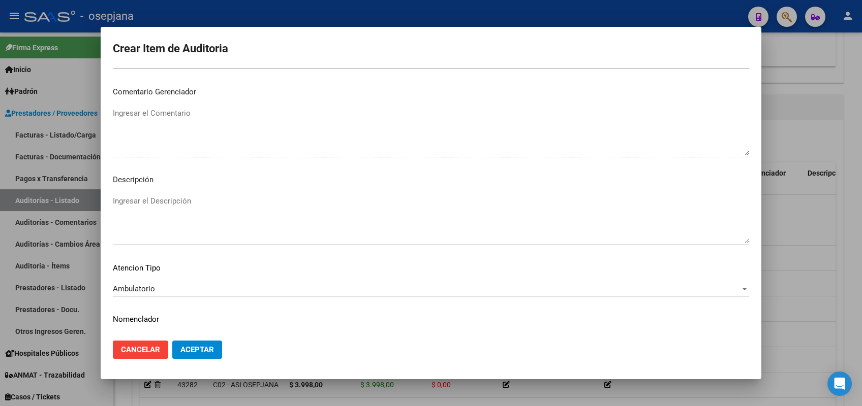
scroll to position [650, 0]
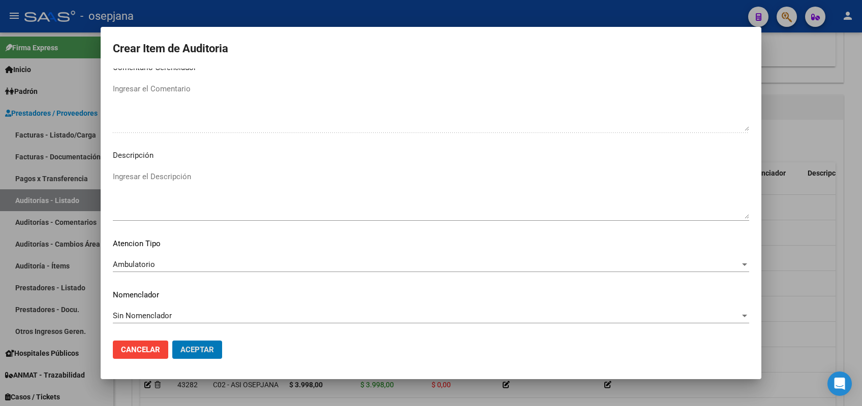
click at [172, 341] on button "Aceptar" at bounding box center [197, 350] width 50 height 18
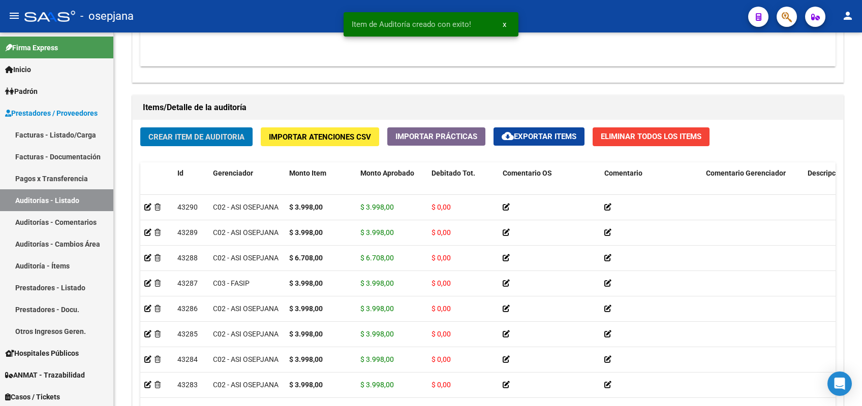
click at [140, 128] on button "Crear Item de Auditoria" at bounding box center [196, 137] width 112 height 19
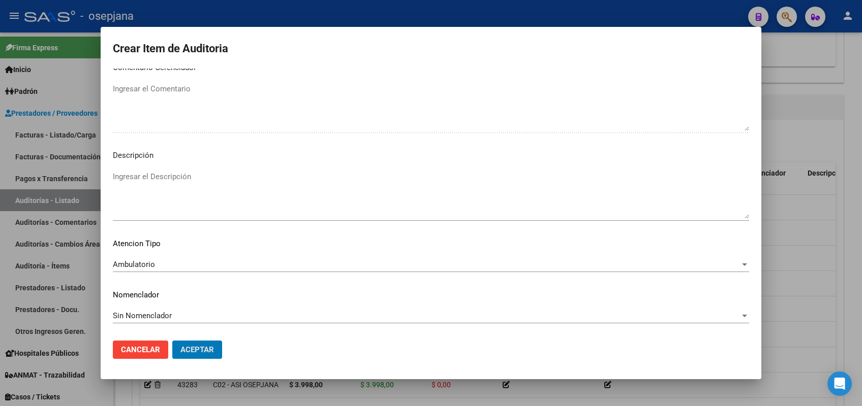
click at [172, 341] on button "Aceptar" at bounding box center [197, 350] width 50 height 18
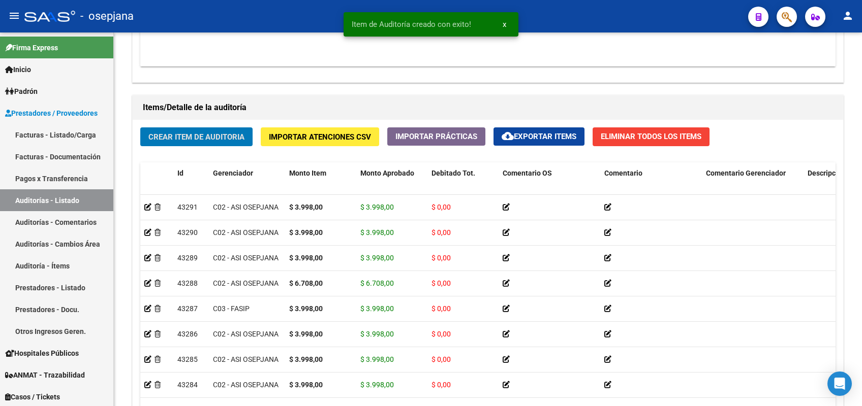
click at [140, 128] on button "Crear Item de Auditoria" at bounding box center [196, 137] width 112 height 19
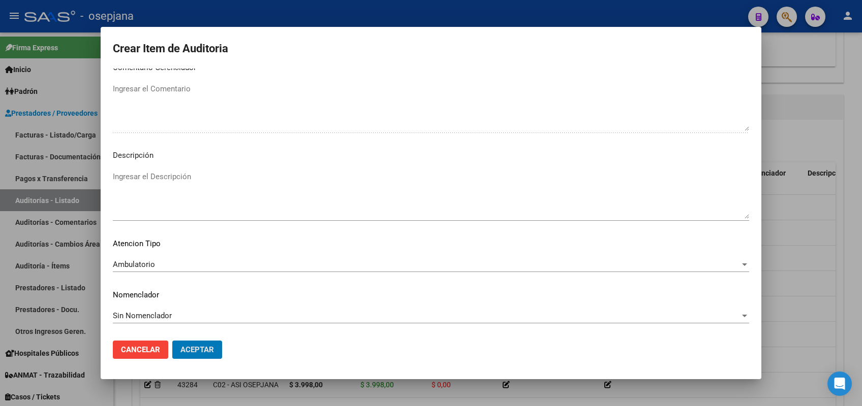
click at [172, 341] on button "Aceptar" at bounding box center [197, 350] width 50 height 18
